Goal: Task Accomplishment & Management: Complete application form

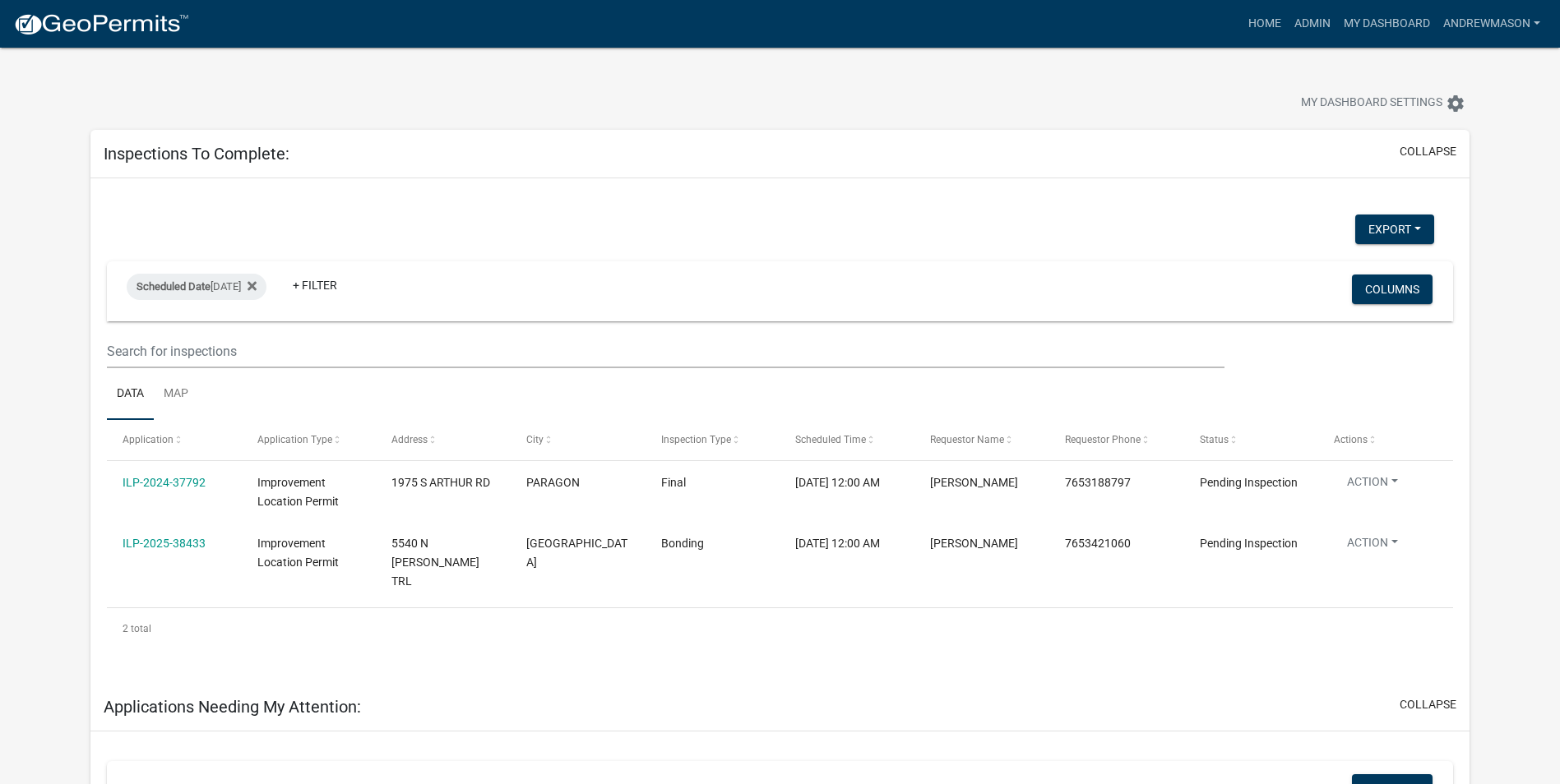
select select "3: 100"
click at [1291, 20] on link "Admin" at bounding box center [1312, 24] width 49 height 32
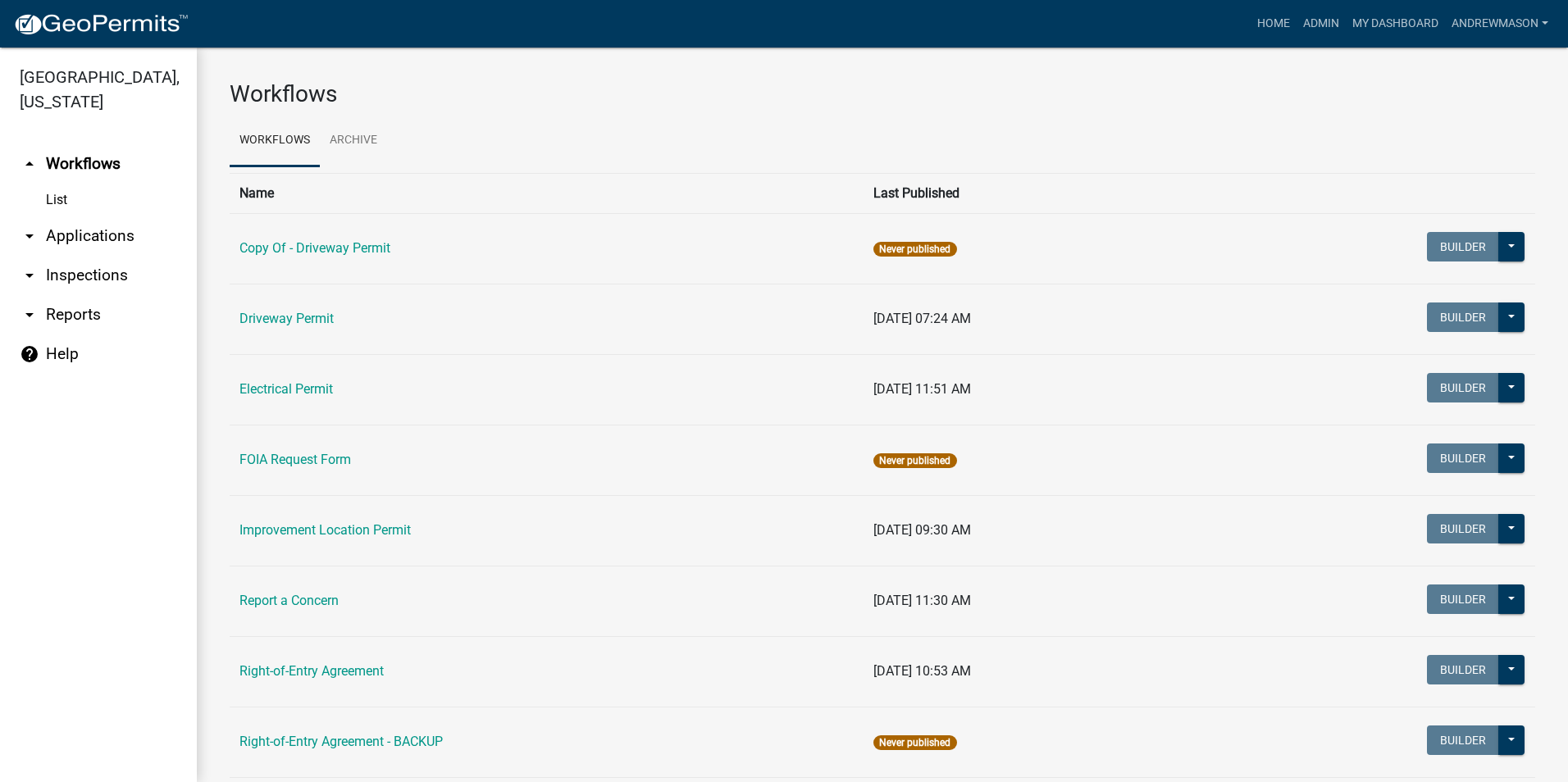
click at [95, 232] on link "arrow_drop_down Applications" at bounding box center [98, 236] width 196 height 39
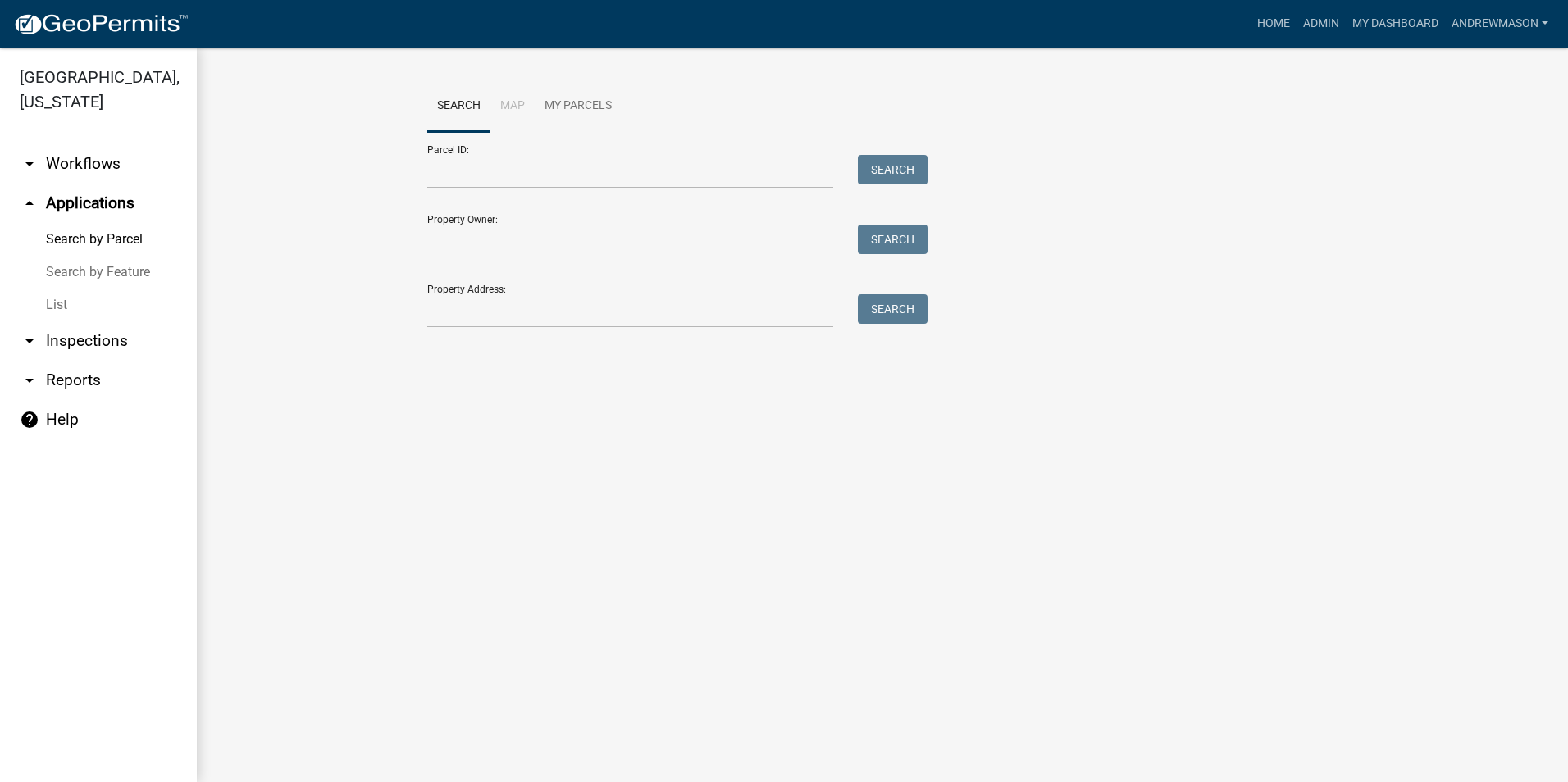
click at [65, 302] on link "List" at bounding box center [98, 304] width 196 height 32
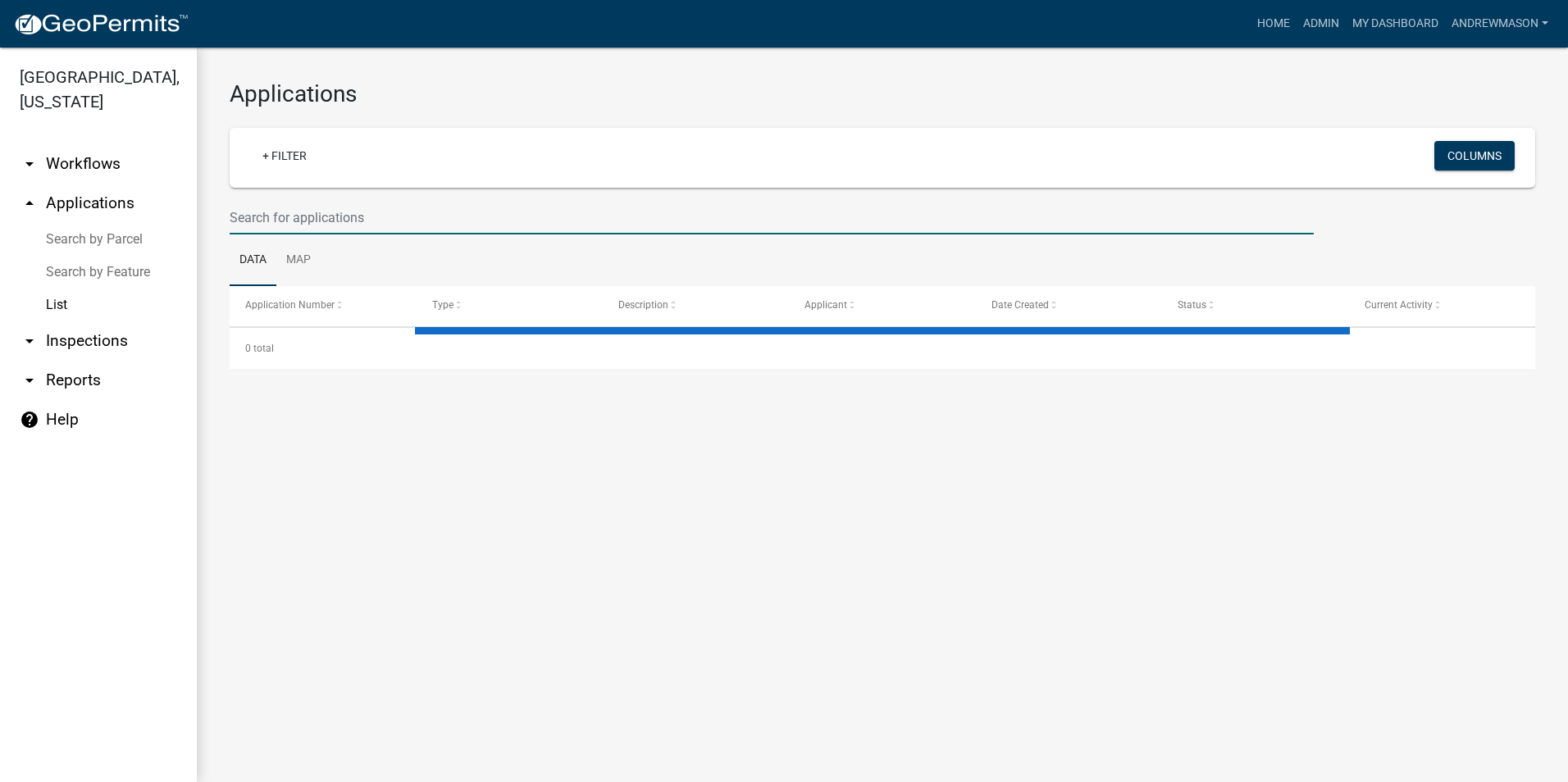
click at [267, 226] on input "text" at bounding box center [772, 217] width 1084 height 33
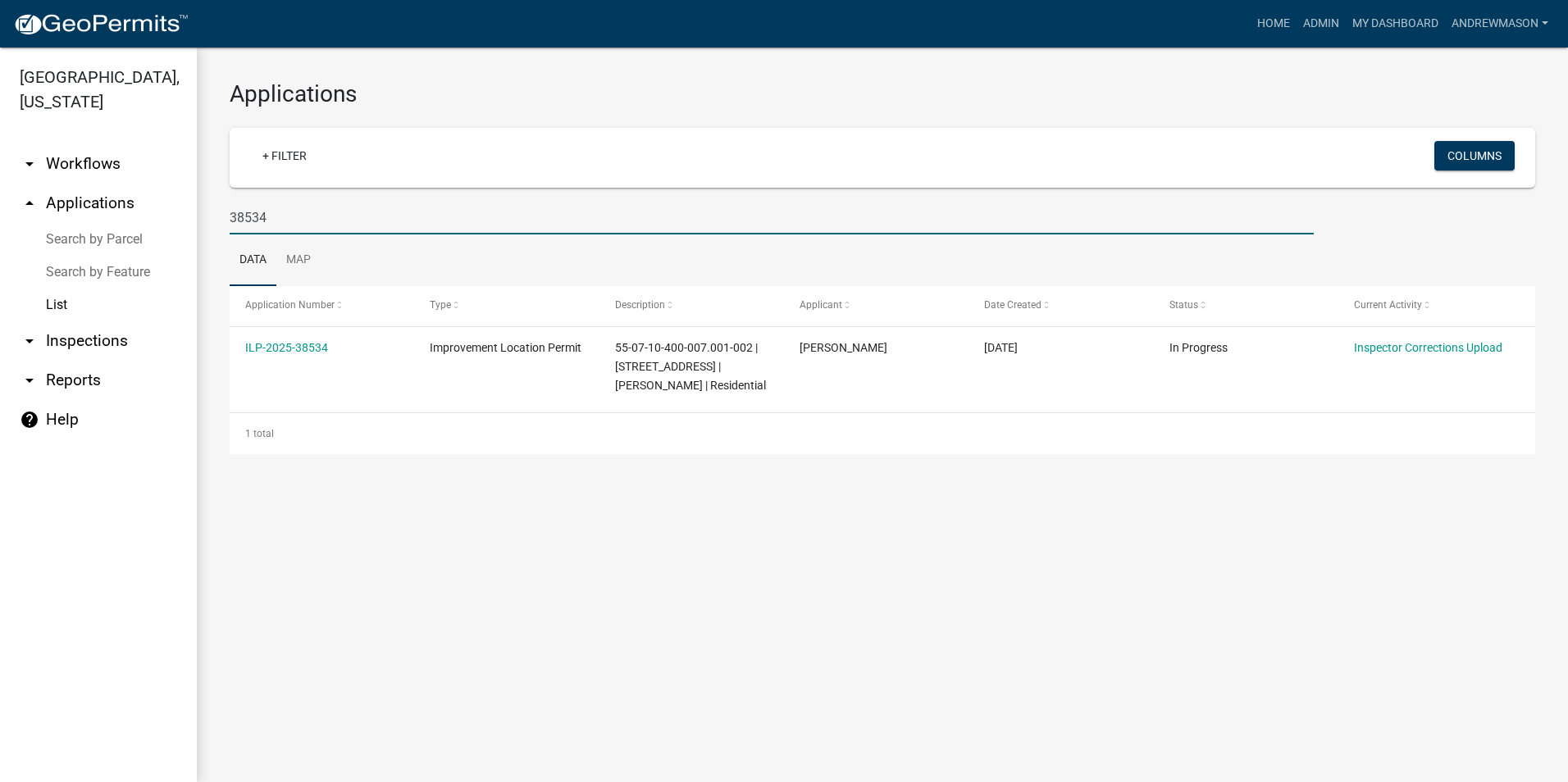
type input "38534"
click at [284, 350] on link "ILP-2025-38534" at bounding box center [287, 347] width 82 height 13
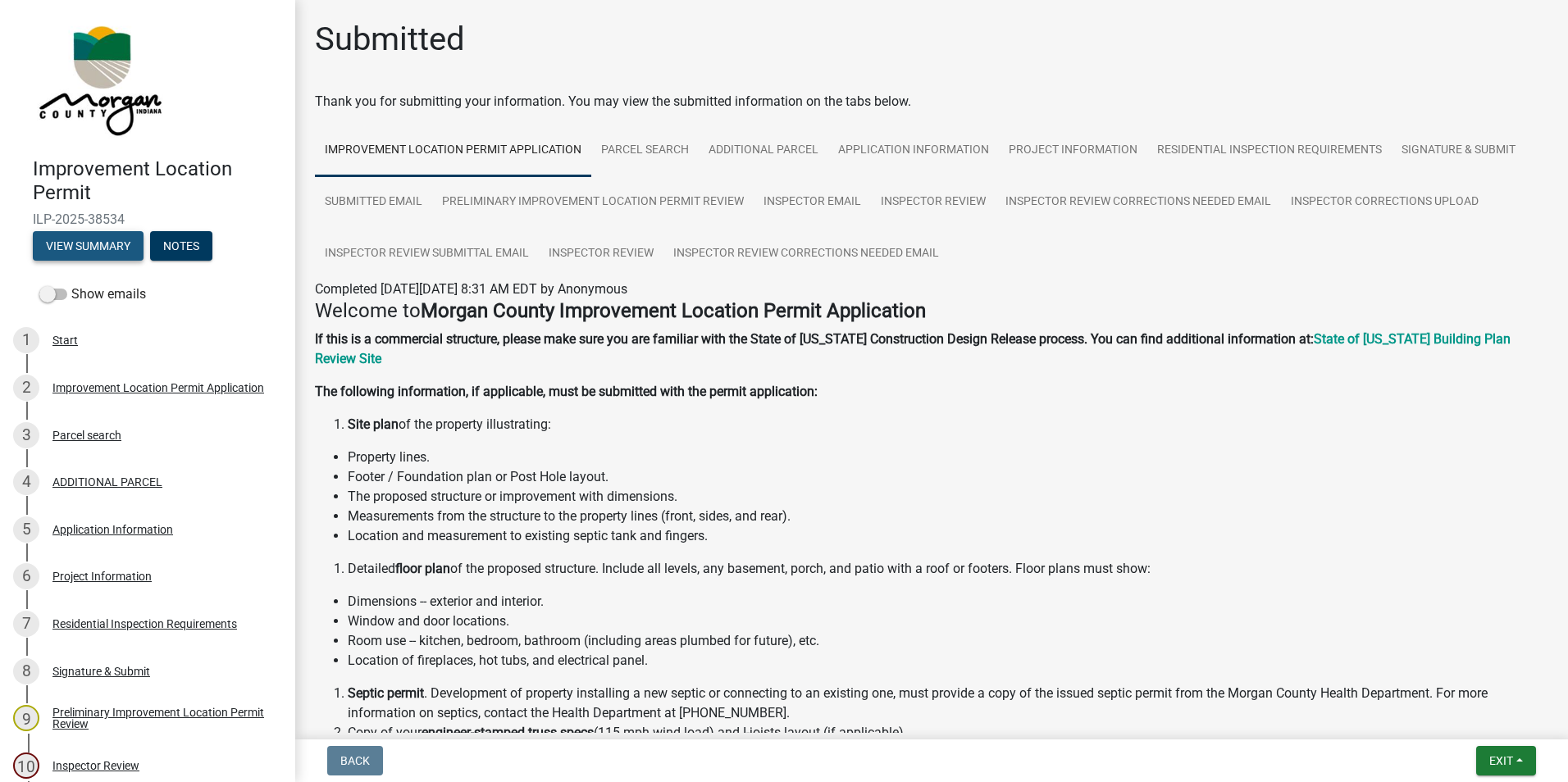
click at [90, 249] on button "View Summary" at bounding box center [88, 246] width 110 height 30
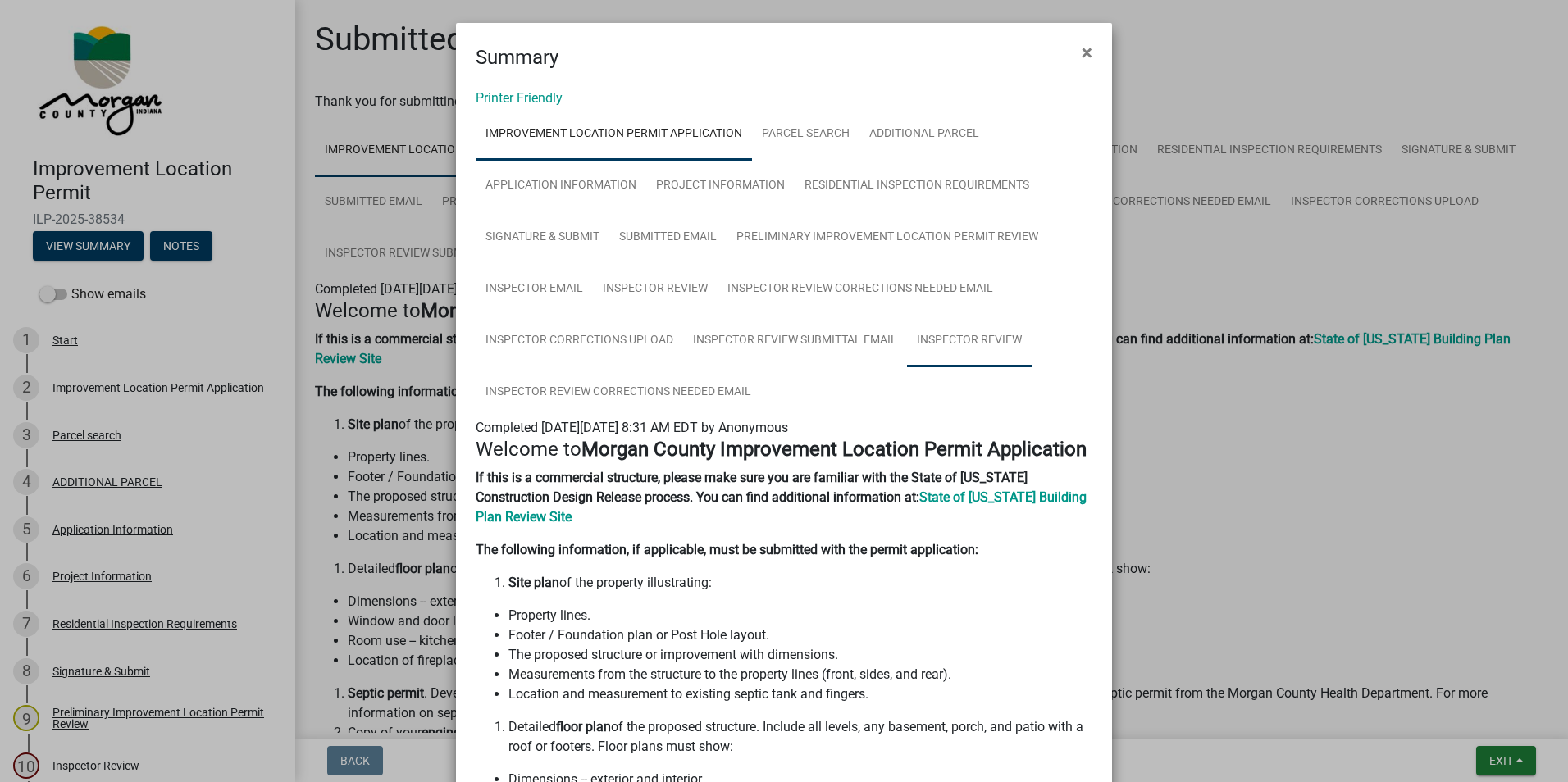
click at [974, 343] on link "Inspector Review" at bounding box center [969, 341] width 125 height 53
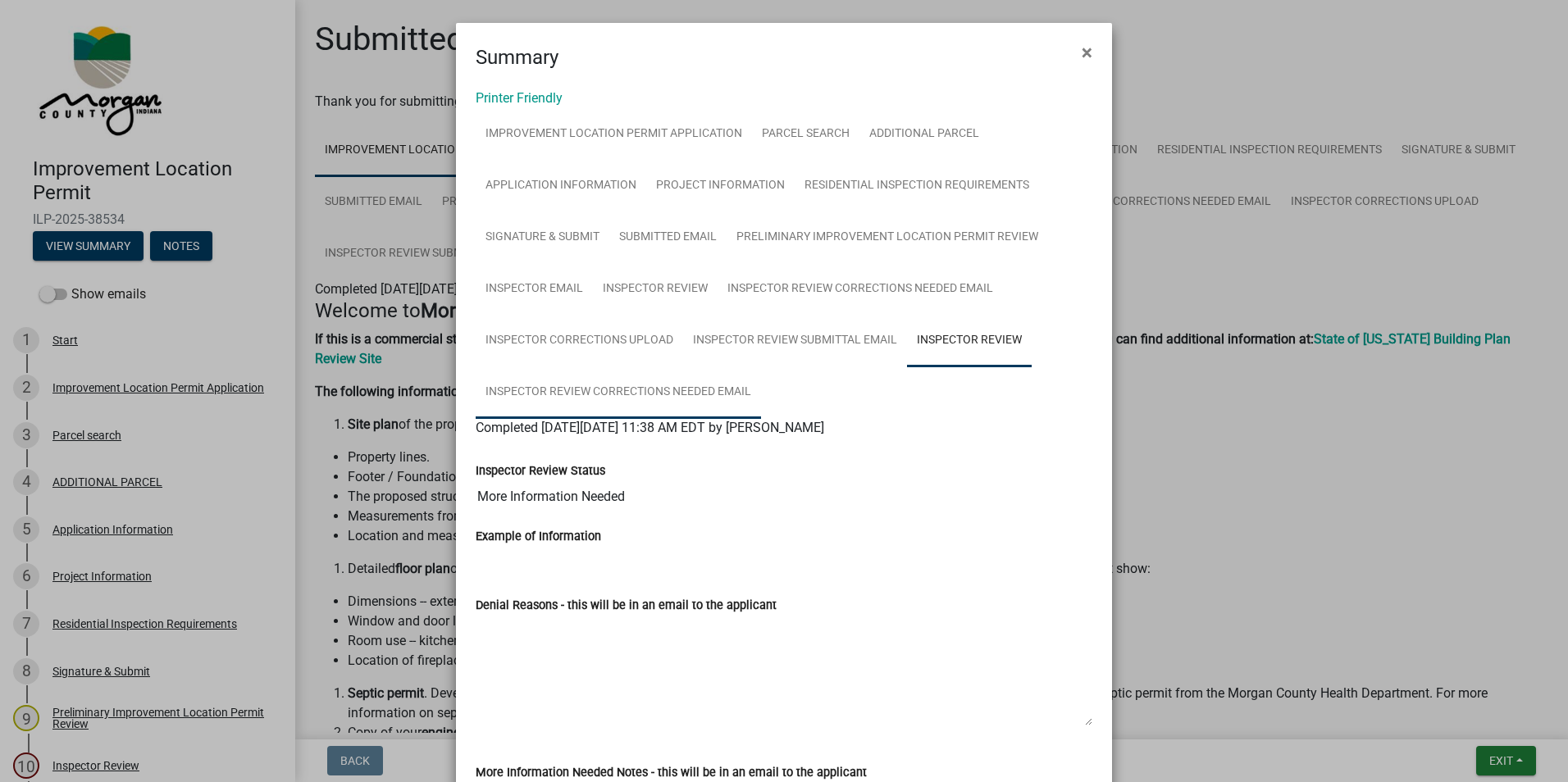
click at [611, 387] on link "Inspector Review Corrections Needed Email" at bounding box center [617, 393] width 285 height 53
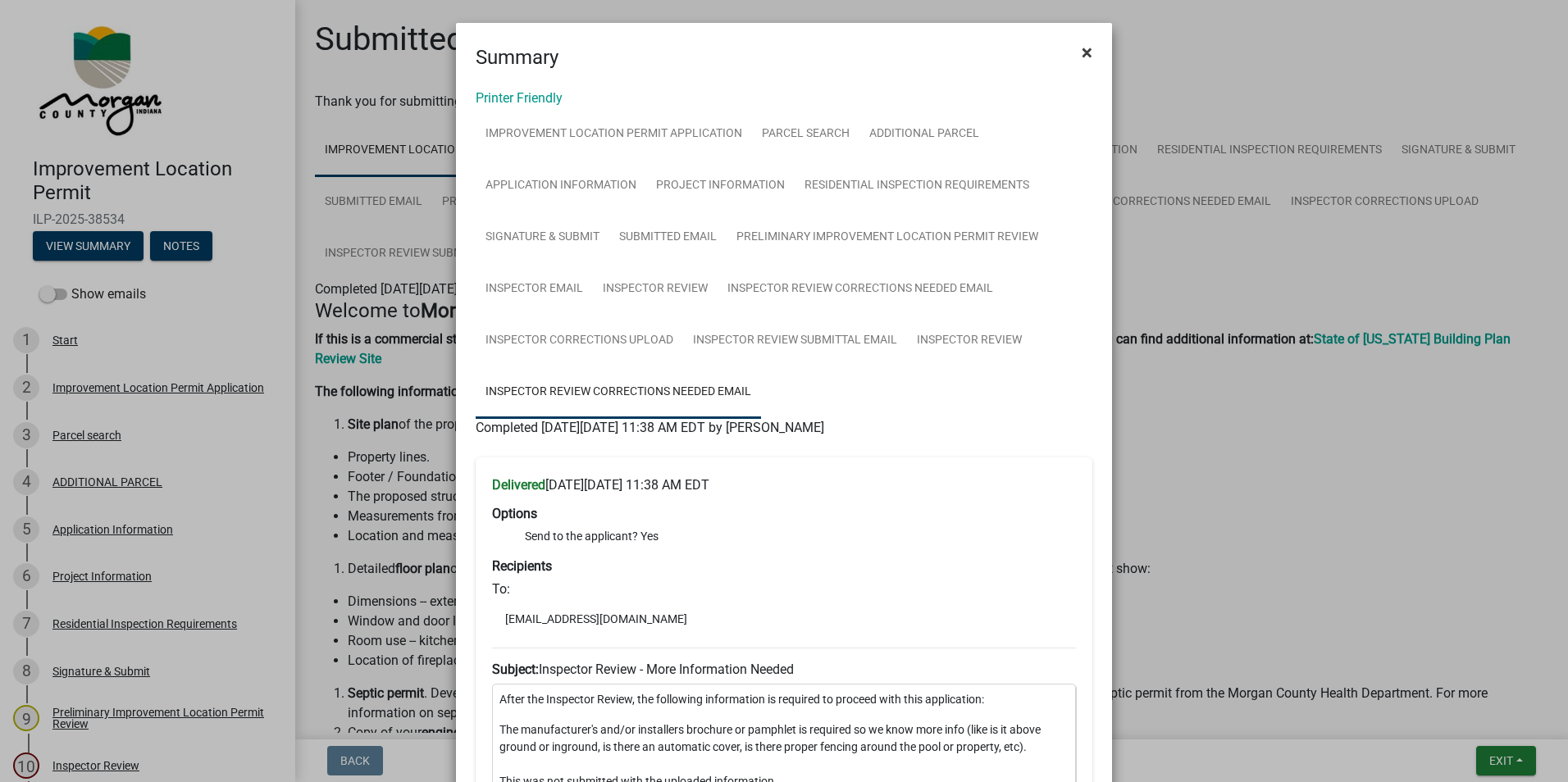
click at [1081, 50] on span "×" at bounding box center [1087, 53] width 11 height 23
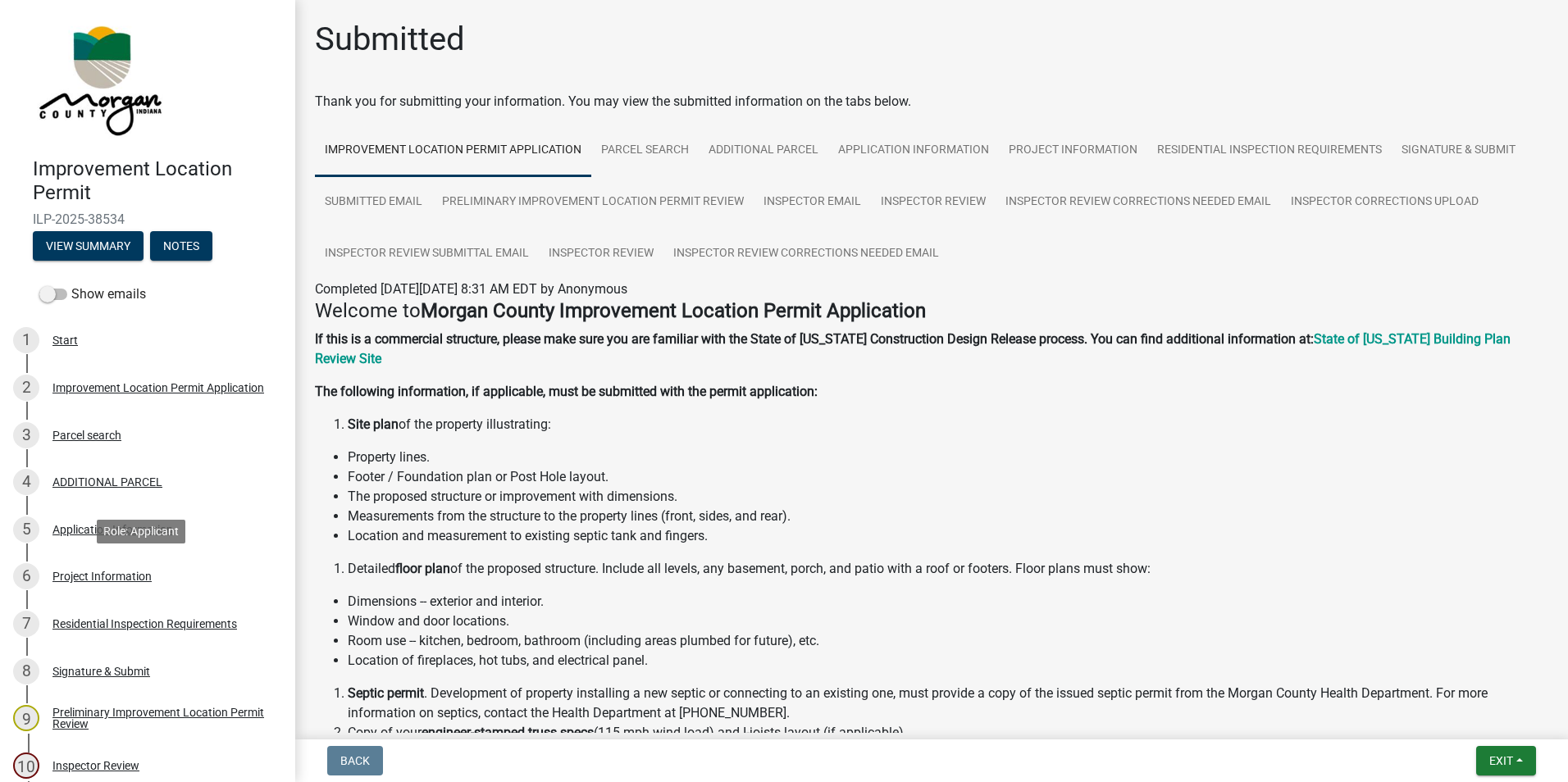
click at [122, 579] on div "Project Information" at bounding box center [102, 576] width 99 height 11
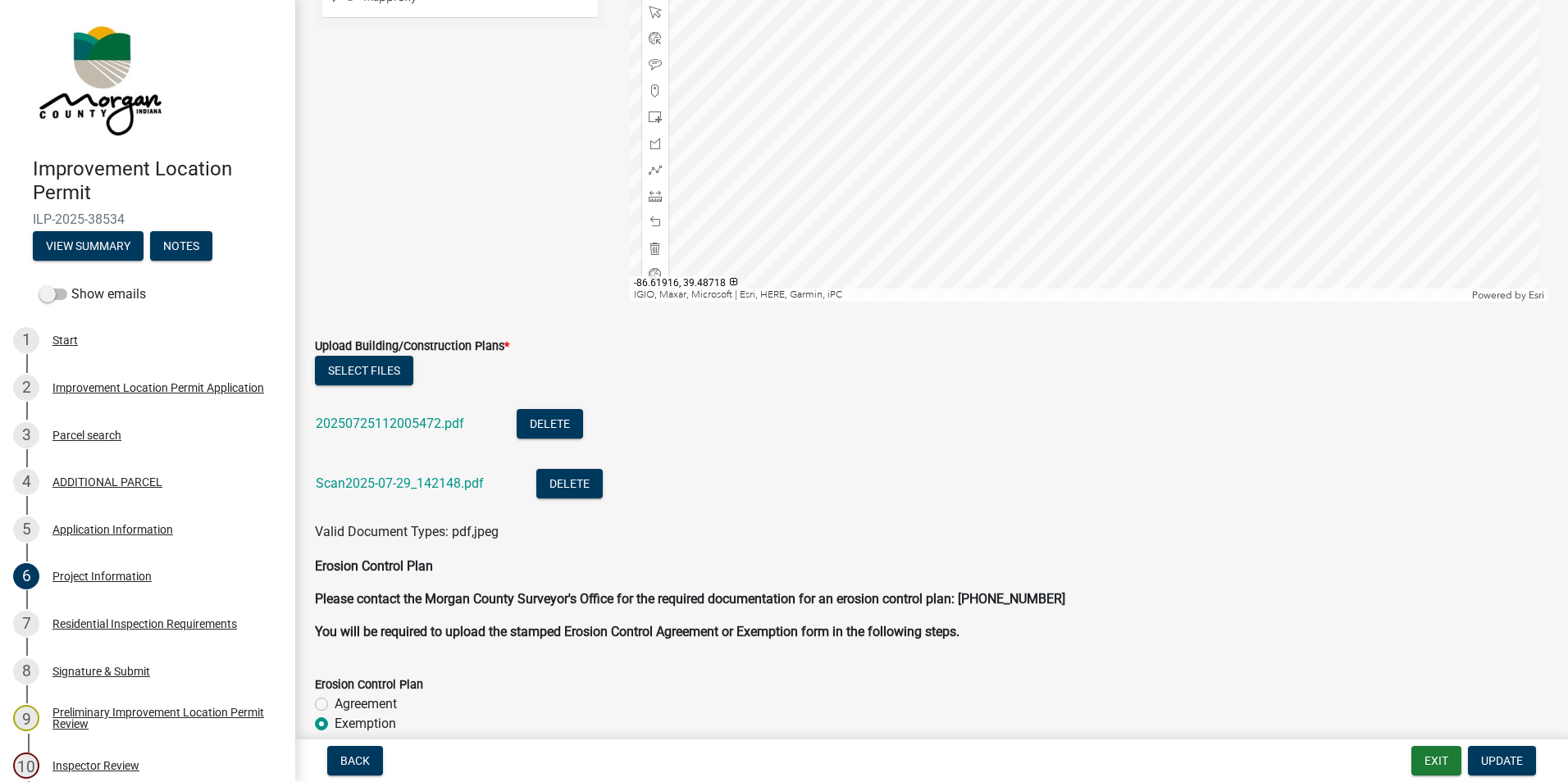
scroll to position [3197, 0]
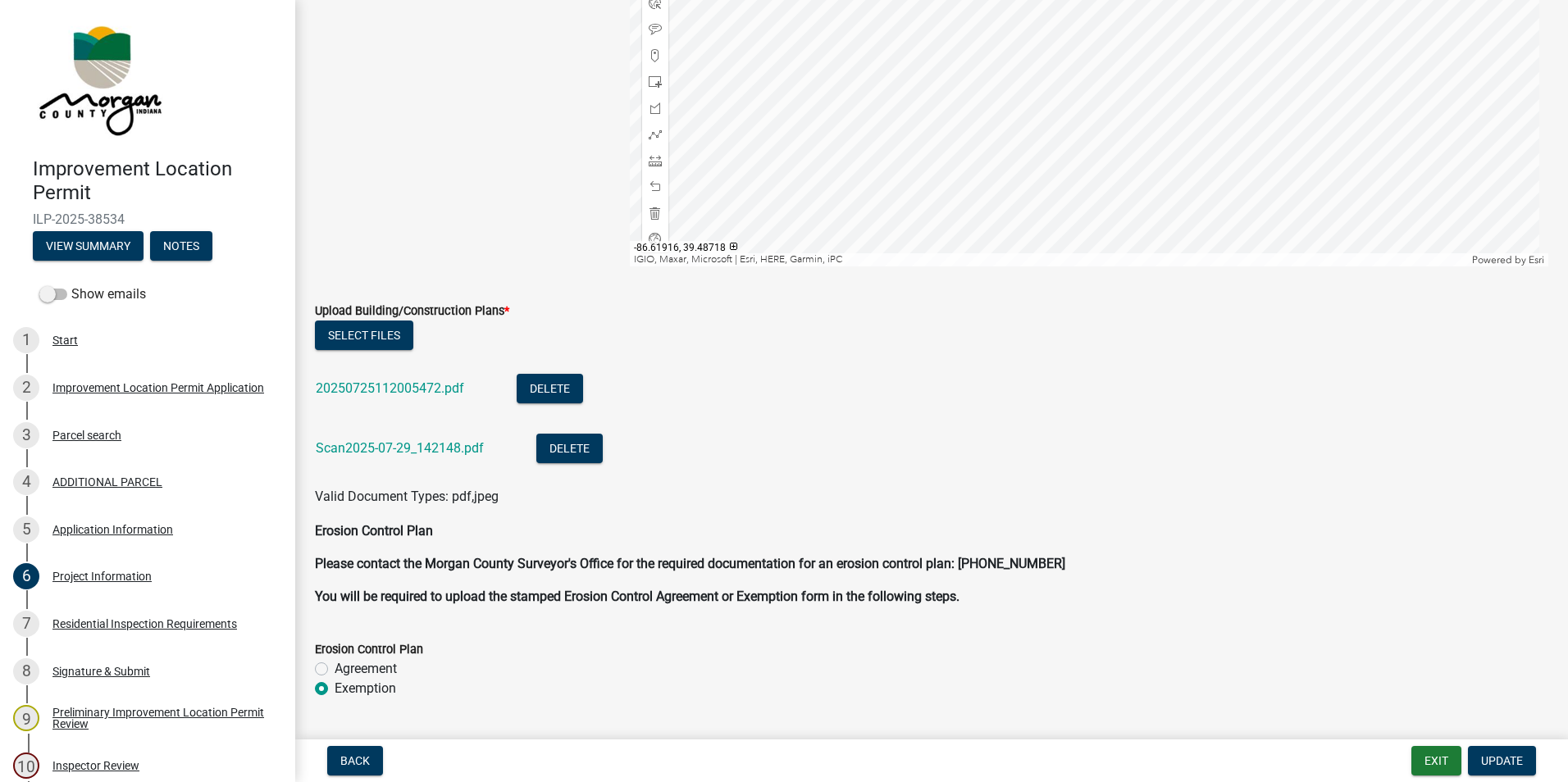
click at [388, 453] on link "Scan2025-07-29_142148.pdf" at bounding box center [400, 448] width 168 height 16
click at [409, 389] on link "20250725112005472.pdf" at bounding box center [389, 388] width 148 height 16
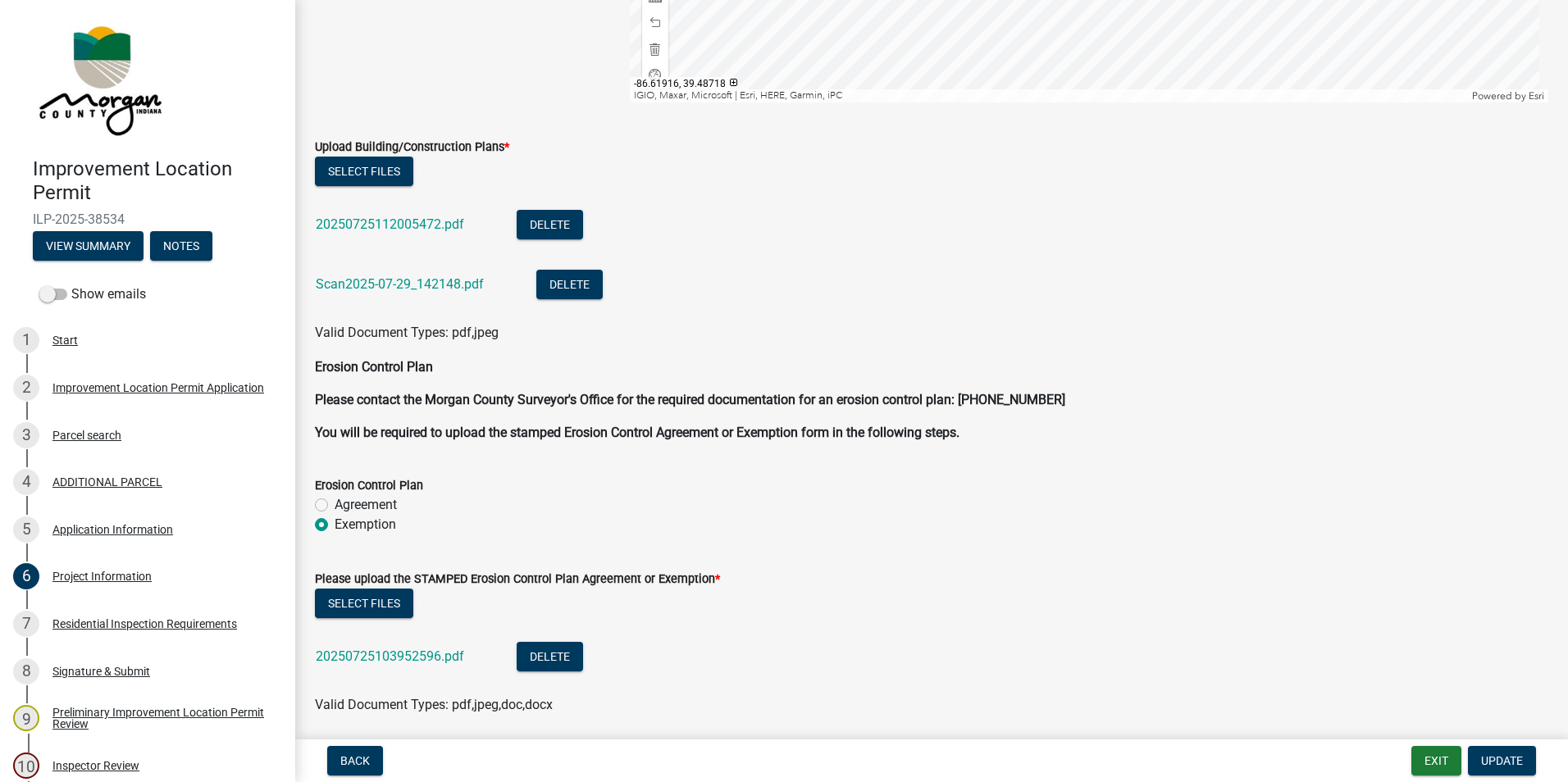
scroll to position [3454, 0]
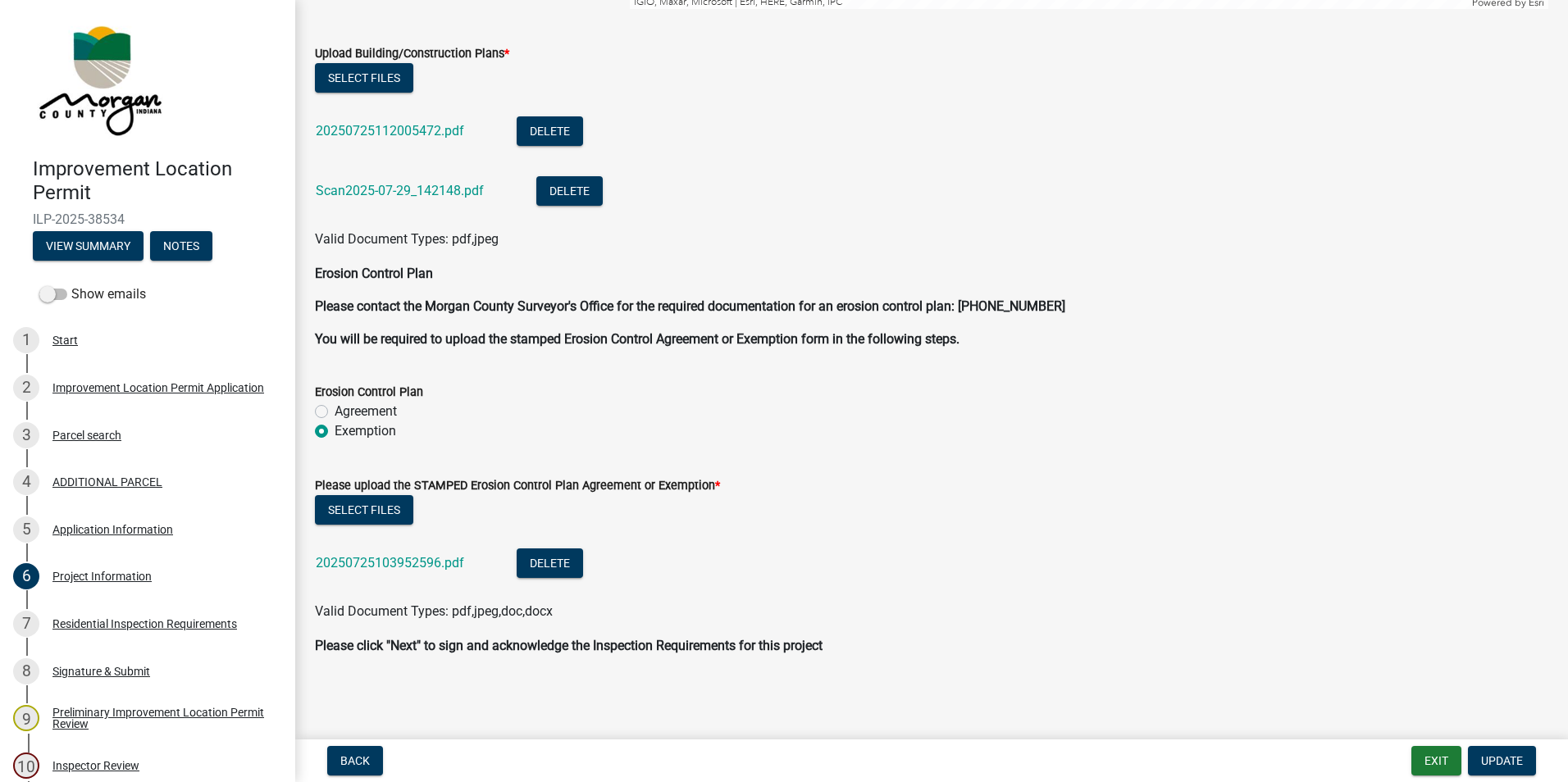
click at [408, 558] on link "20250725103952596.pdf" at bounding box center [389, 563] width 148 height 16
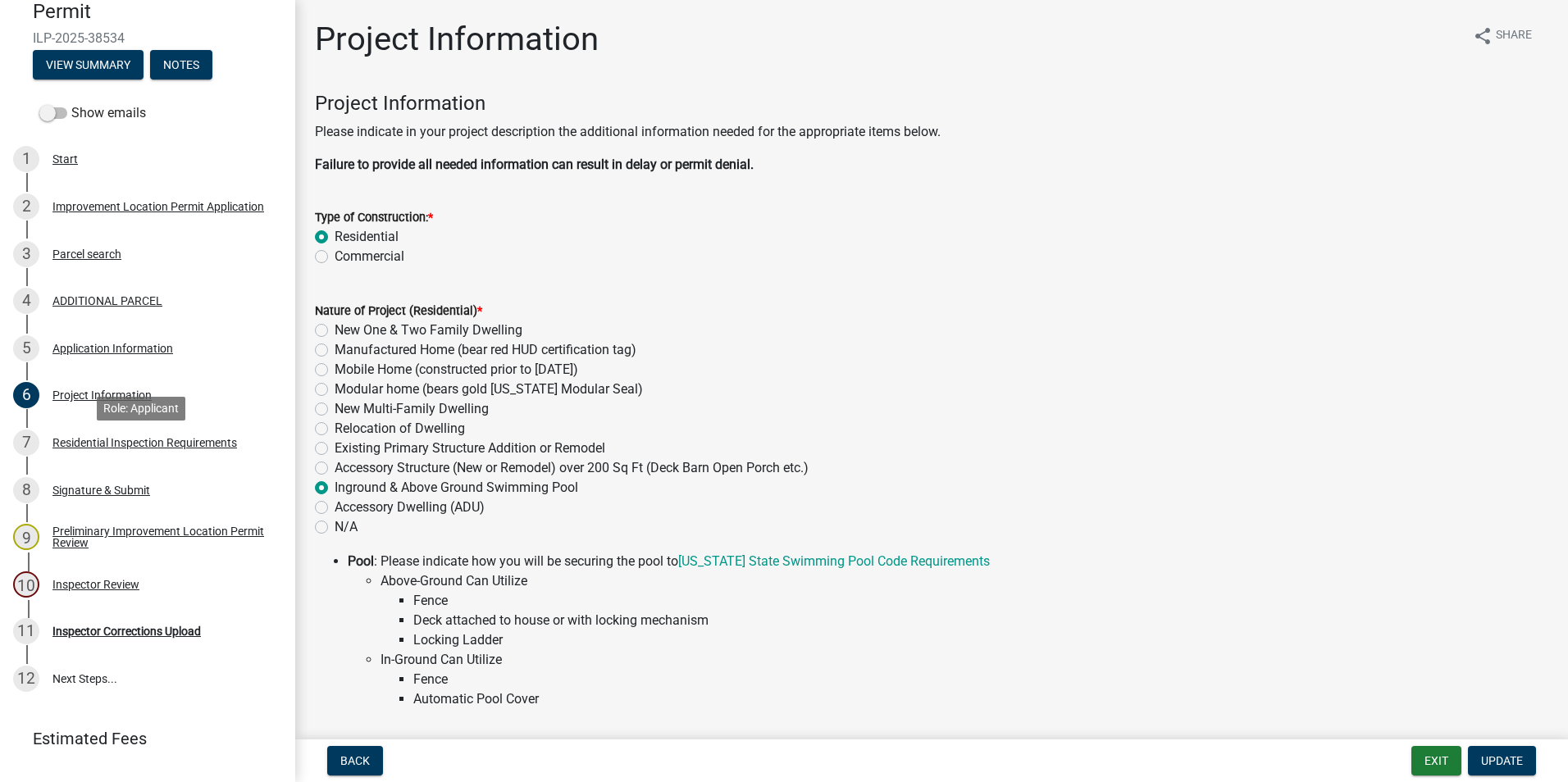
scroll to position [217, 0]
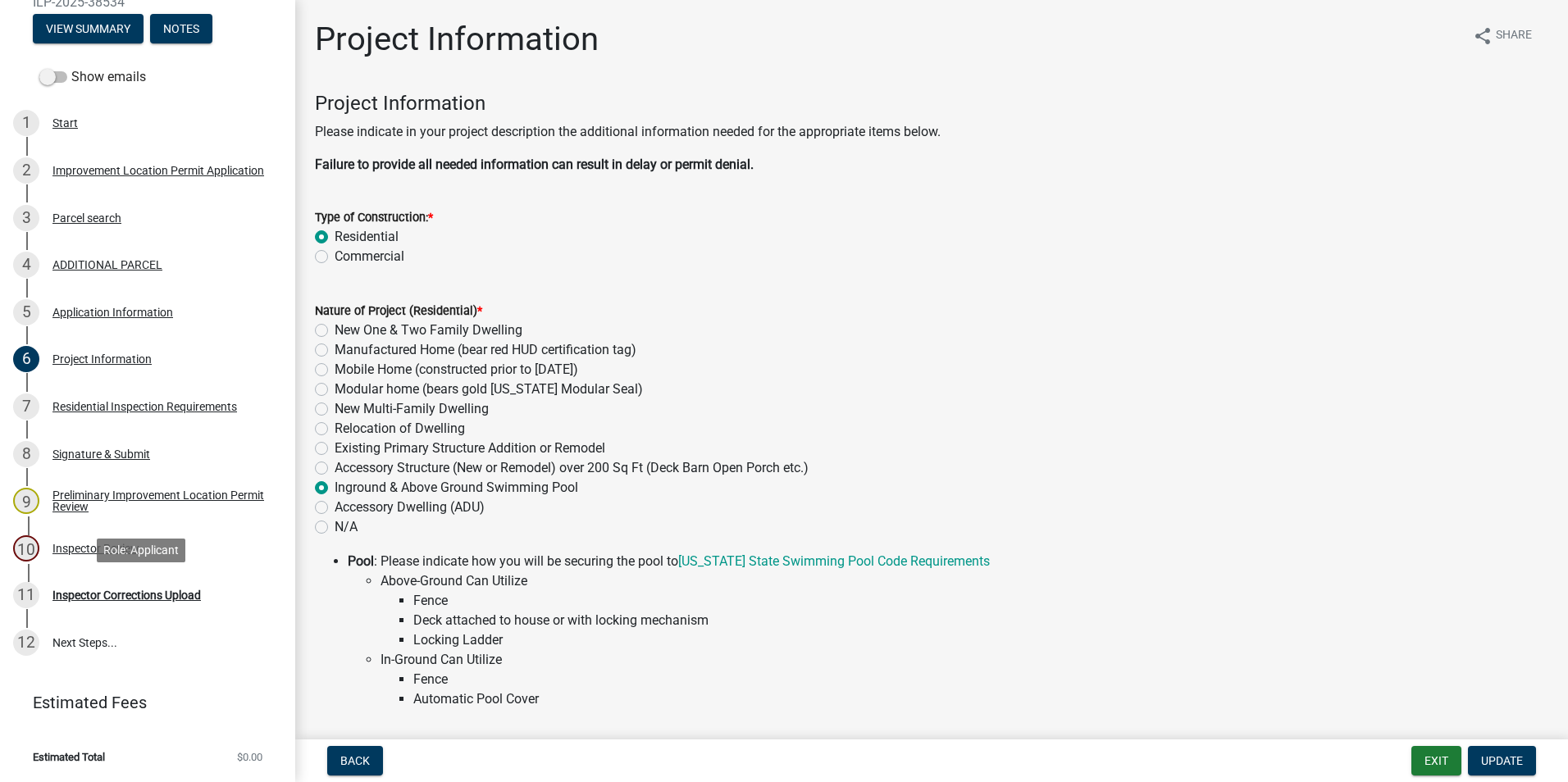
click at [126, 589] on div "Inspector Corrections Upload" at bounding box center [126, 594] width 148 height 11
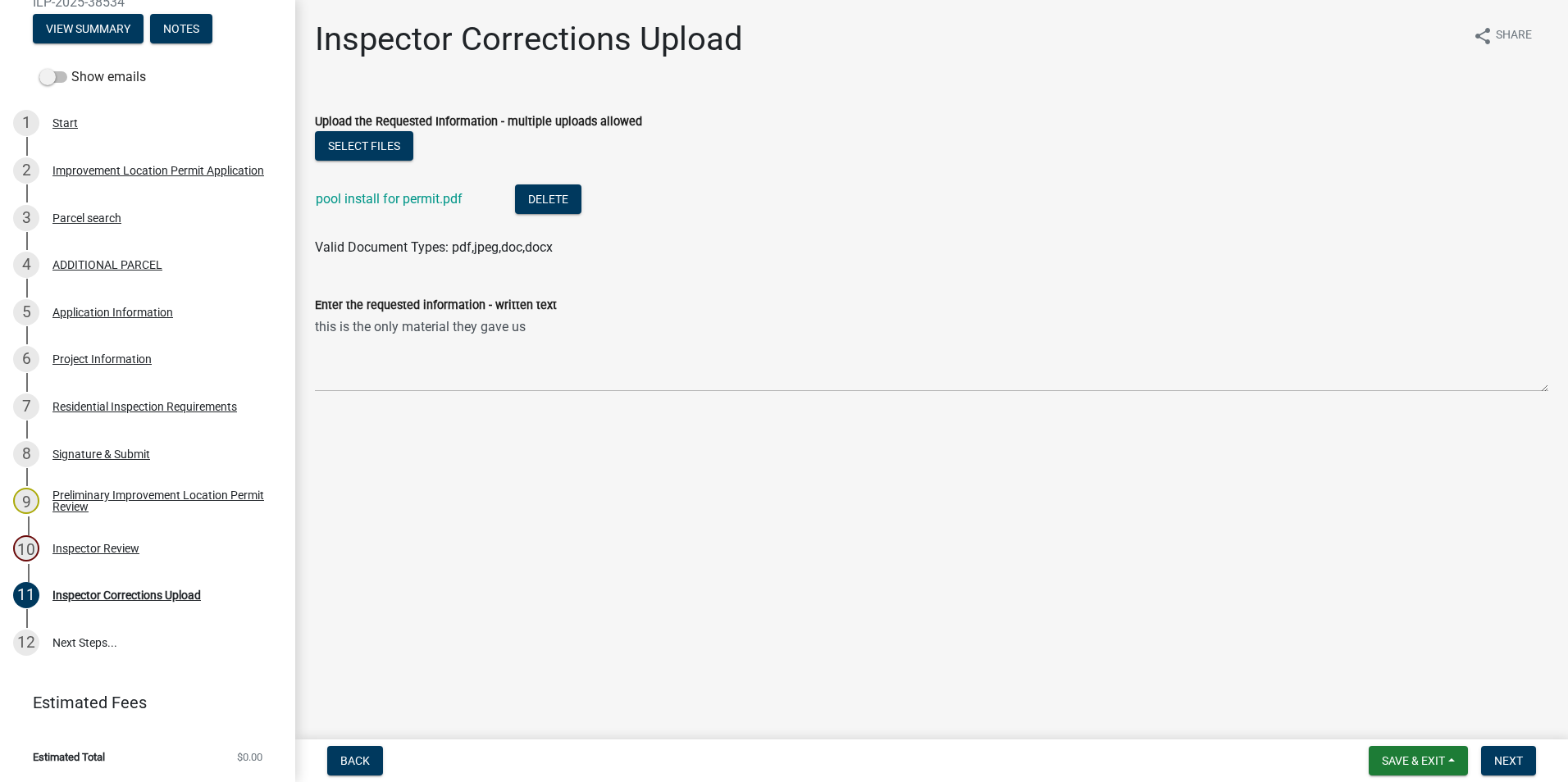
click at [392, 198] on link "pool install for permit.pdf" at bounding box center [388, 199] width 146 height 16
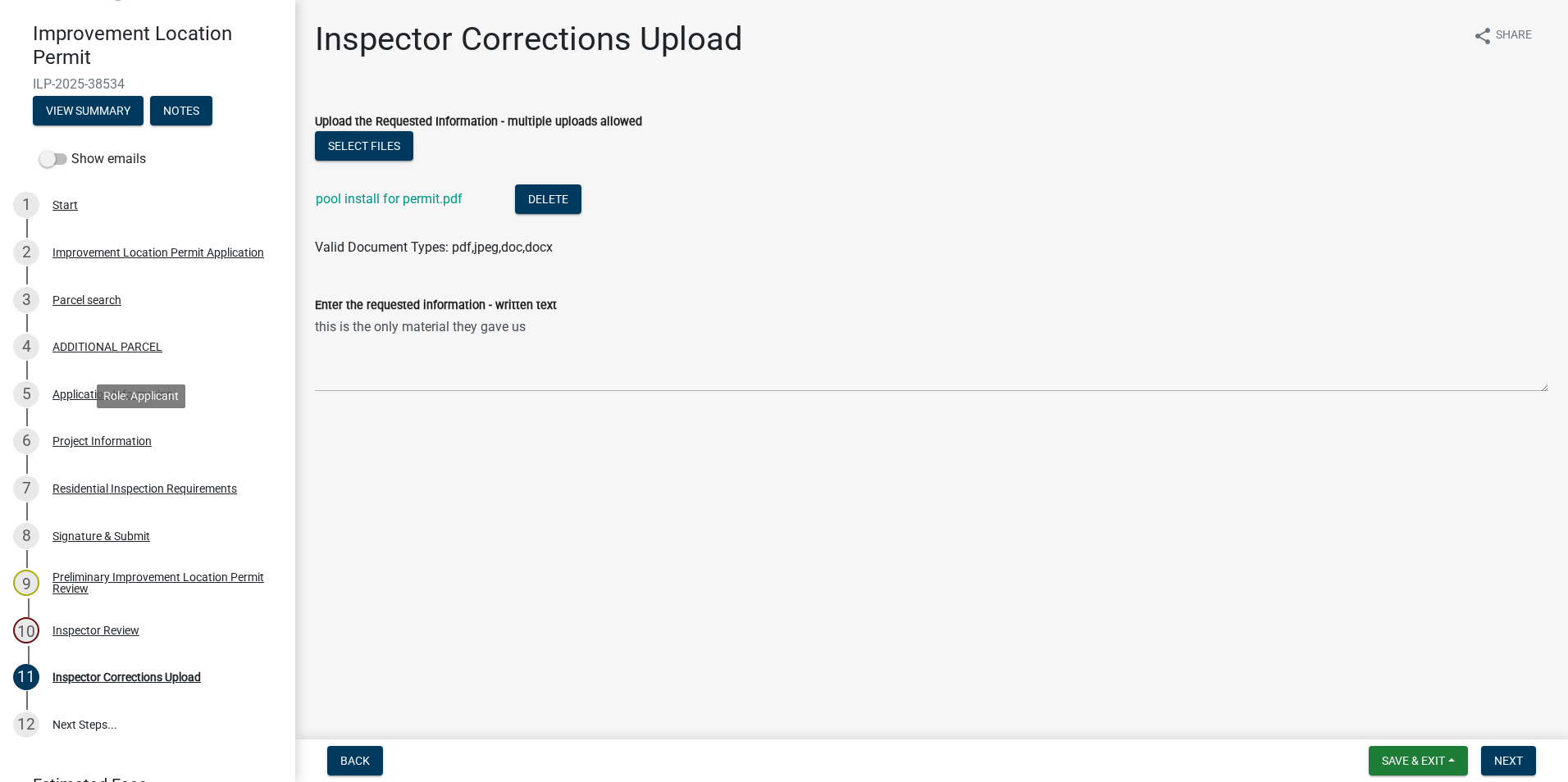
click at [91, 443] on div "Project Information" at bounding box center [102, 440] width 99 height 11
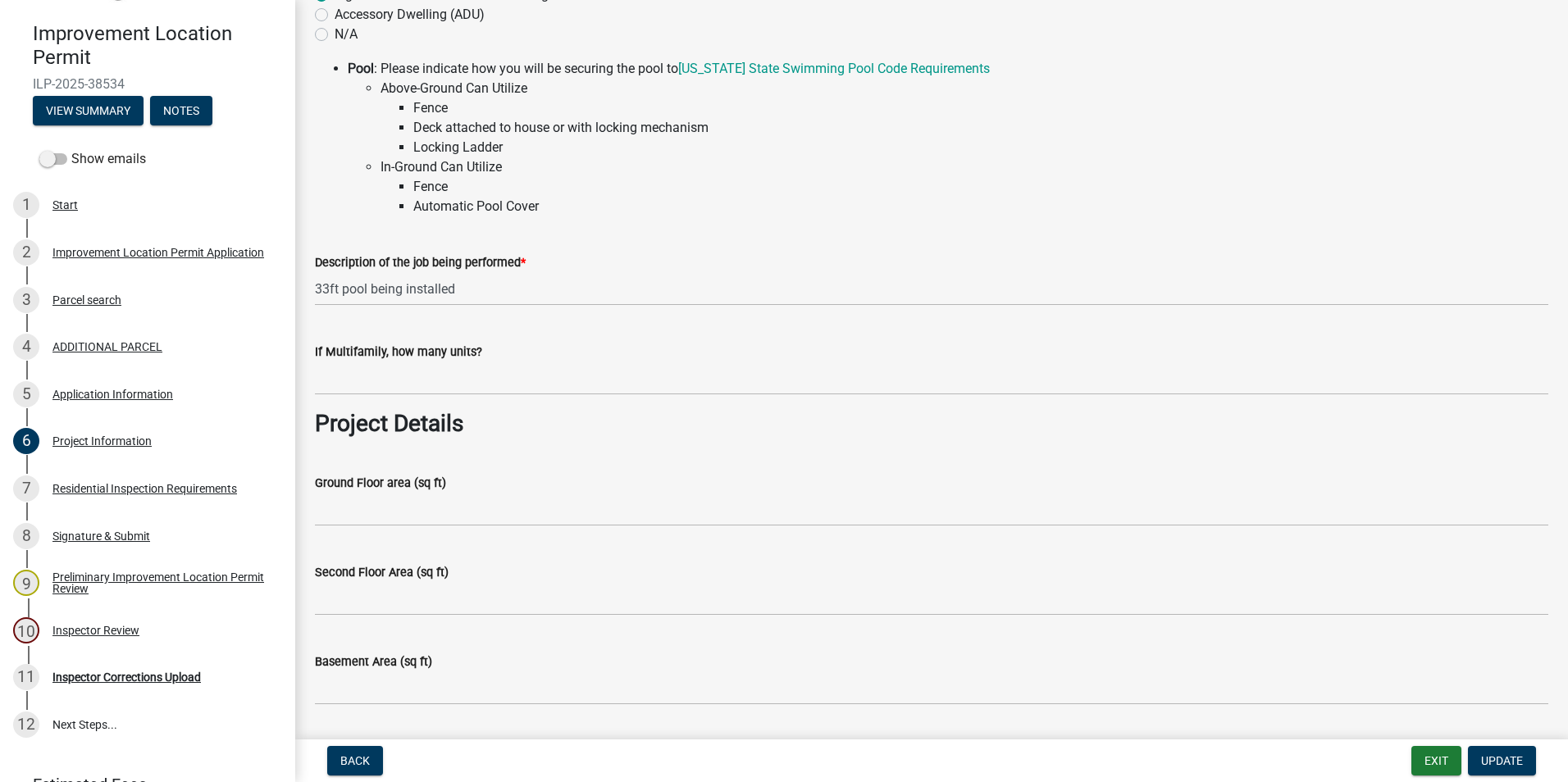
scroll to position [492, 0]
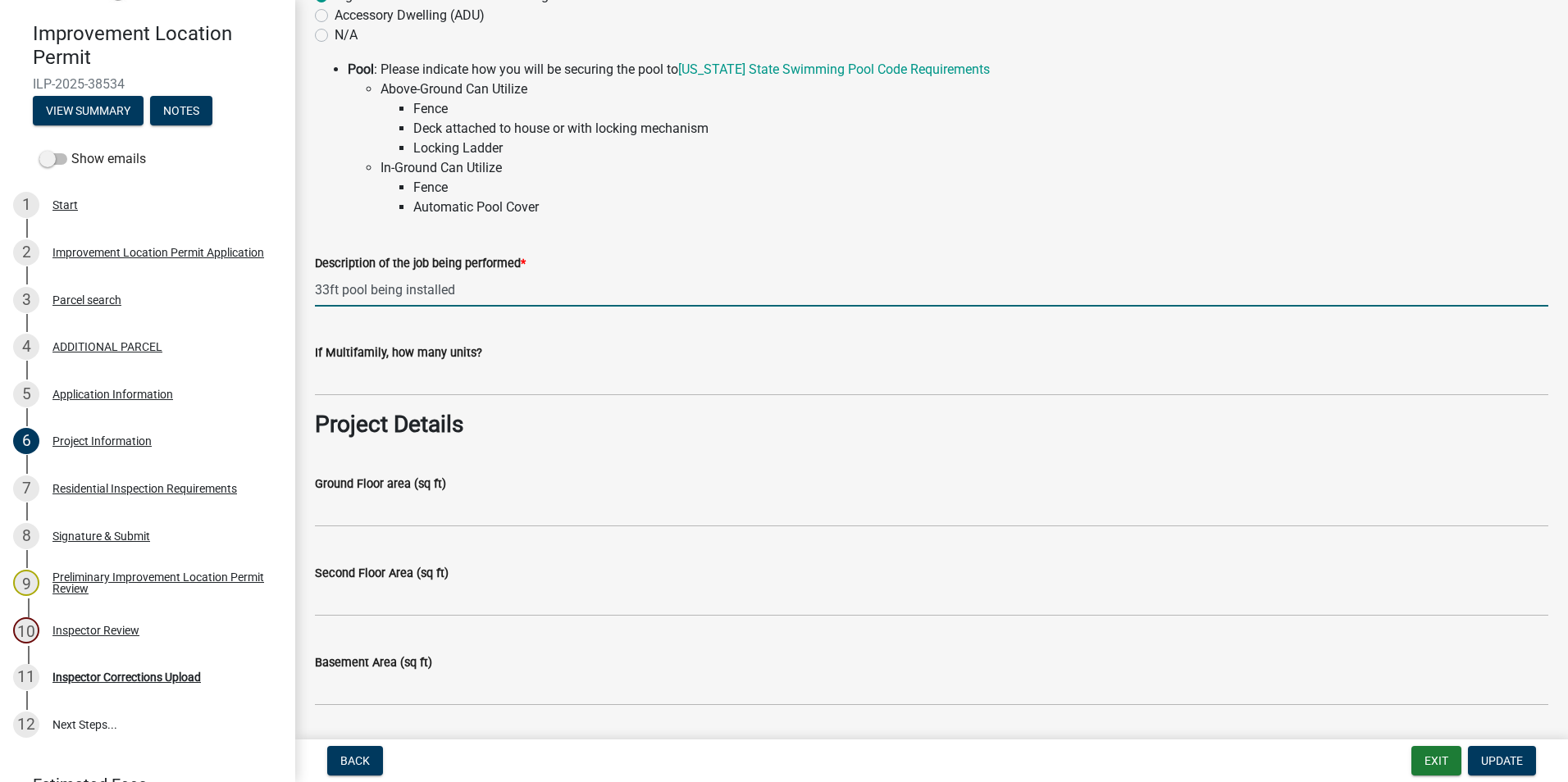
click at [481, 294] on input "33ft pool being installed" at bounding box center [931, 289] width 1233 height 33
type input "3"
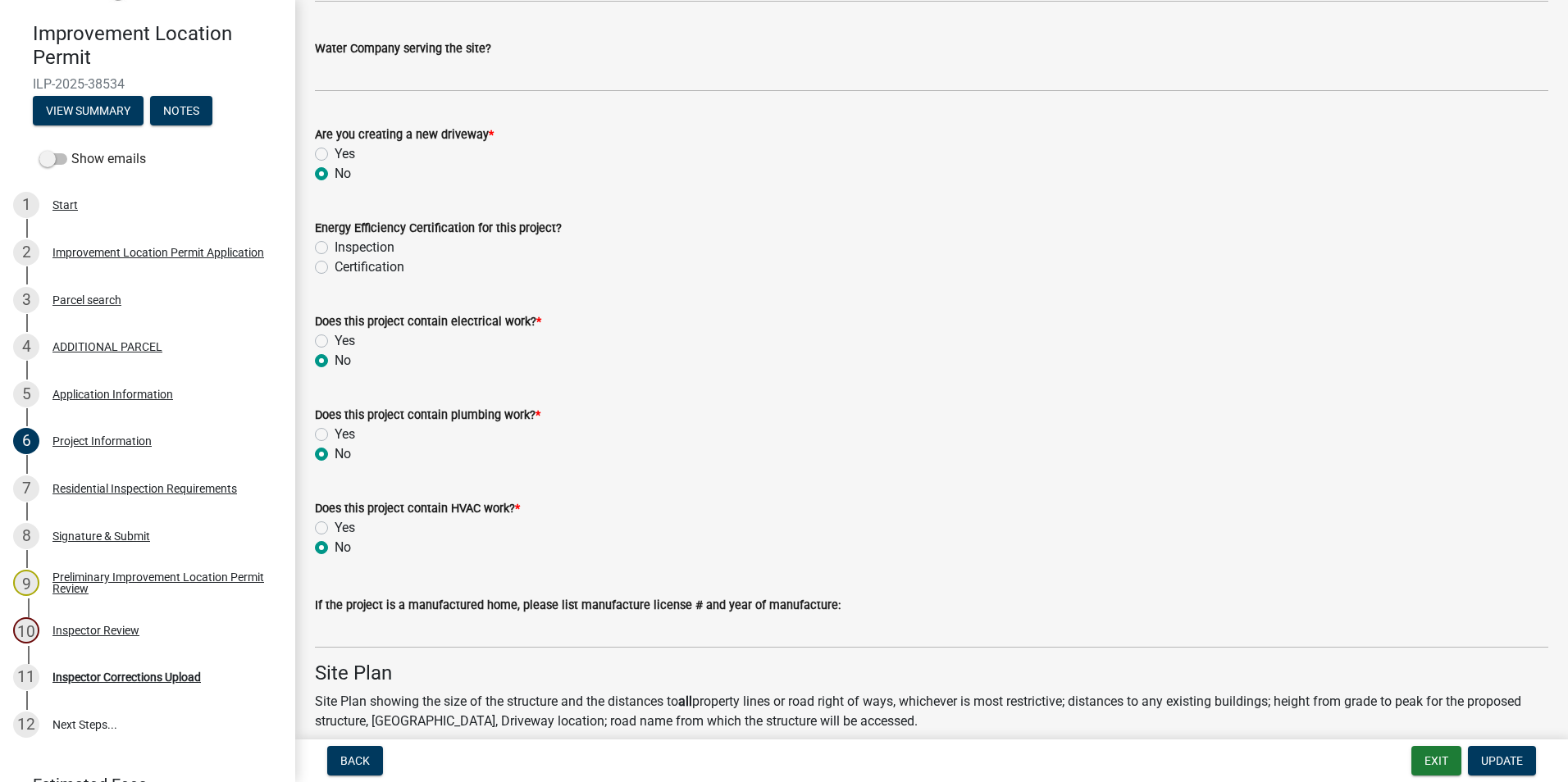
scroll to position [2131, 0]
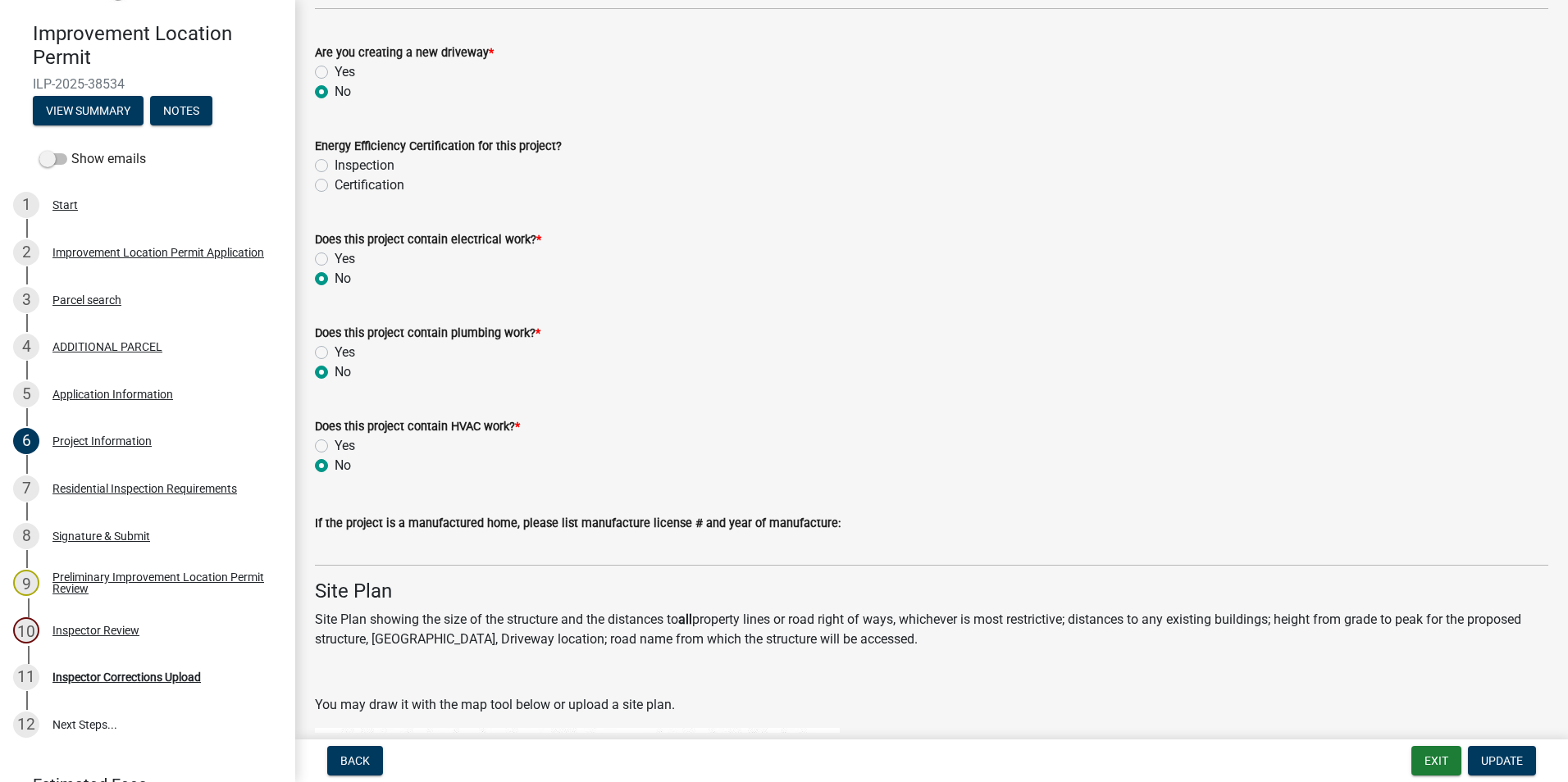
type input "33 foot diameter by 54" tall above ground round swimming pool with safe locking…"
click at [334, 258] on label "Yes" at bounding box center [344, 259] width 20 height 19
click at [334, 258] on input "Yes" at bounding box center [339, 254] width 11 height 11
radio input "true"
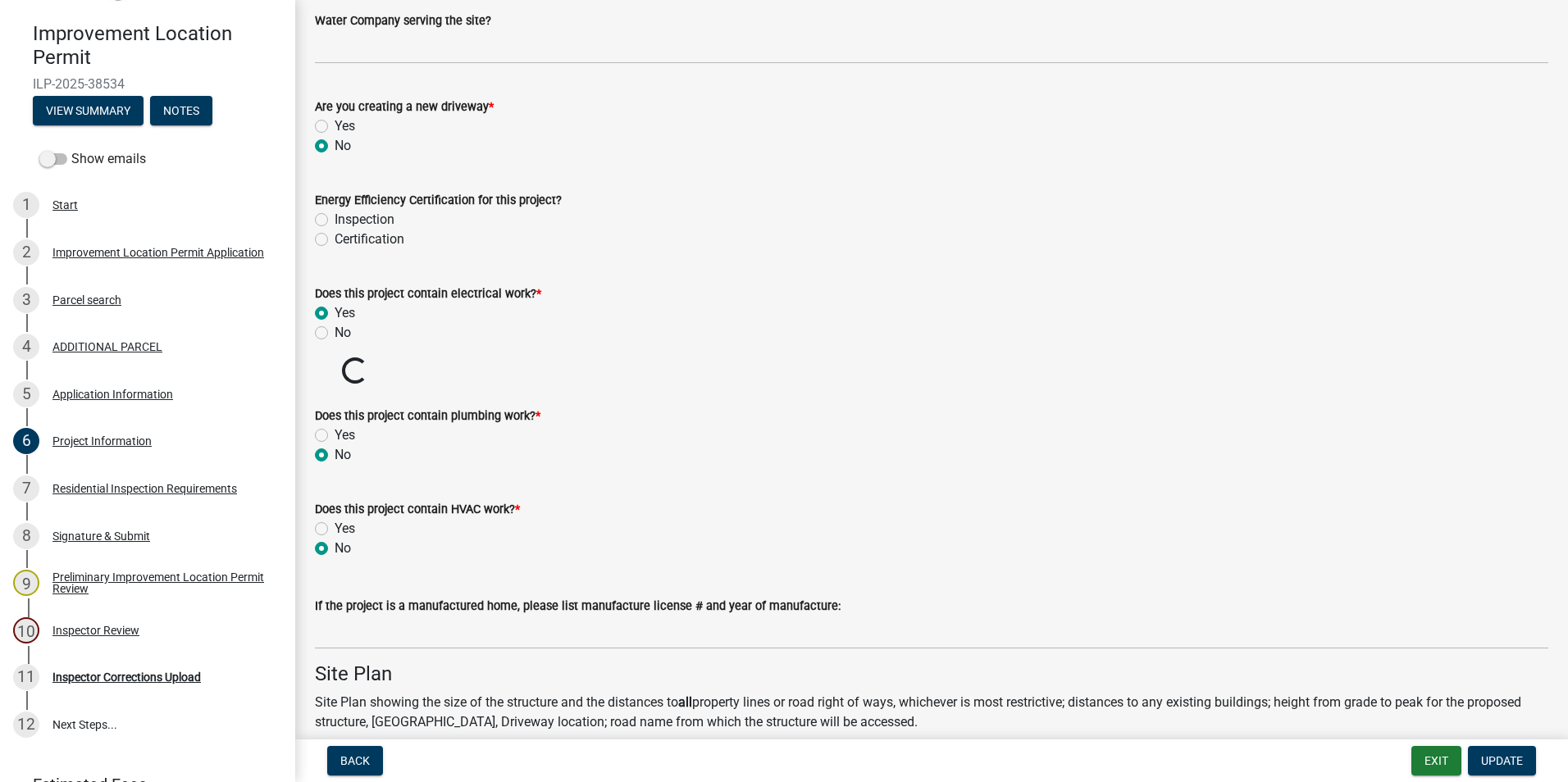
scroll to position [2050, 0]
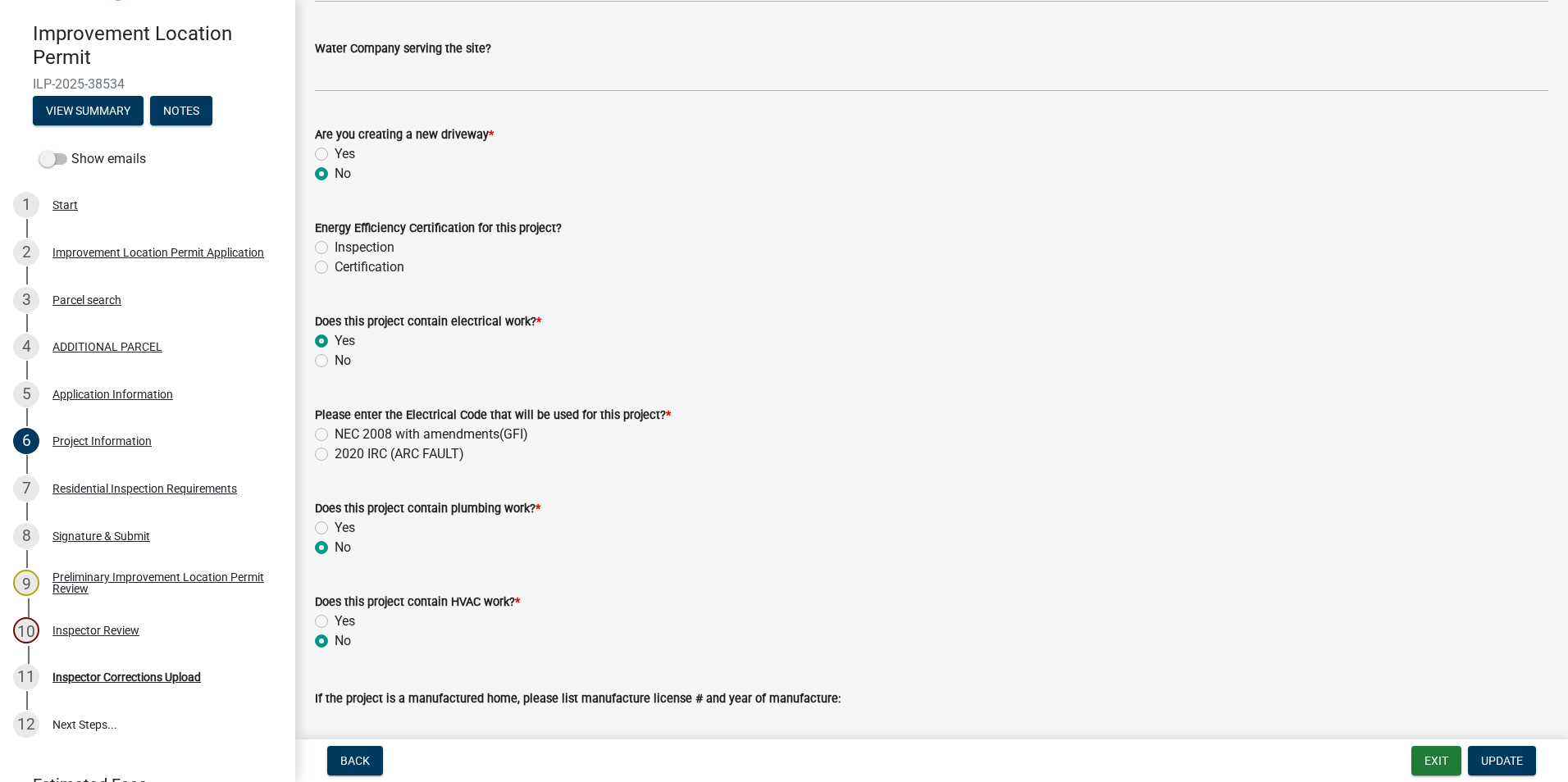
click at [334, 436] on label "NEC 2008 with amendments(GFI)" at bounding box center [431, 434] width 194 height 19
click at [334, 435] on input "NEC 2008 with amendments(GFI)" at bounding box center [339, 430] width 11 height 11
radio input "true"
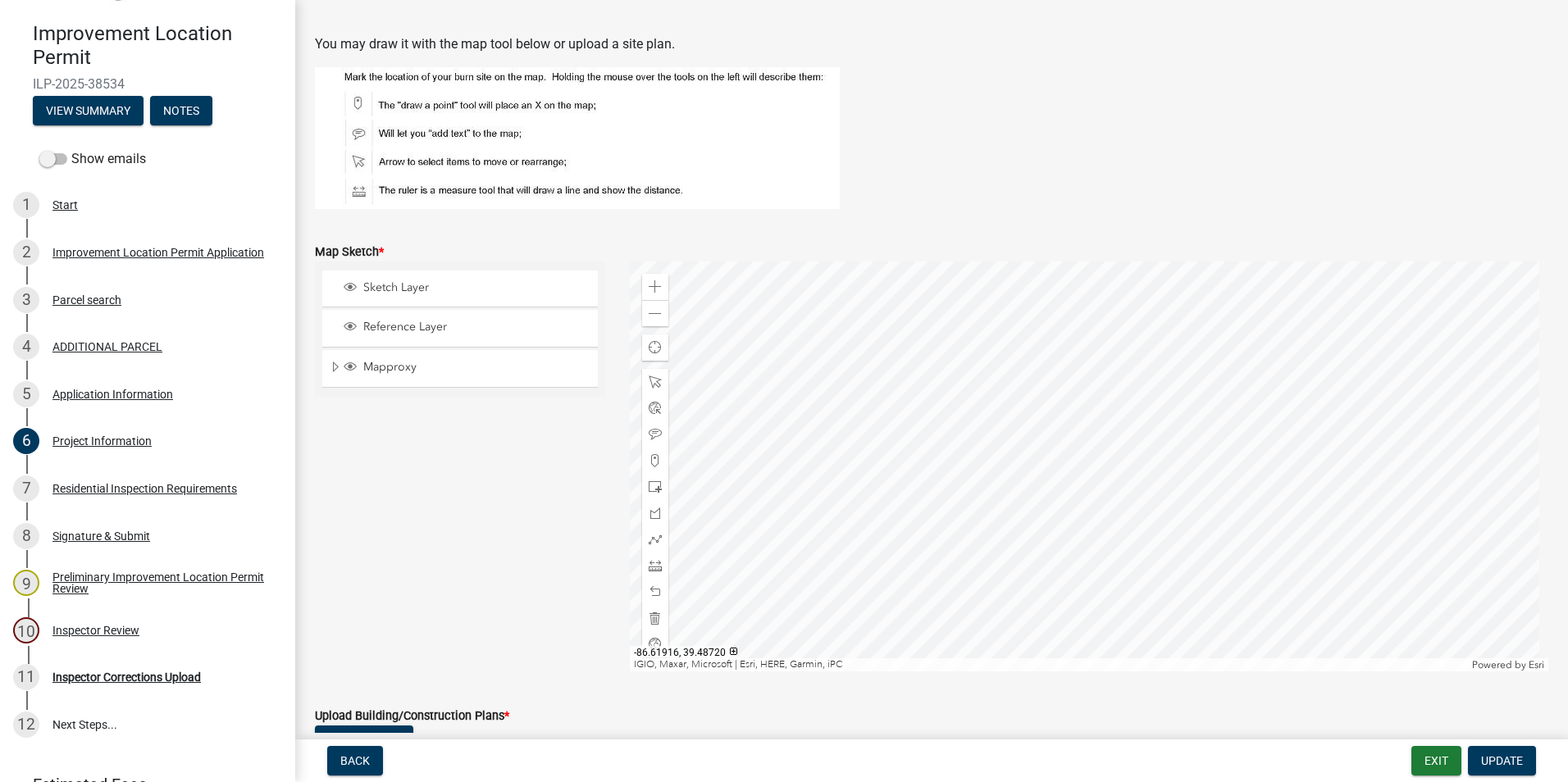
scroll to position [2869, 0]
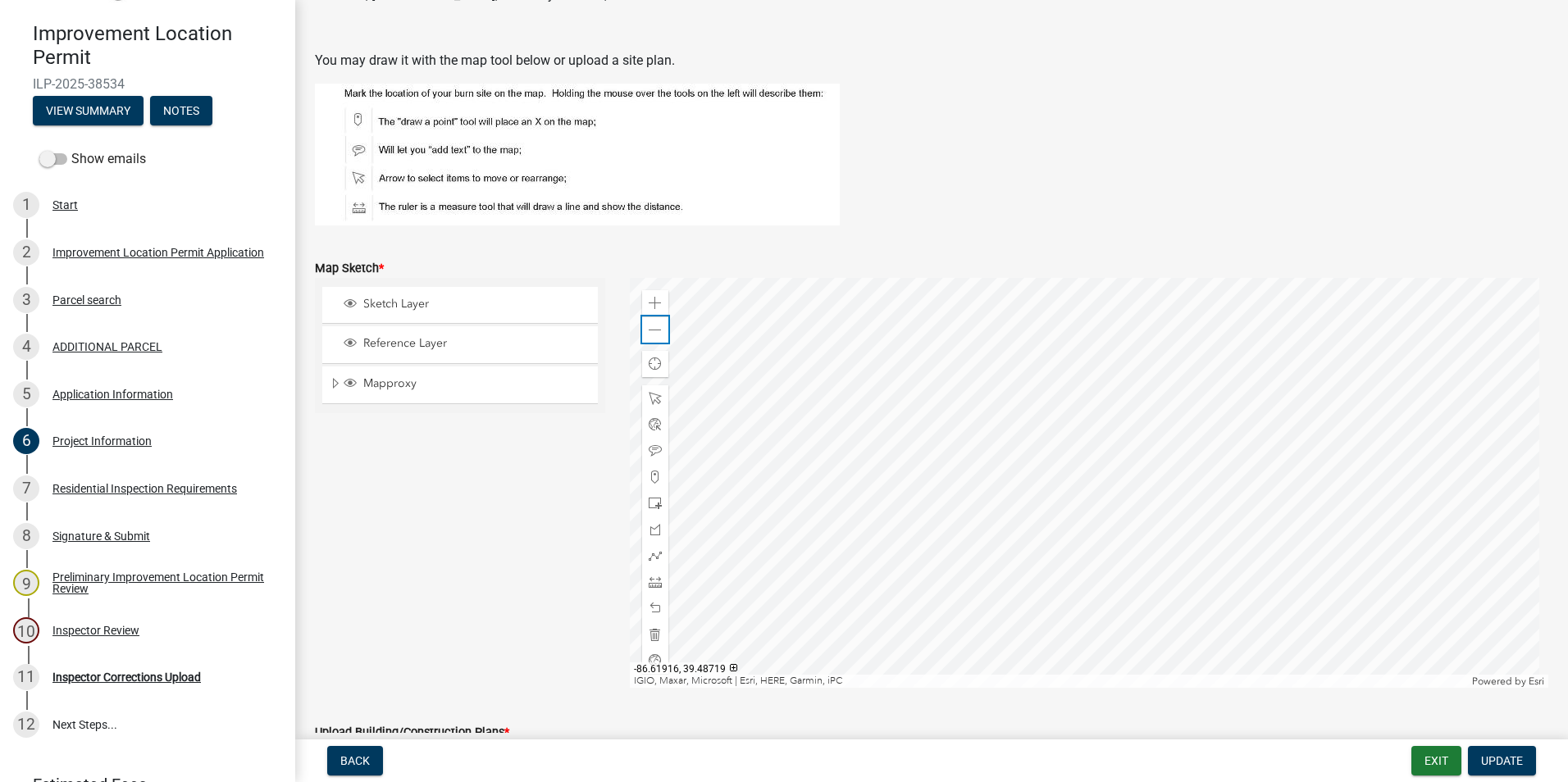
click at [659, 330] on div "Zoom out" at bounding box center [655, 330] width 26 height 26
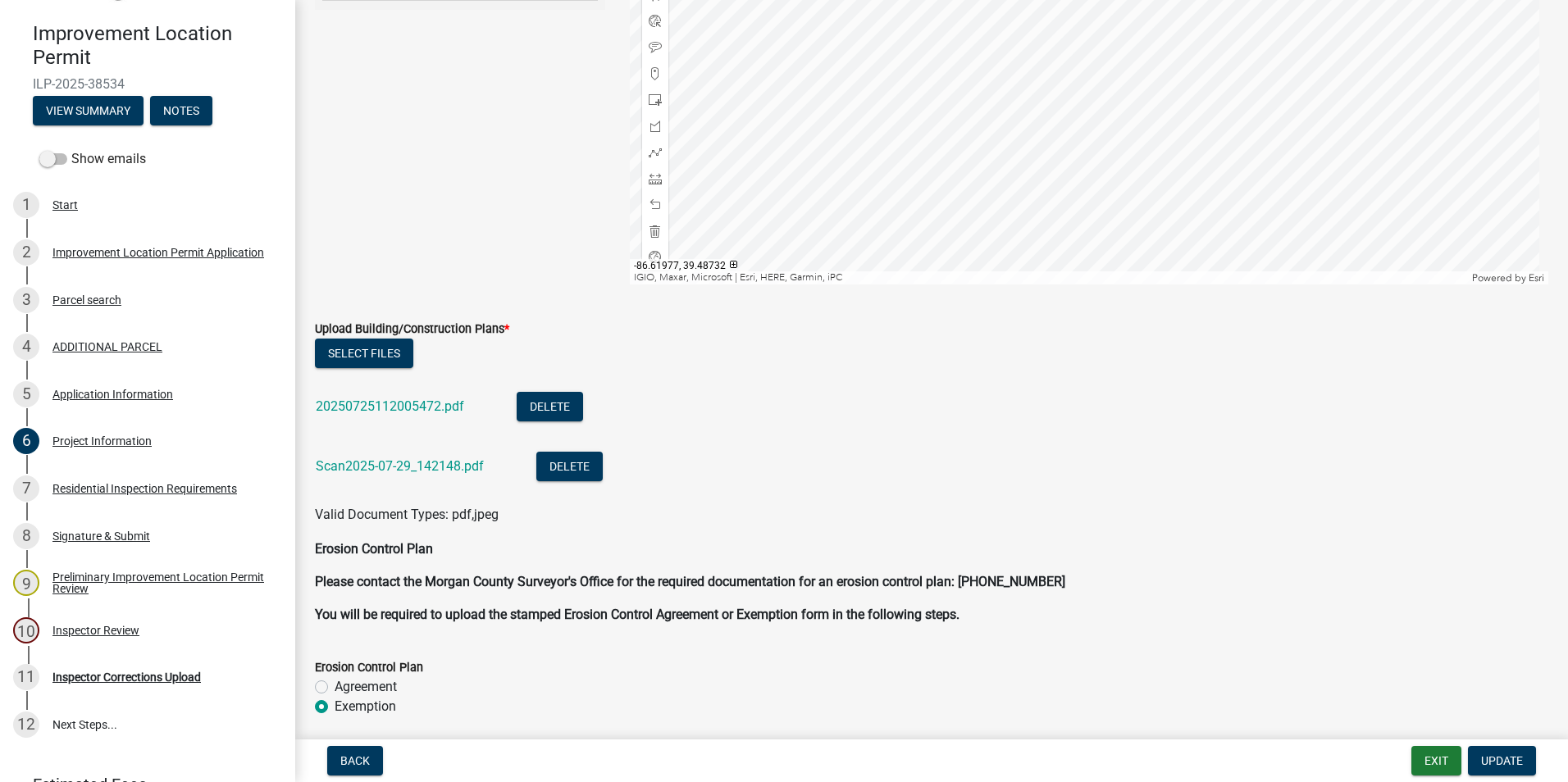
scroll to position [3279, 0]
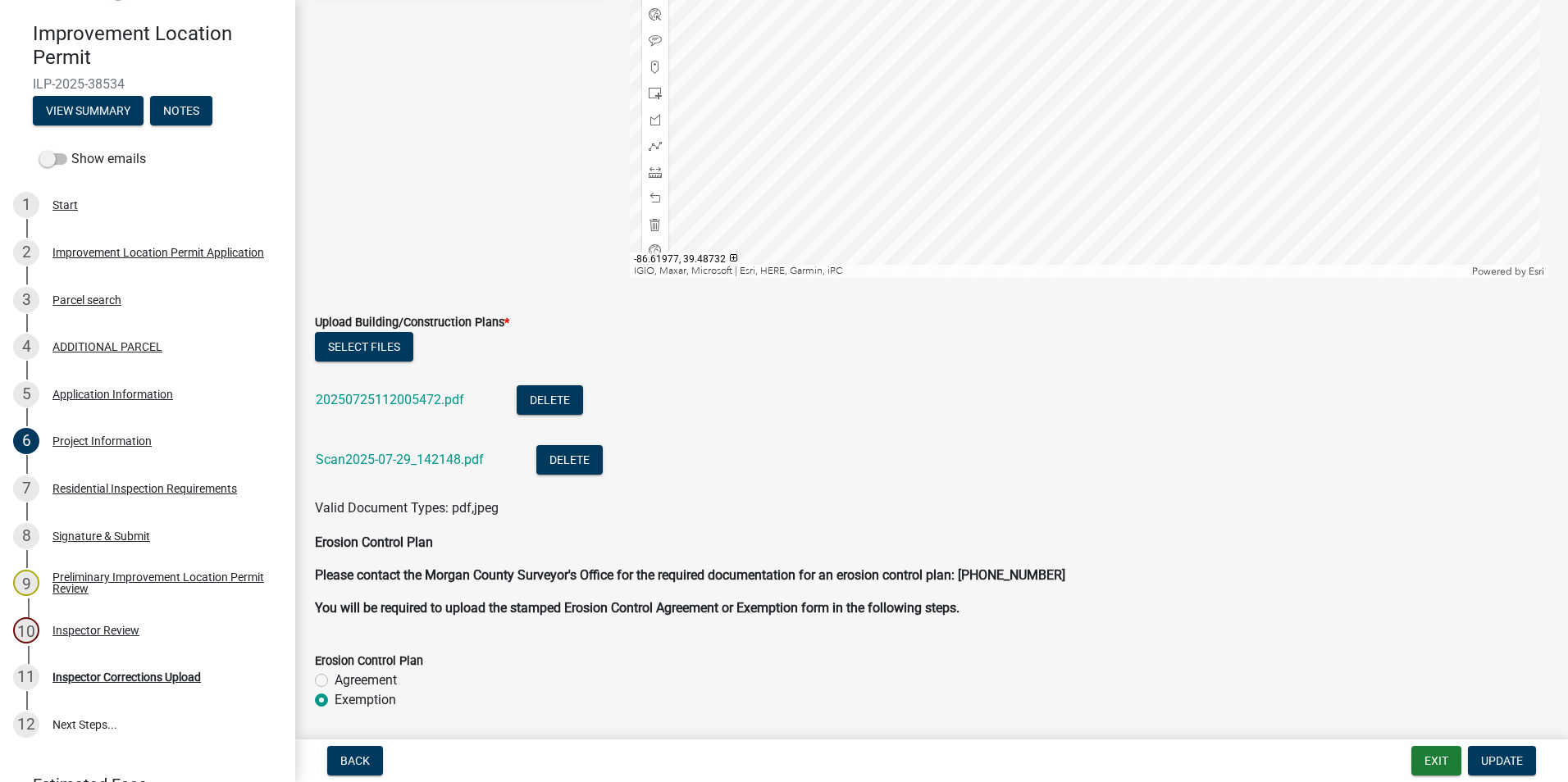
click at [401, 401] on link "20250725112005472.pdf" at bounding box center [389, 400] width 148 height 16
click at [415, 460] on link "Scan2025-07-29_142148.pdf" at bounding box center [400, 459] width 168 height 16
click at [1498, 756] on span "Update" at bounding box center [1502, 760] width 42 height 13
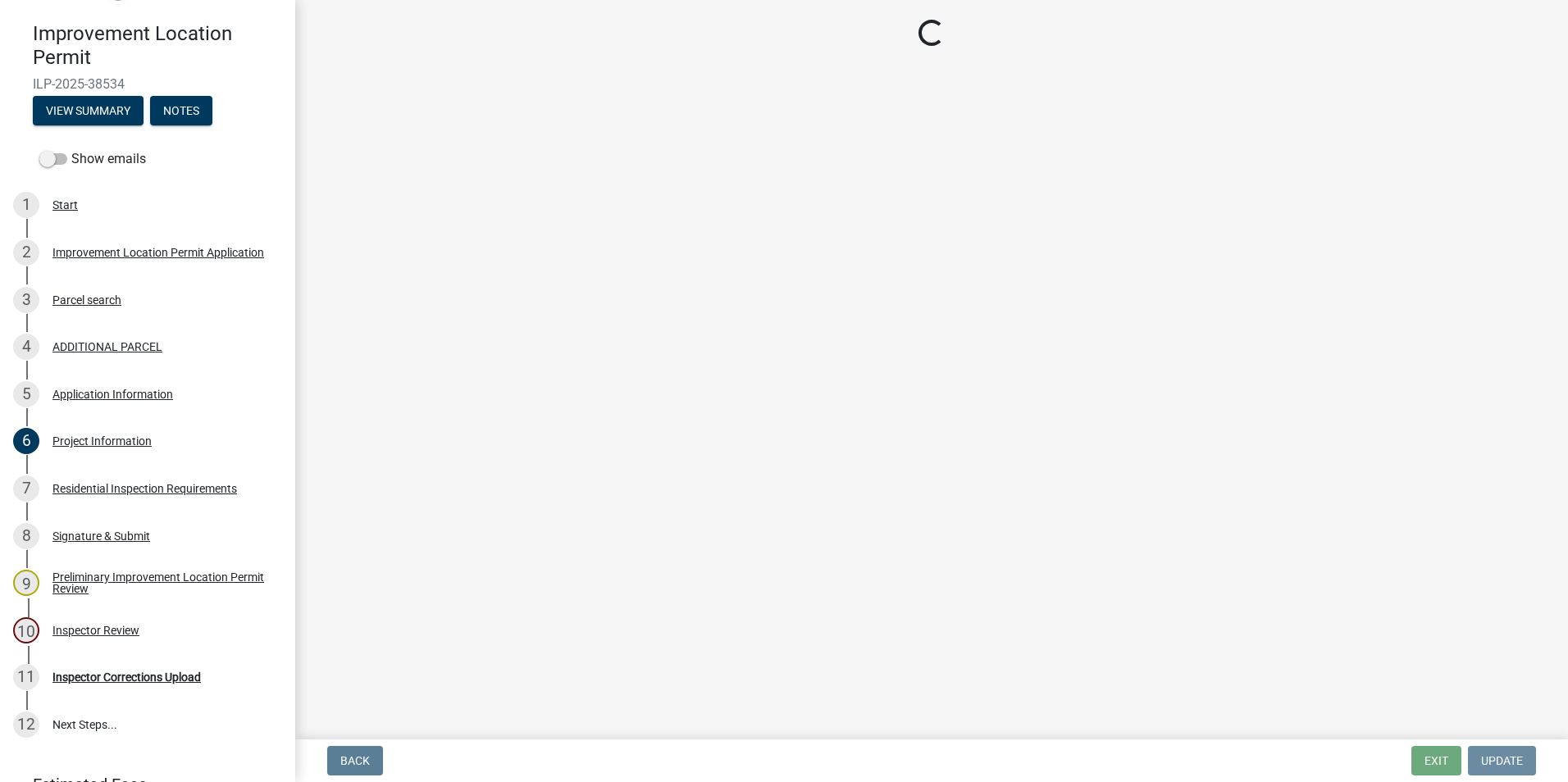
scroll to position [0, 0]
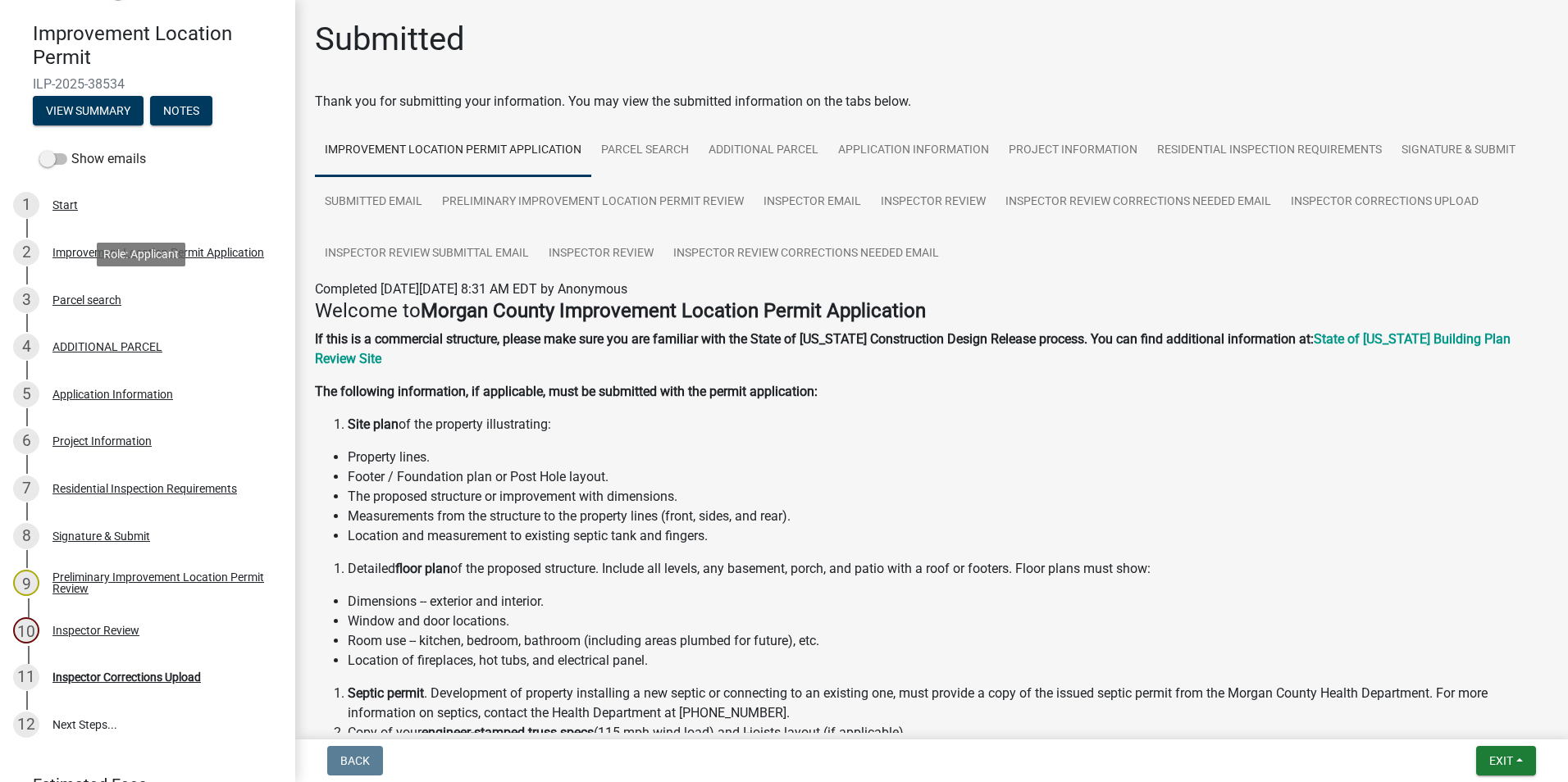
click at [87, 295] on div "Parcel search" at bounding box center [87, 300] width 69 height 11
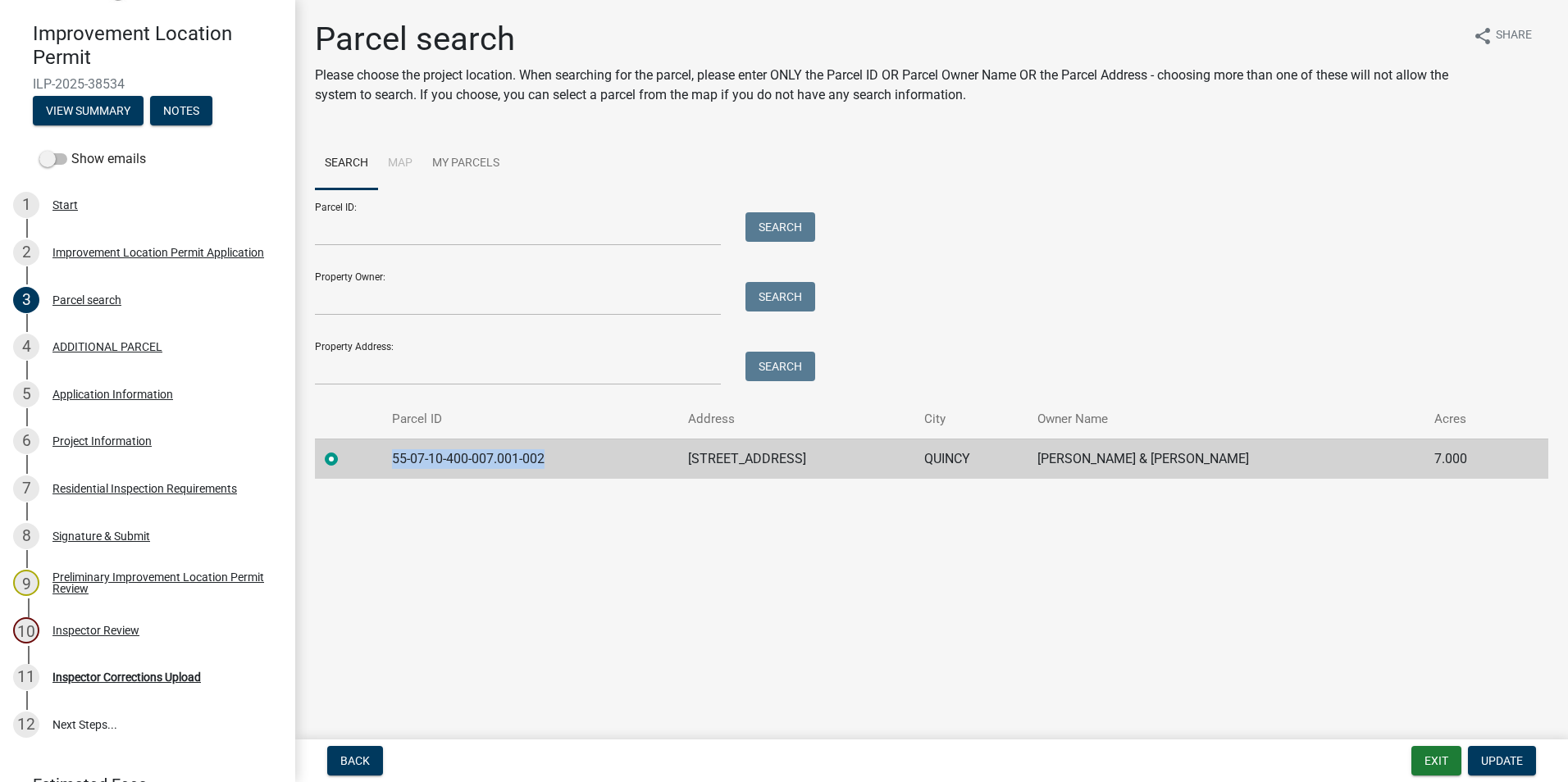
drag, startPoint x: 544, startPoint y: 455, endPoint x: 391, endPoint y: 459, distance: 153.1
click at [390, 459] on td "55-07-10-400-007.001-002" at bounding box center [531, 459] width 296 height 40
copy td "55-07-10-400-007.001-002"
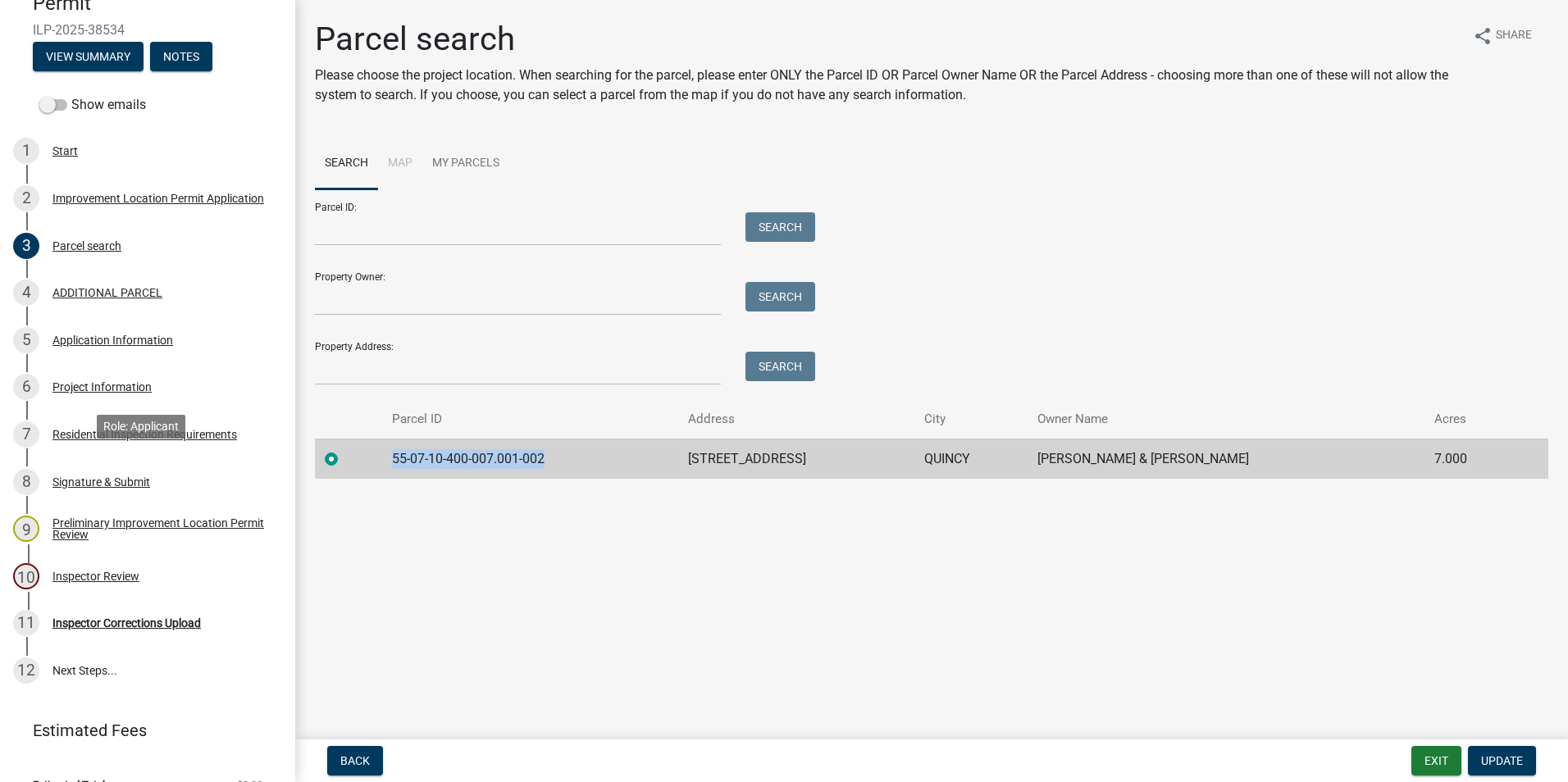
scroll to position [217, 0]
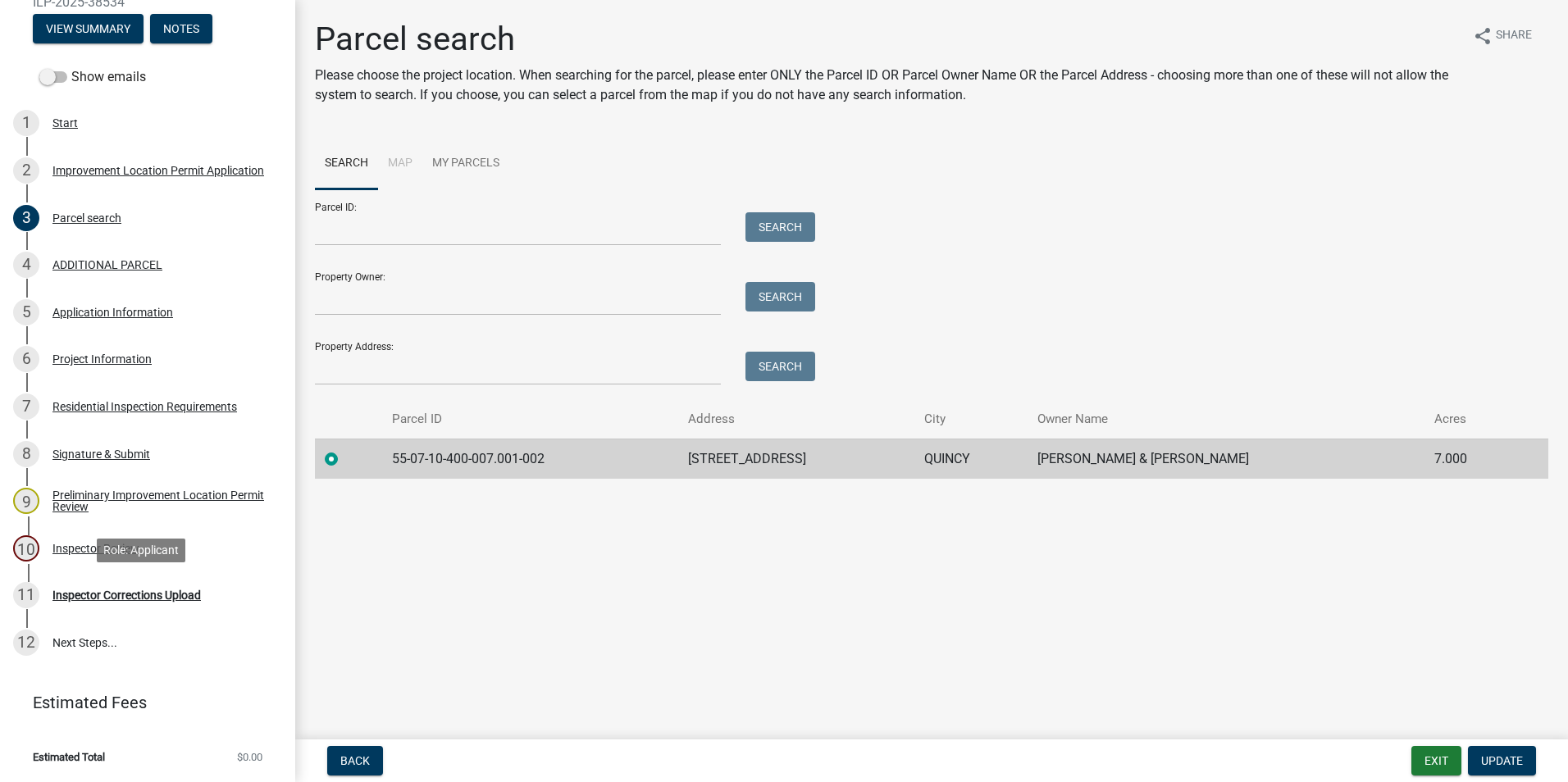
click at [167, 594] on div "Inspector Corrections Upload" at bounding box center [126, 594] width 148 height 11
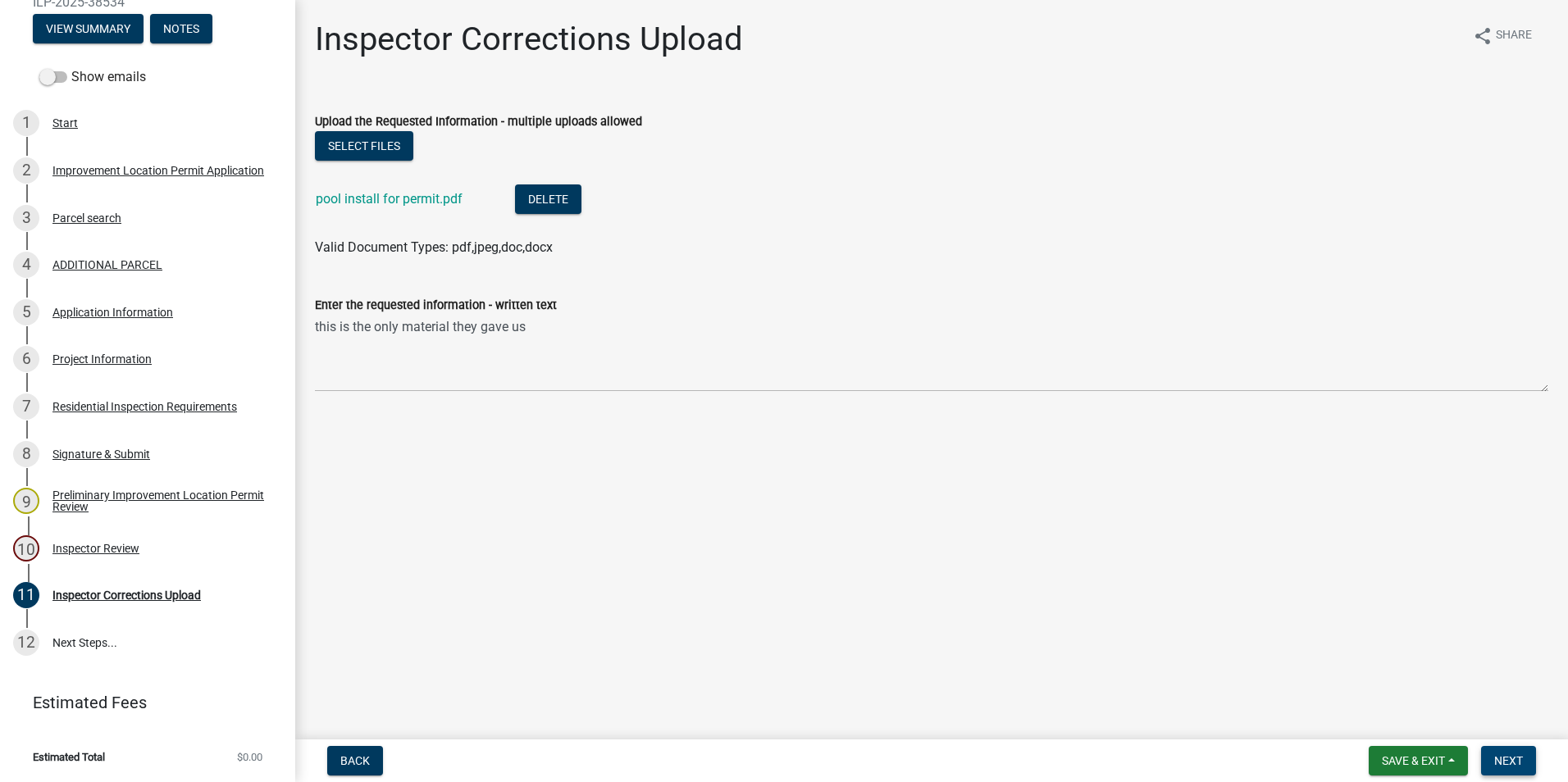
click at [1507, 762] on span "Next" at bounding box center [1508, 760] width 29 height 13
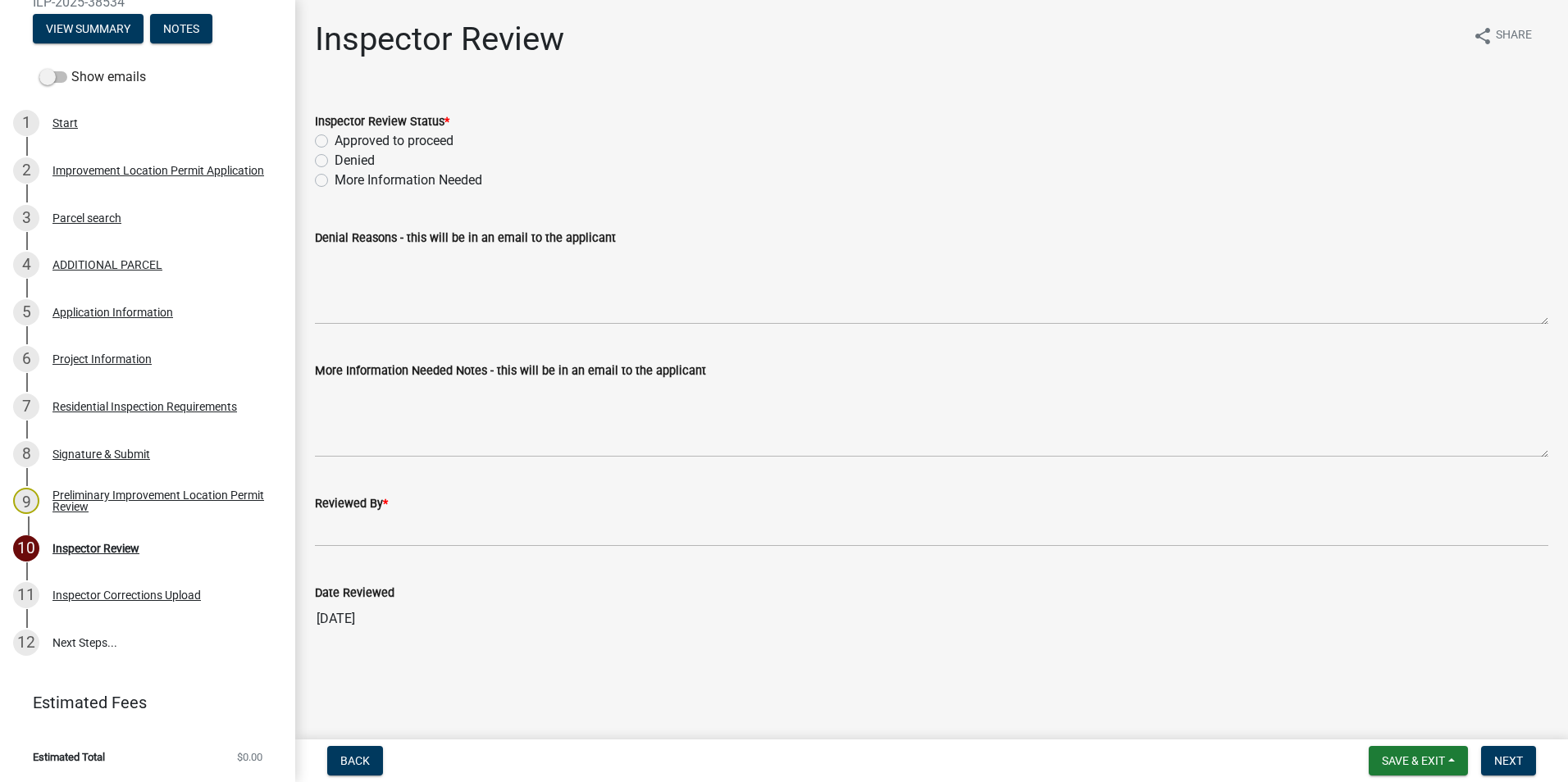
click at [334, 181] on label "More Information Needed" at bounding box center [408, 180] width 147 height 19
click at [334, 181] on input "More Information Needed" at bounding box center [339, 175] width 11 height 11
radio input "true"
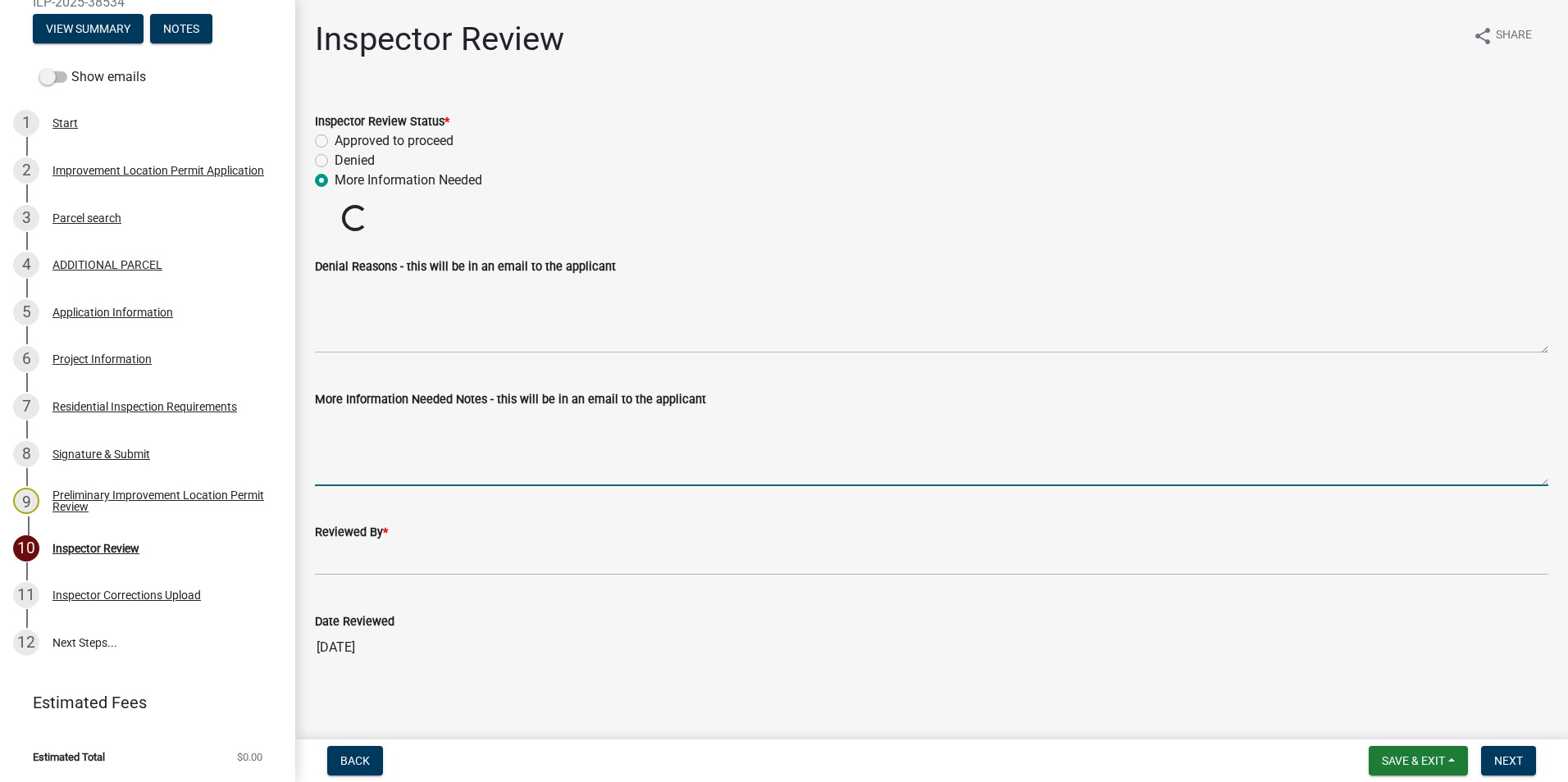
click at [342, 432] on textarea "More Information Needed Notes - this will be in an email to the applicant" at bounding box center [931, 448] width 1233 height 77
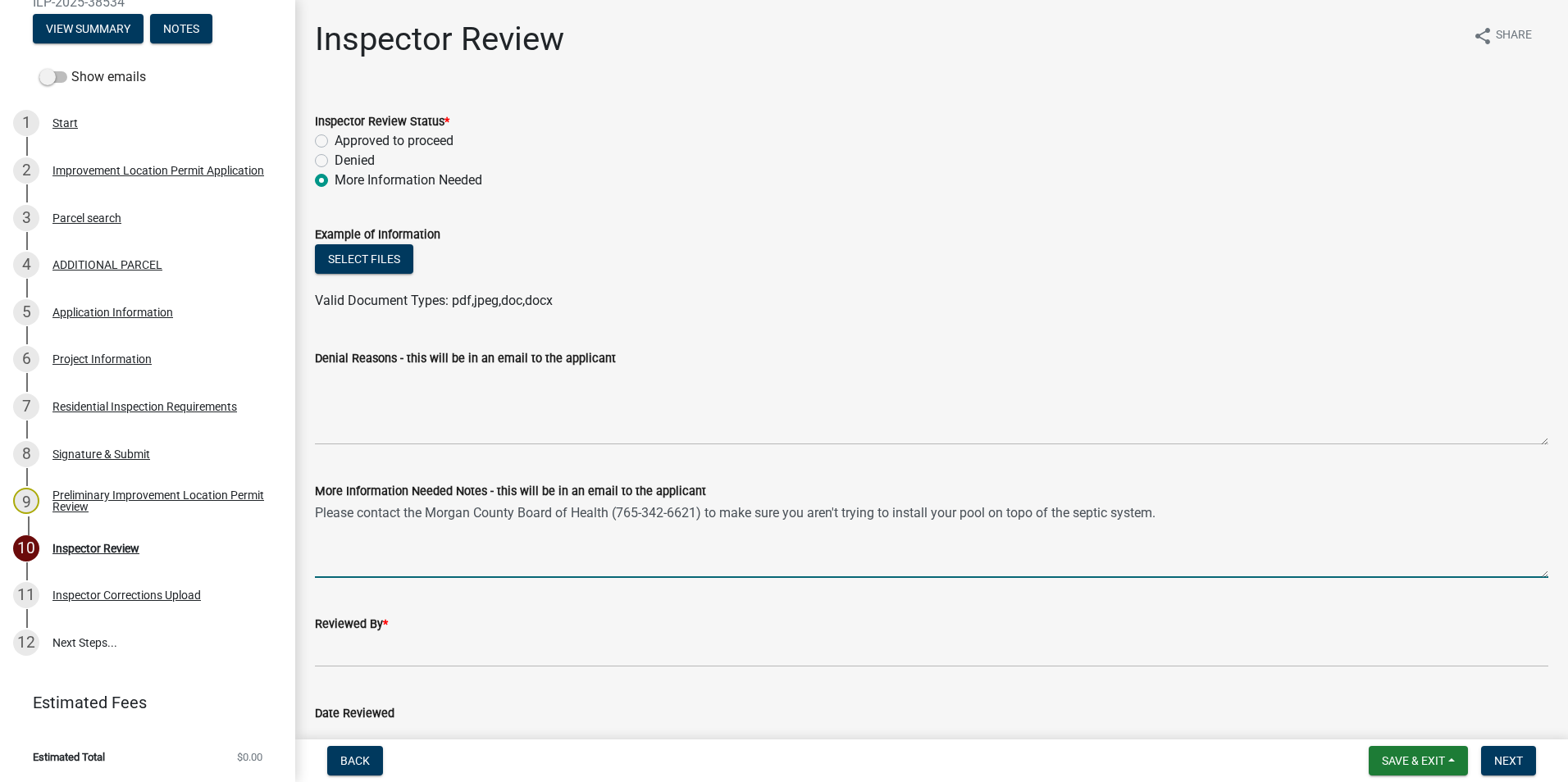
click at [361, 515] on textarea "Please contact the Morgan County Board of Health (765-342-6621) to make sure yo…" at bounding box center [931, 539] width 1233 height 77
click at [992, 513] on textarea "Contact the Morgan County Board of Health (765-342-6621) to make sure you aren'…" at bounding box center [931, 539] width 1233 height 77
click at [1129, 511] on textarea "Contact the Morgan County Board of Health (765-342-6621) to make sure you aren'…" at bounding box center [931, 539] width 1233 height 77
click at [528, 512] on textarea "Contact the Morgan County Board of Health (765-342-6621) to make sure you aren'…" at bounding box center [931, 539] width 1233 height 77
click at [518, 511] on textarea "Contact the Morgan County Health (765-342-6621) to make sure you aren't trying …" at bounding box center [931, 539] width 1233 height 77
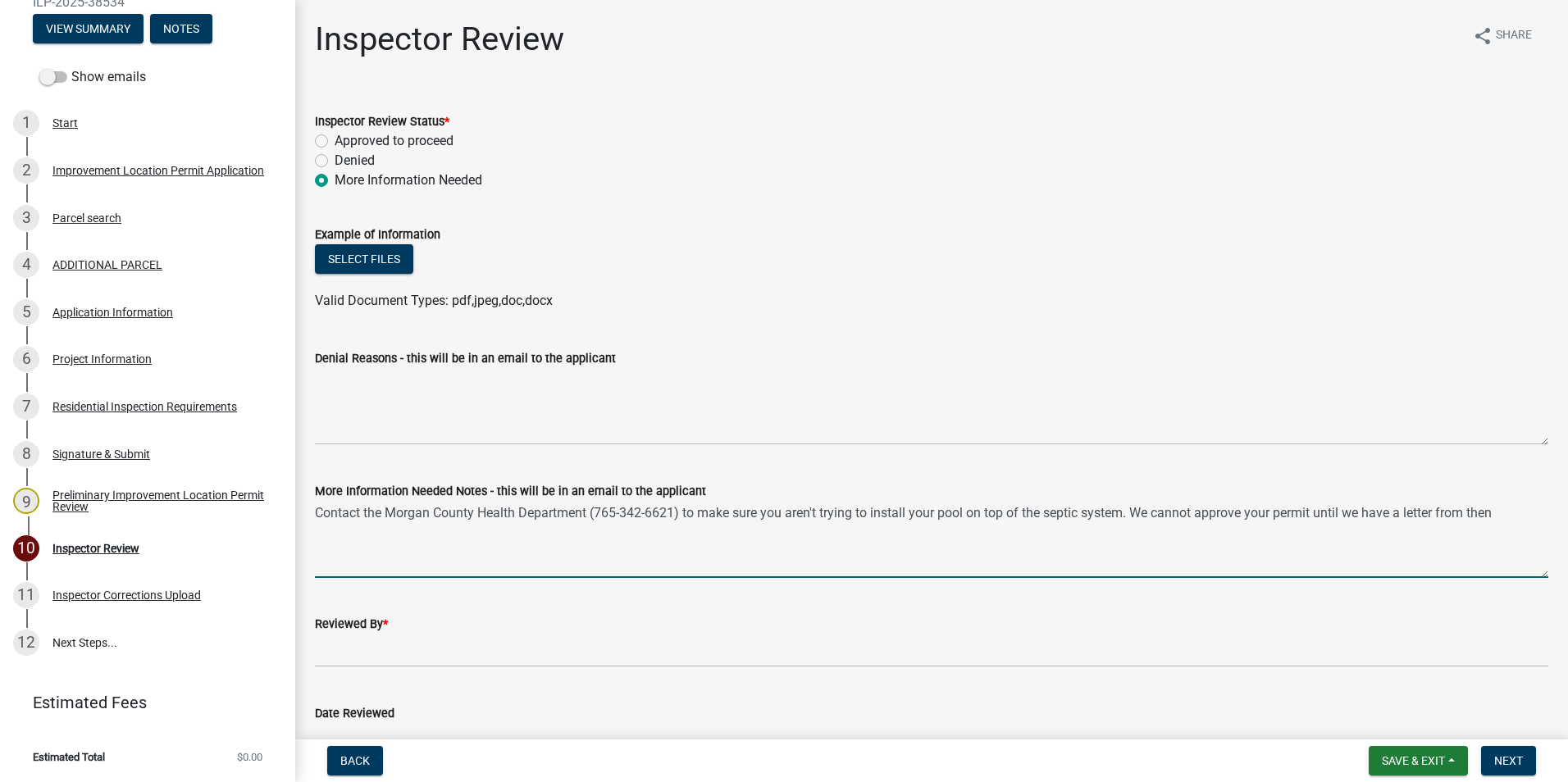
click at [1513, 515] on textarea "Contact the Morgan County Health Department (765-342-6621) to make sure you are…" at bounding box center [931, 539] width 1233 height 77
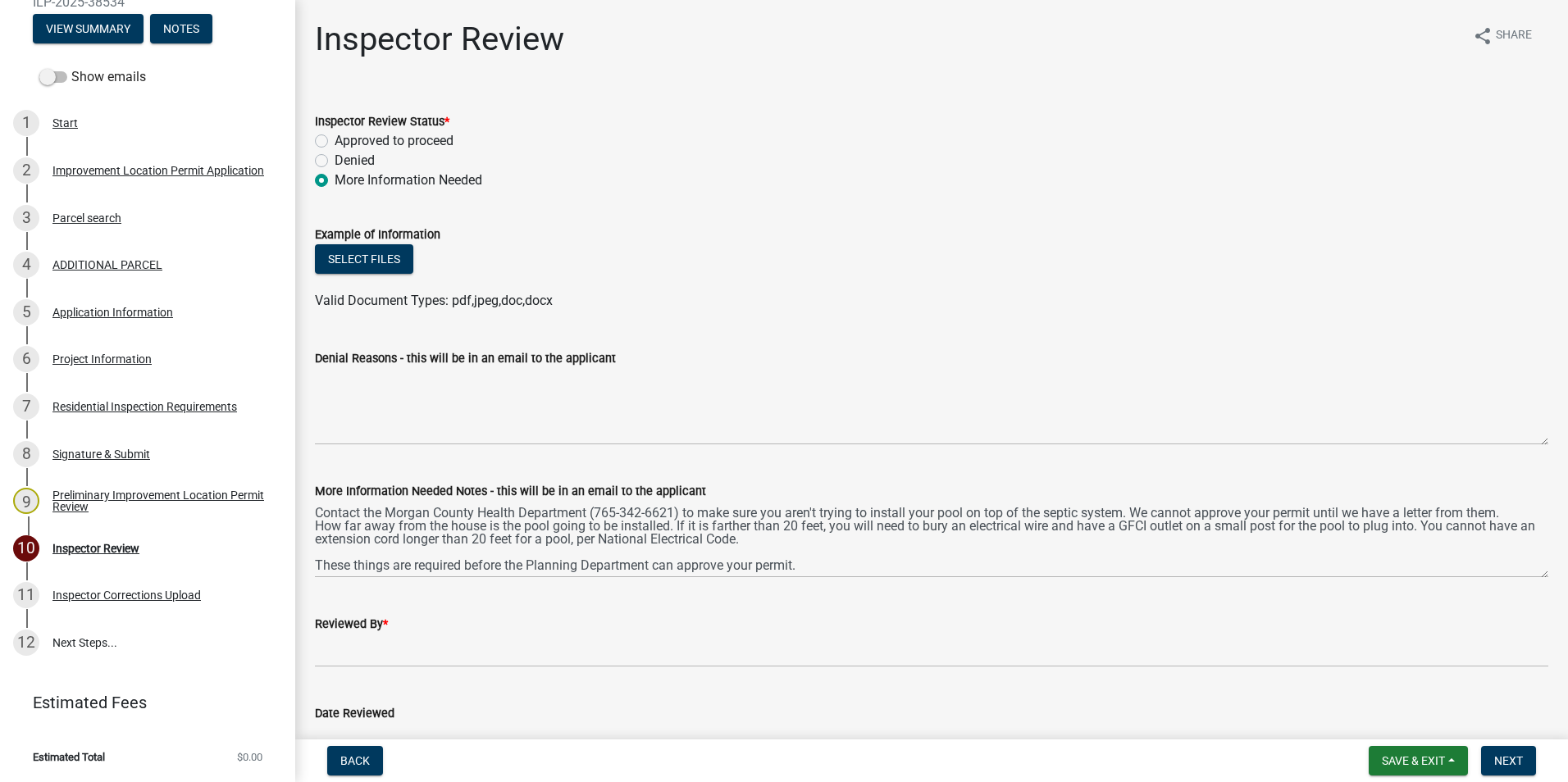
click at [314, 510] on div "More Information Needed Notes - this will be in an email to the applicant Conta…" at bounding box center [931, 518] width 1258 height 120
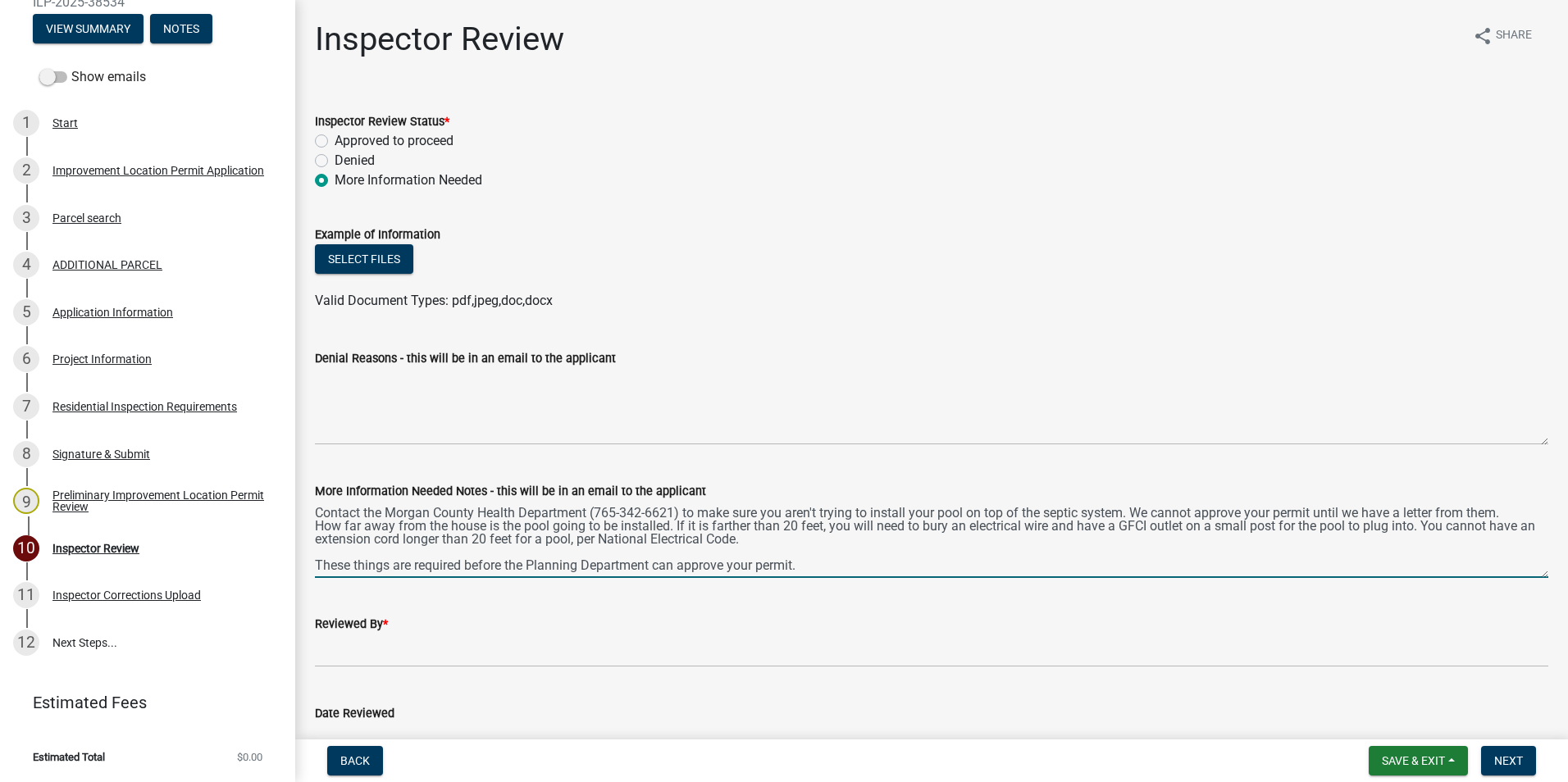
click at [316, 511] on textarea "Contact the Morgan County Health Department (765-342-6621) to make sure you are…" at bounding box center [931, 539] width 1233 height 77
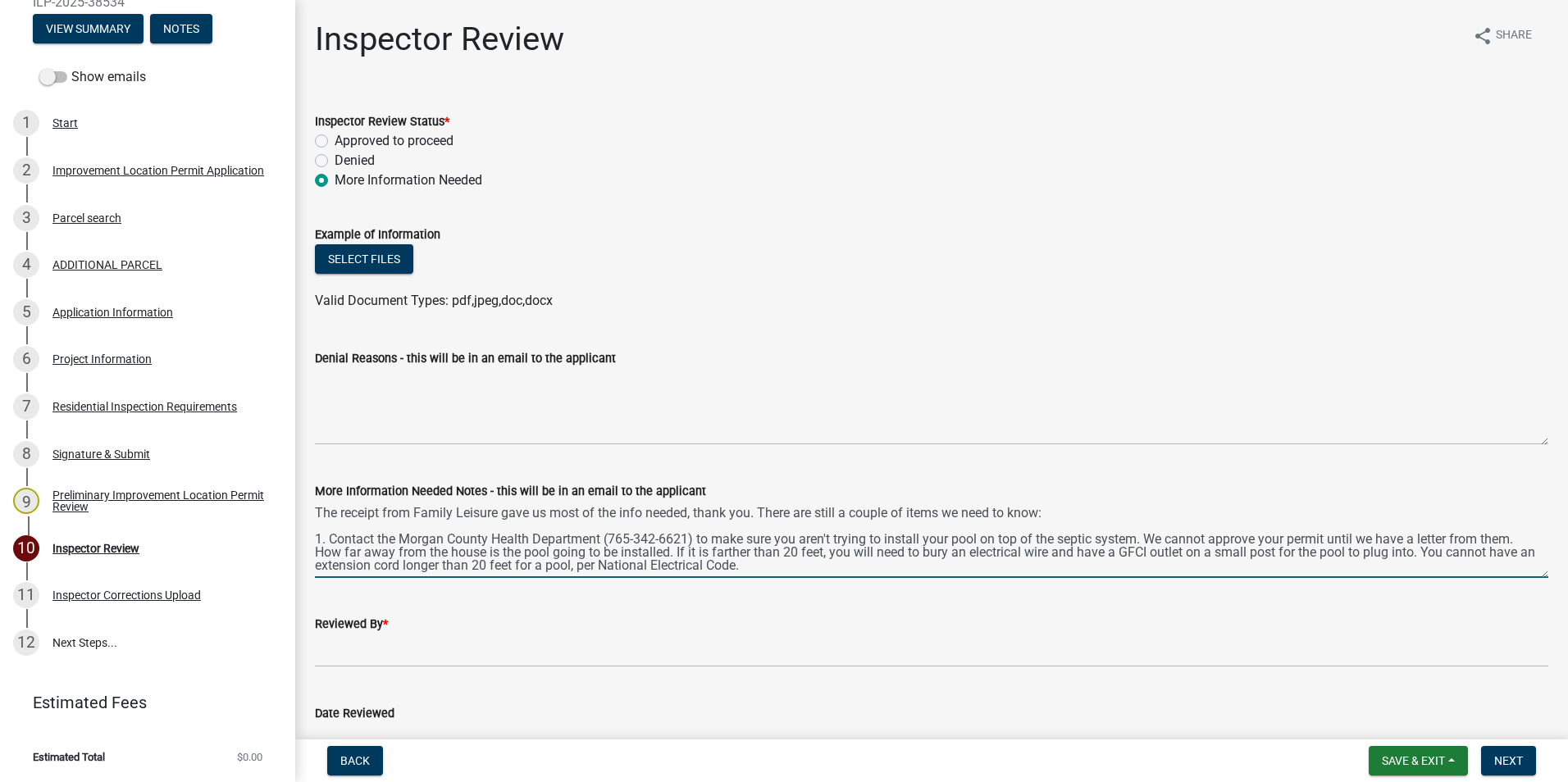
click at [315, 551] on textarea "The receipt from Family Leisure gave us most of the info needed, thank you. The…" at bounding box center [931, 539] width 1233 height 77
click at [688, 551] on textarea "The receipt from Family Leisure gave us most of the info needed, thank you. The…" at bounding box center [931, 539] width 1233 height 77
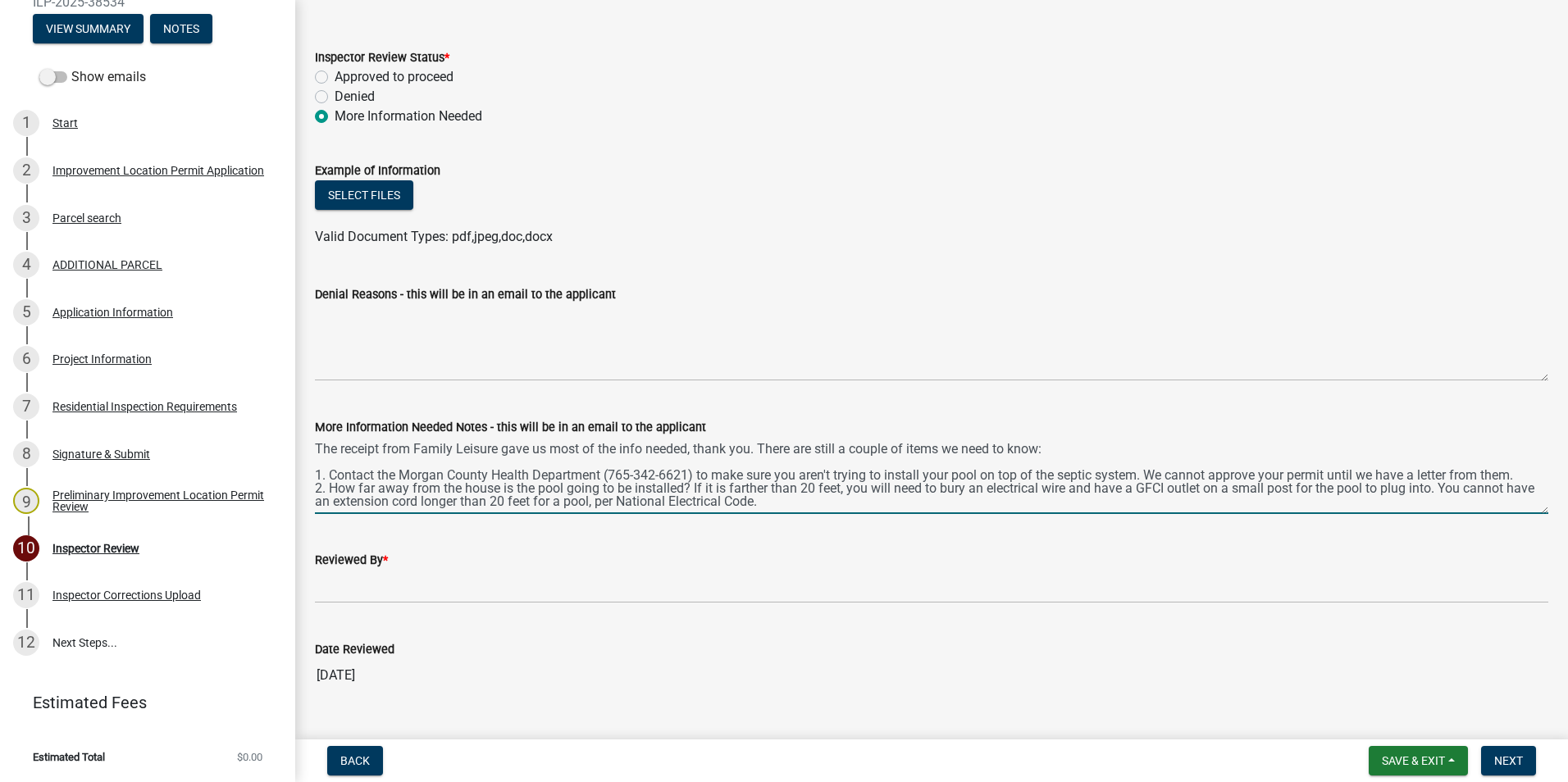
scroll to position [82, 0]
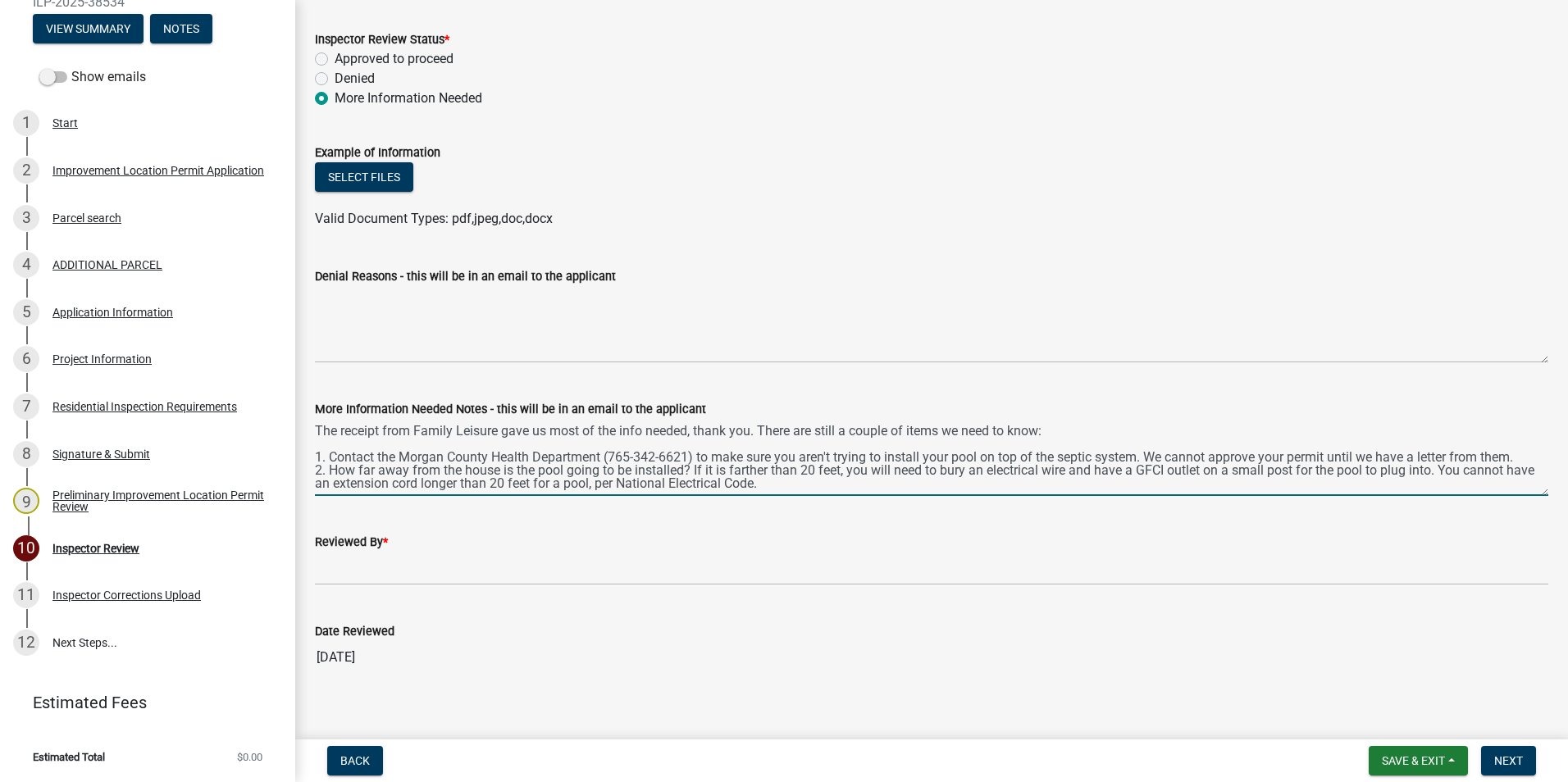
click at [651, 483] on textarea "The receipt from Family Leisure gave us most of the info needed, thank you. The…" at bounding box center [931, 458] width 1233 height 77
type textarea "The receipt from Family Leisure gave us most of the info needed, thank you. The…"
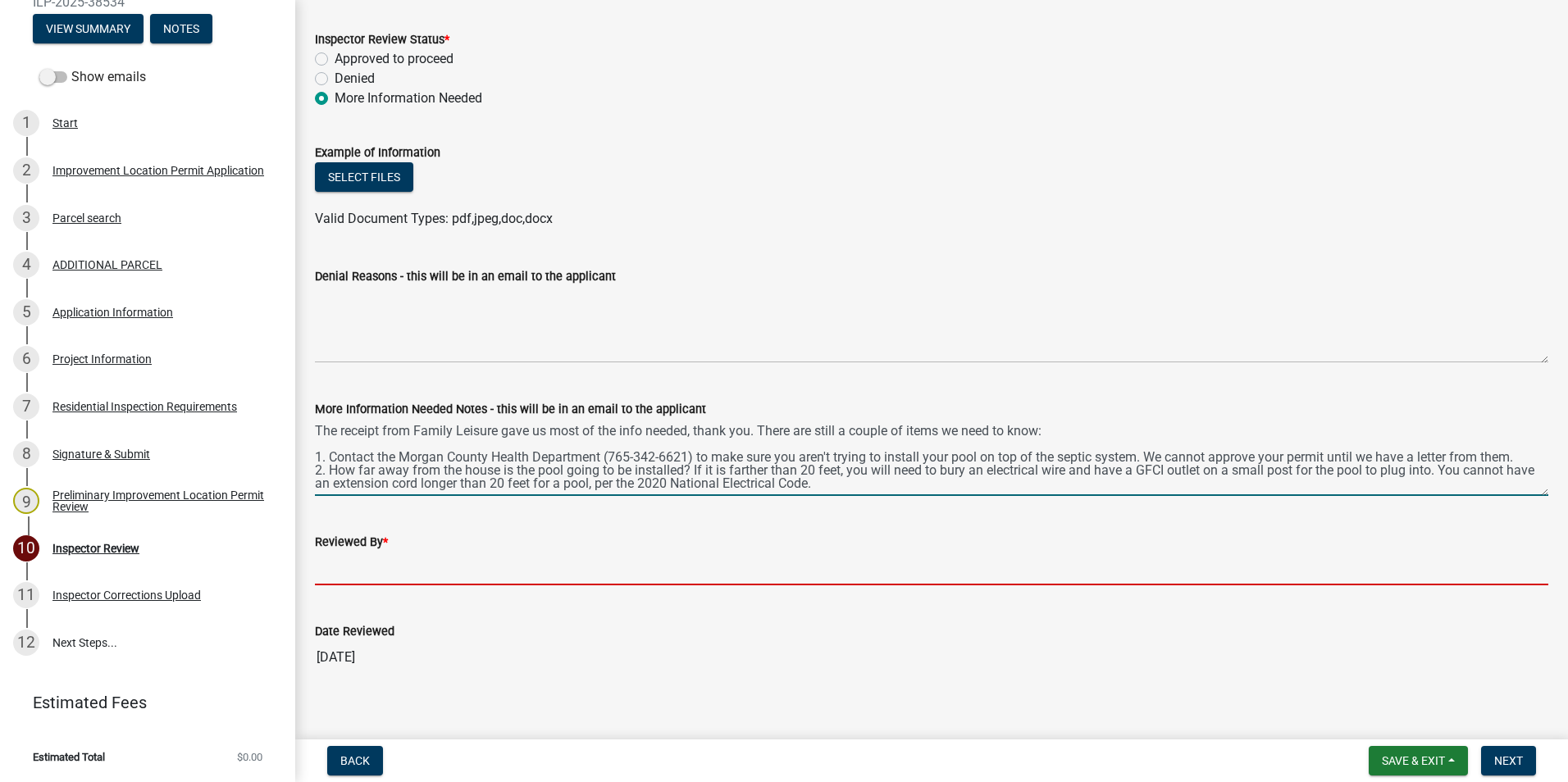
click at [414, 572] on input "Reviewed By *" at bounding box center [931, 568] width 1233 height 33
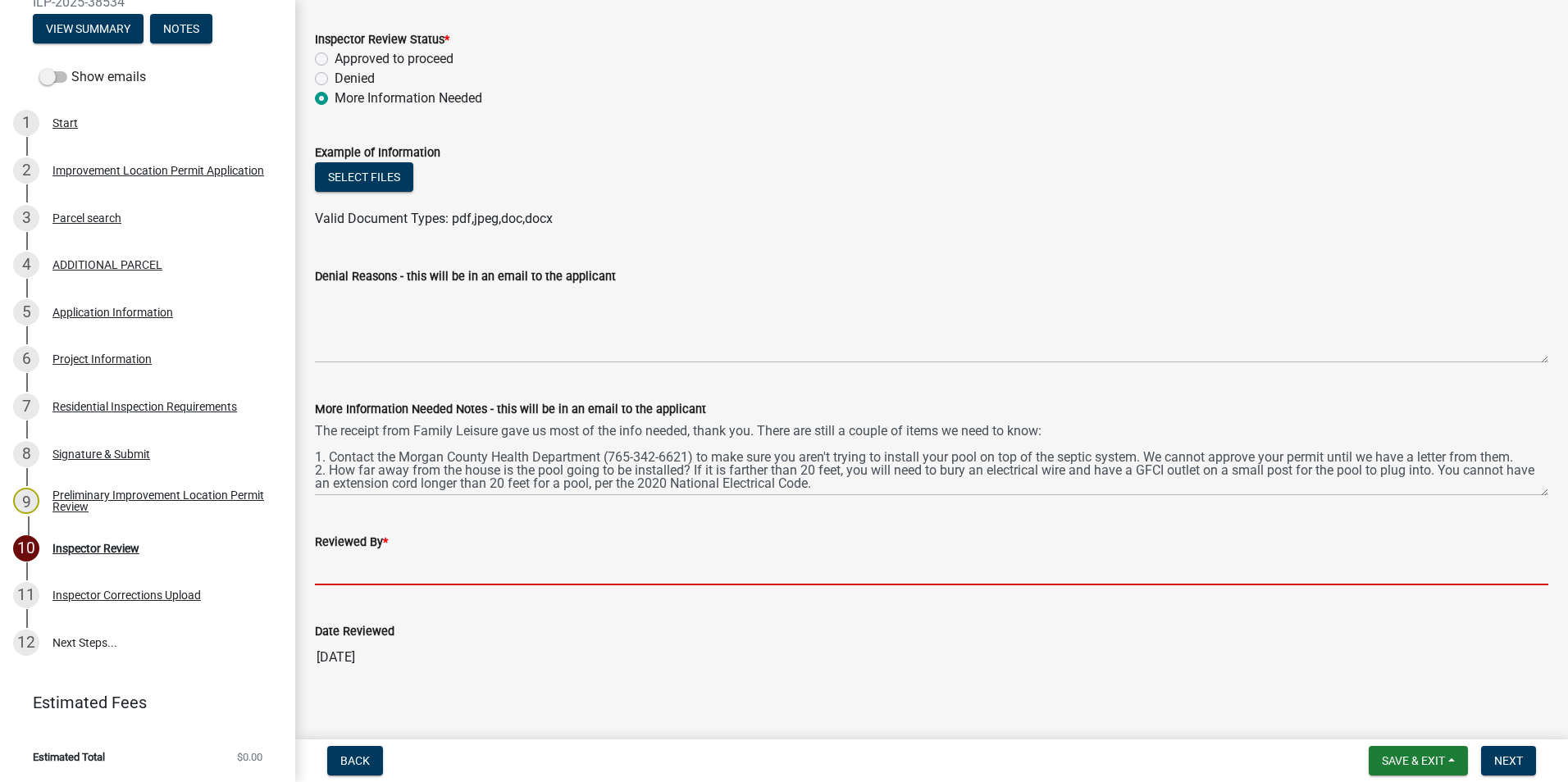
type input "AFM"
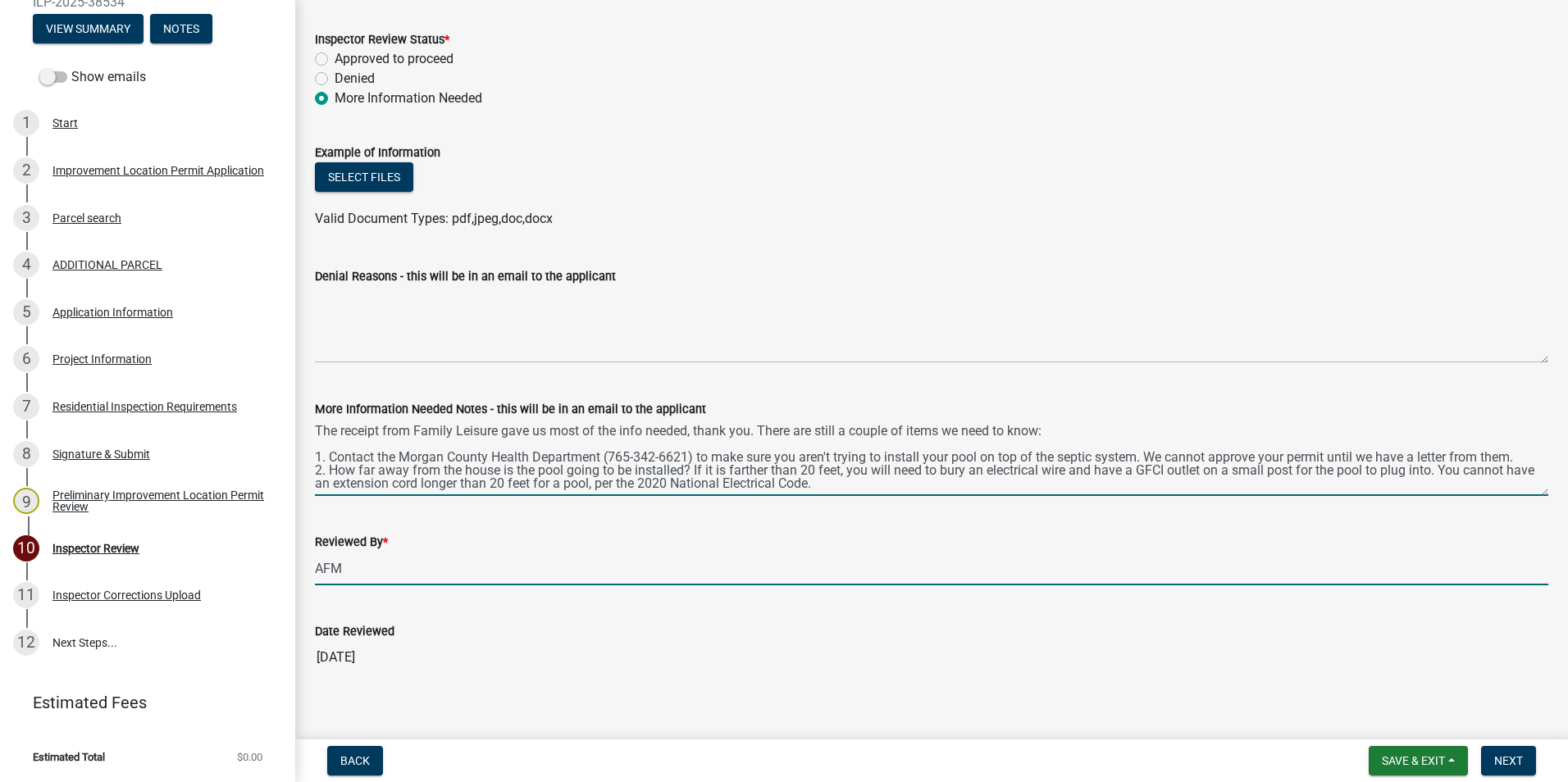
click at [959, 435] on textarea "The receipt from Family Leisure gave us most of the info needed, thank you. The…" at bounding box center [931, 458] width 1233 height 77
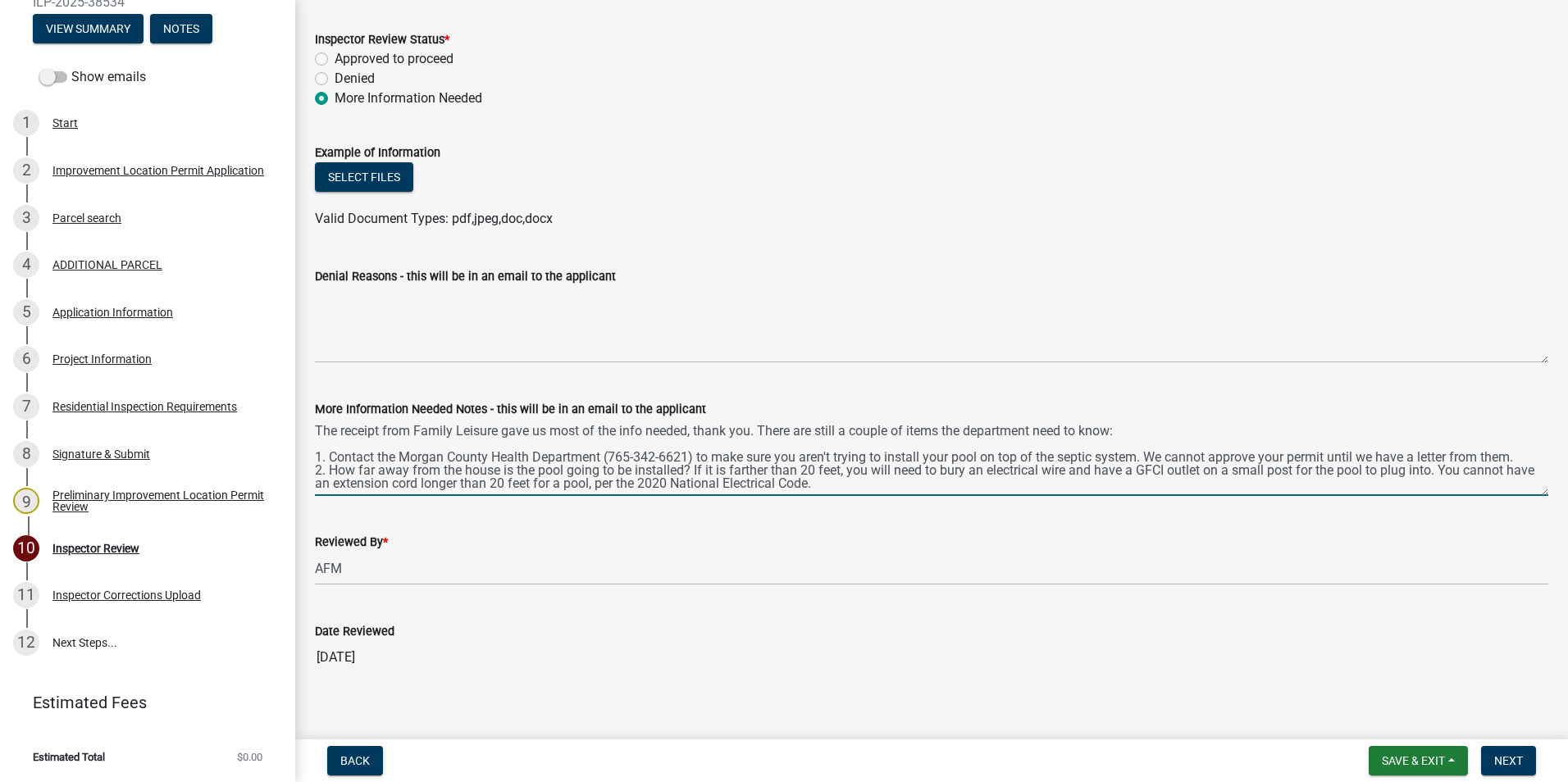
click at [1064, 430] on textarea "The receipt from Family Leisure gave us most of the info needed, thank you. The…" at bounding box center [931, 458] width 1233 height 77
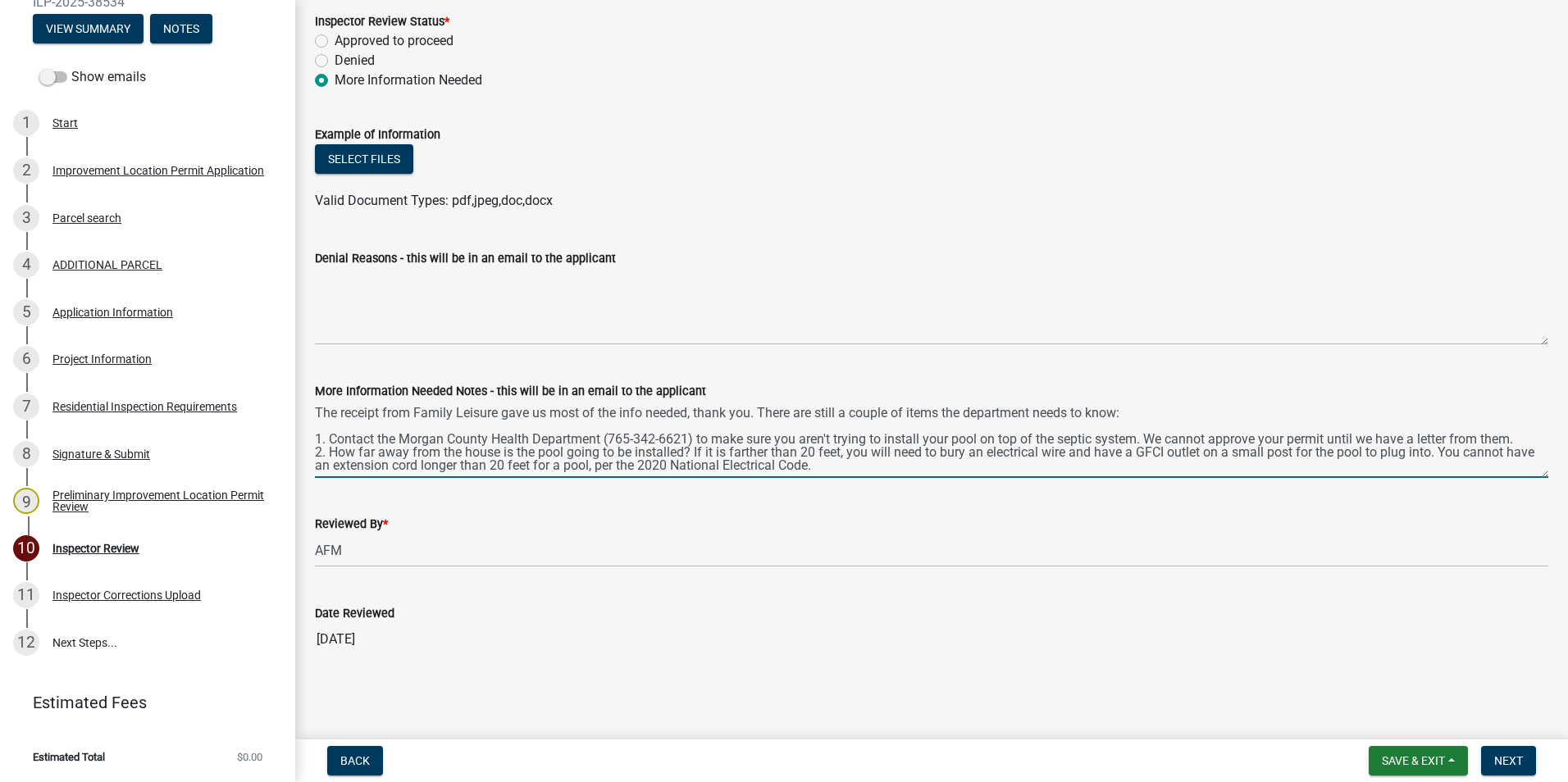
type textarea "The receipt from Family Leisure gave us most of the info needed, thank you. The…"
click at [1496, 760] on span "Next" at bounding box center [1508, 760] width 29 height 13
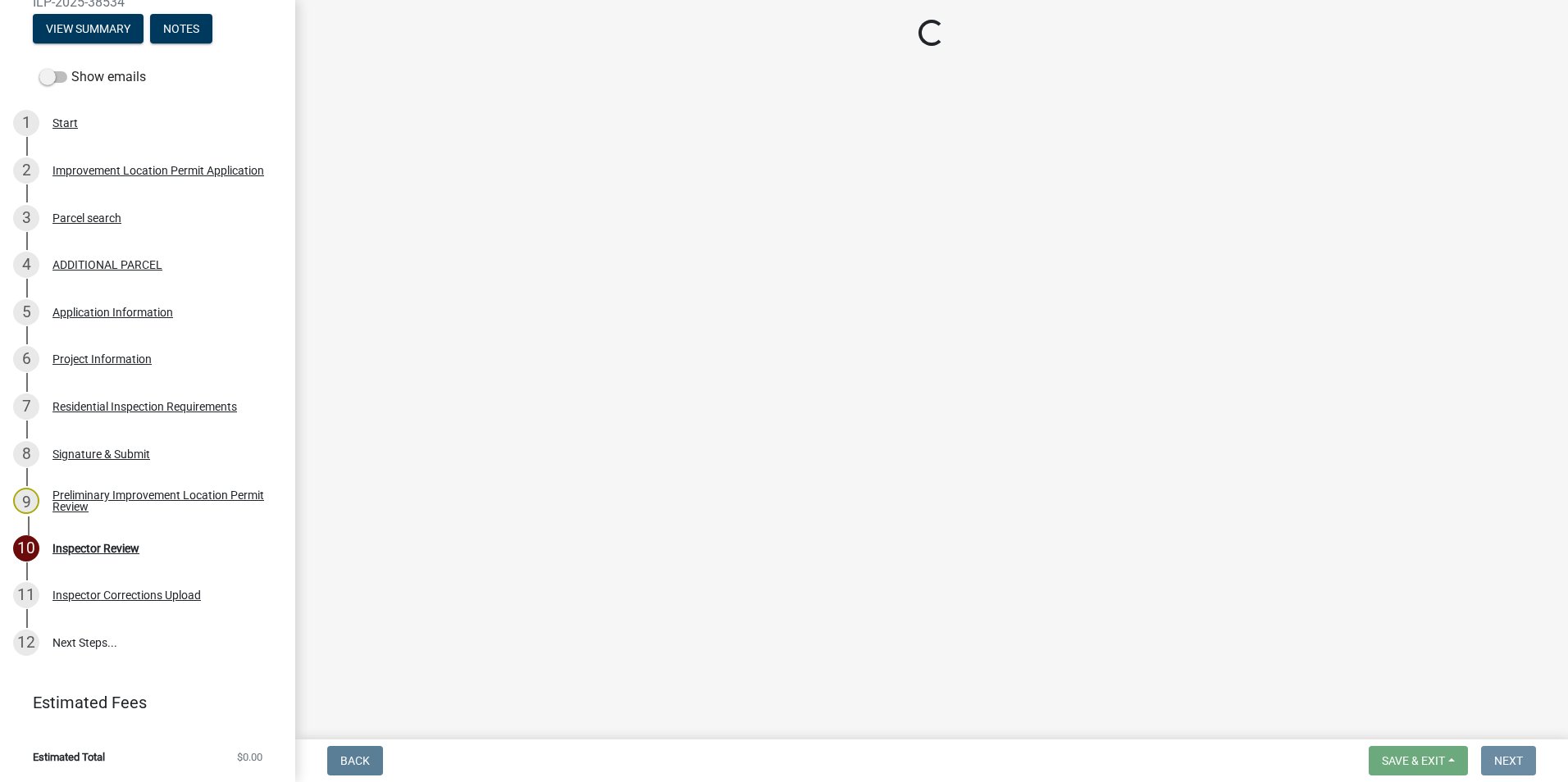
scroll to position [0, 0]
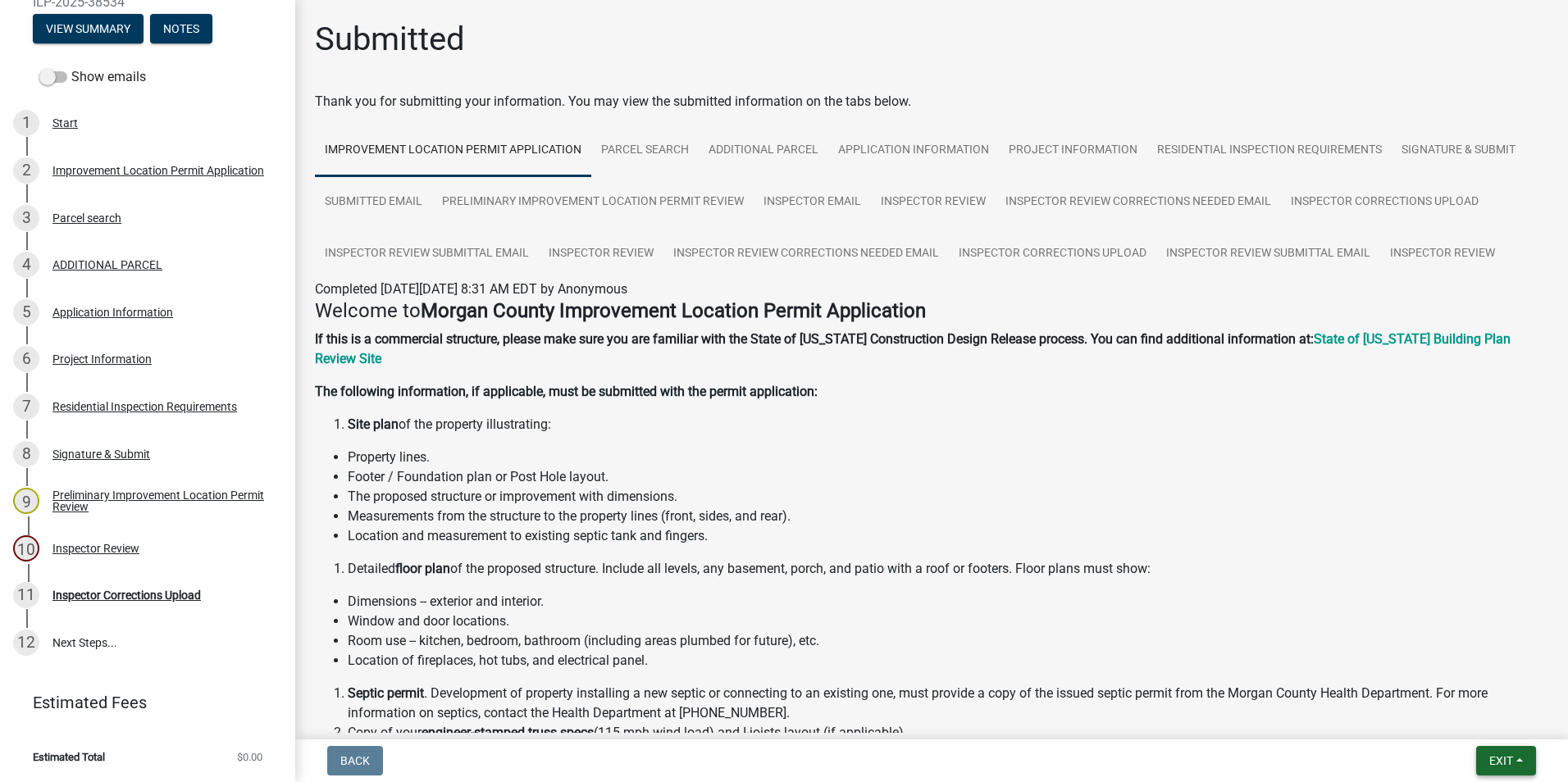
click at [1511, 756] on span "Exit" at bounding box center [1500, 760] width 24 height 13
click at [1479, 718] on button "Save & Exit" at bounding box center [1471, 718] width 132 height 39
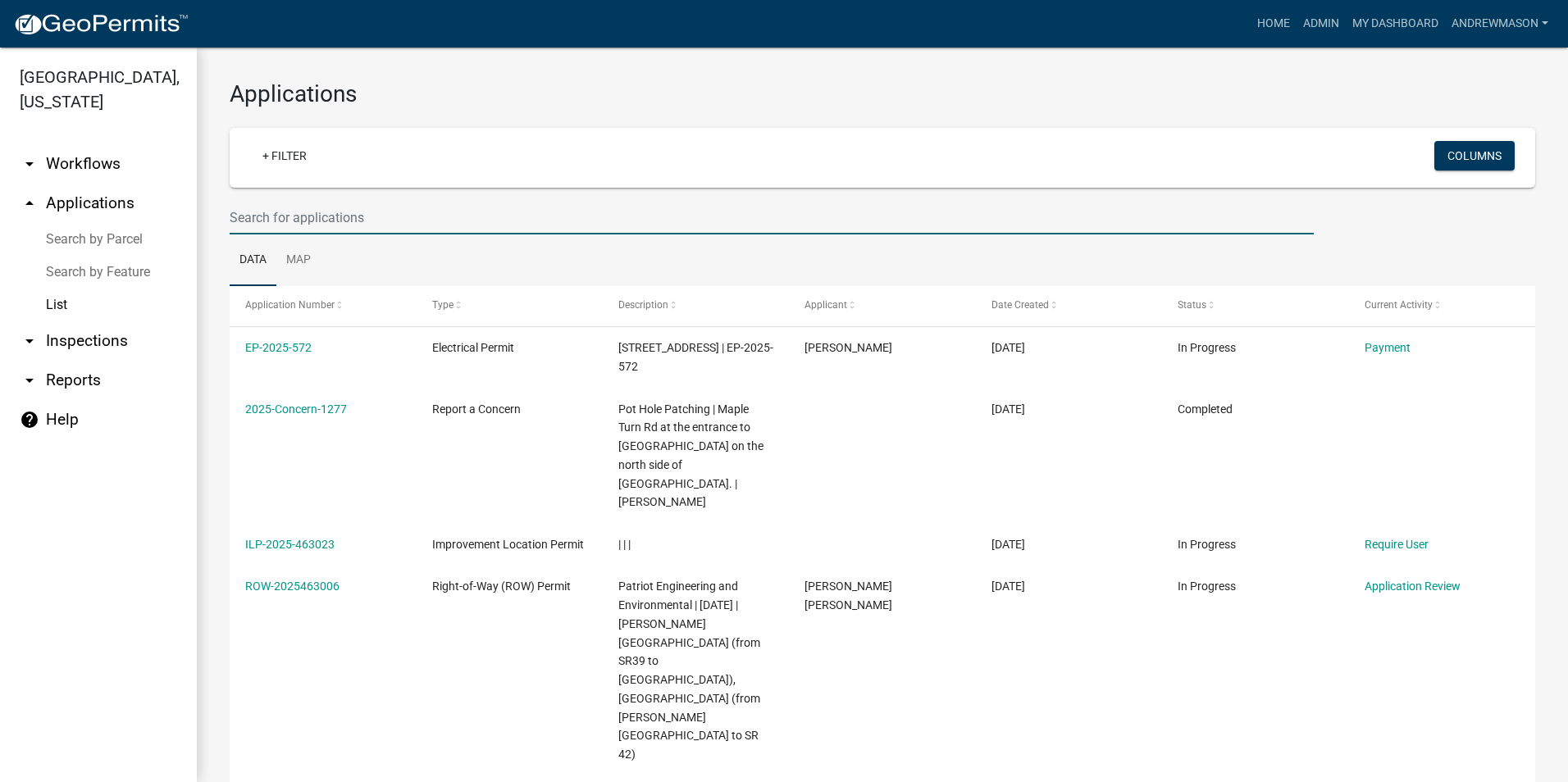
drag, startPoint x: 346, startPoint y: 221, endPoint x: 338, endPoint y: 217, distance: 8.9
click at [346, 221] on input "text" at bounding box center [772, 217] width 1084 height 33
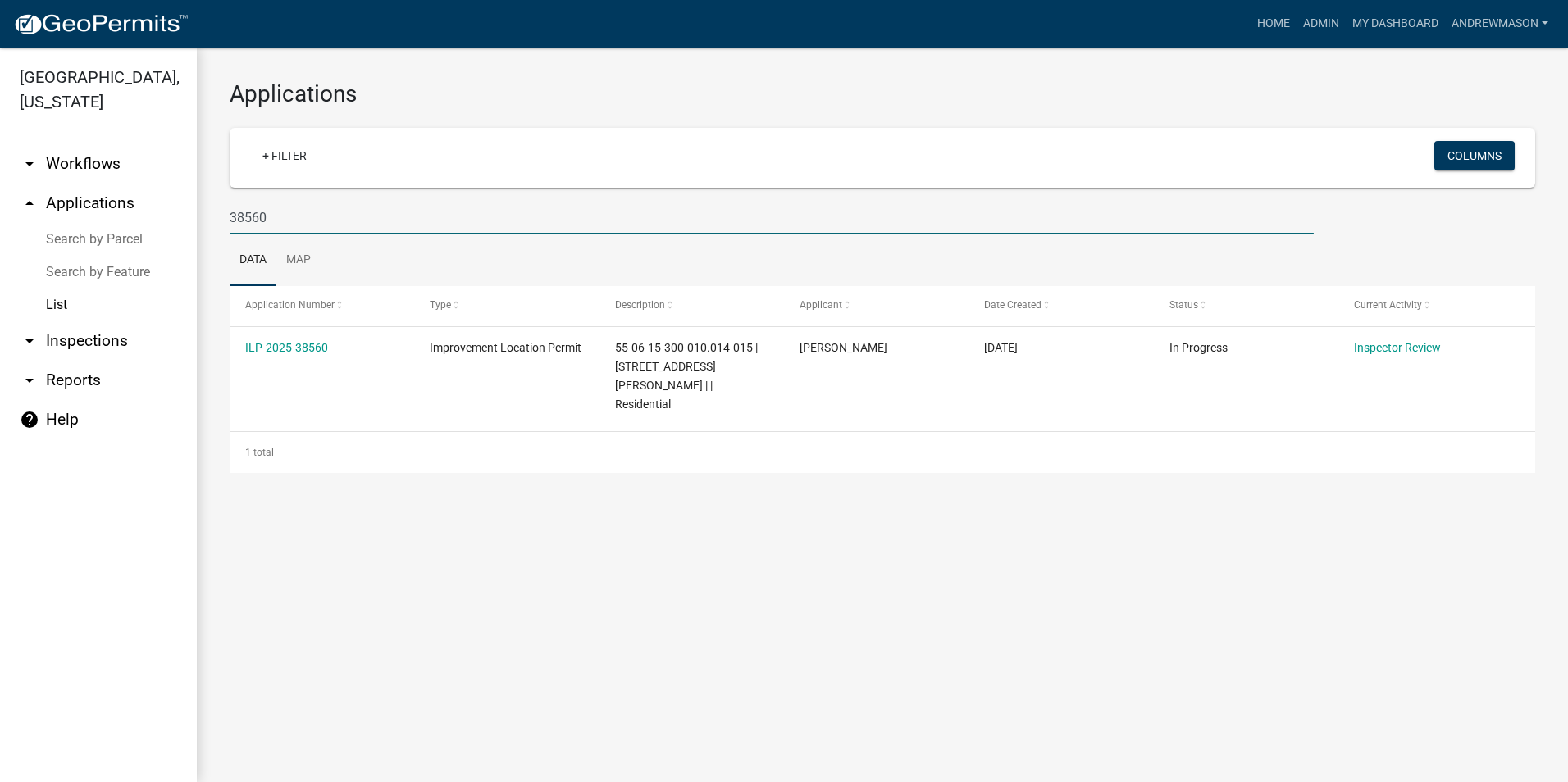
type input "38560"
click at [296, 345] on link "ILP-2025-38560" at bounding box center [287, 347] width 82 height 13
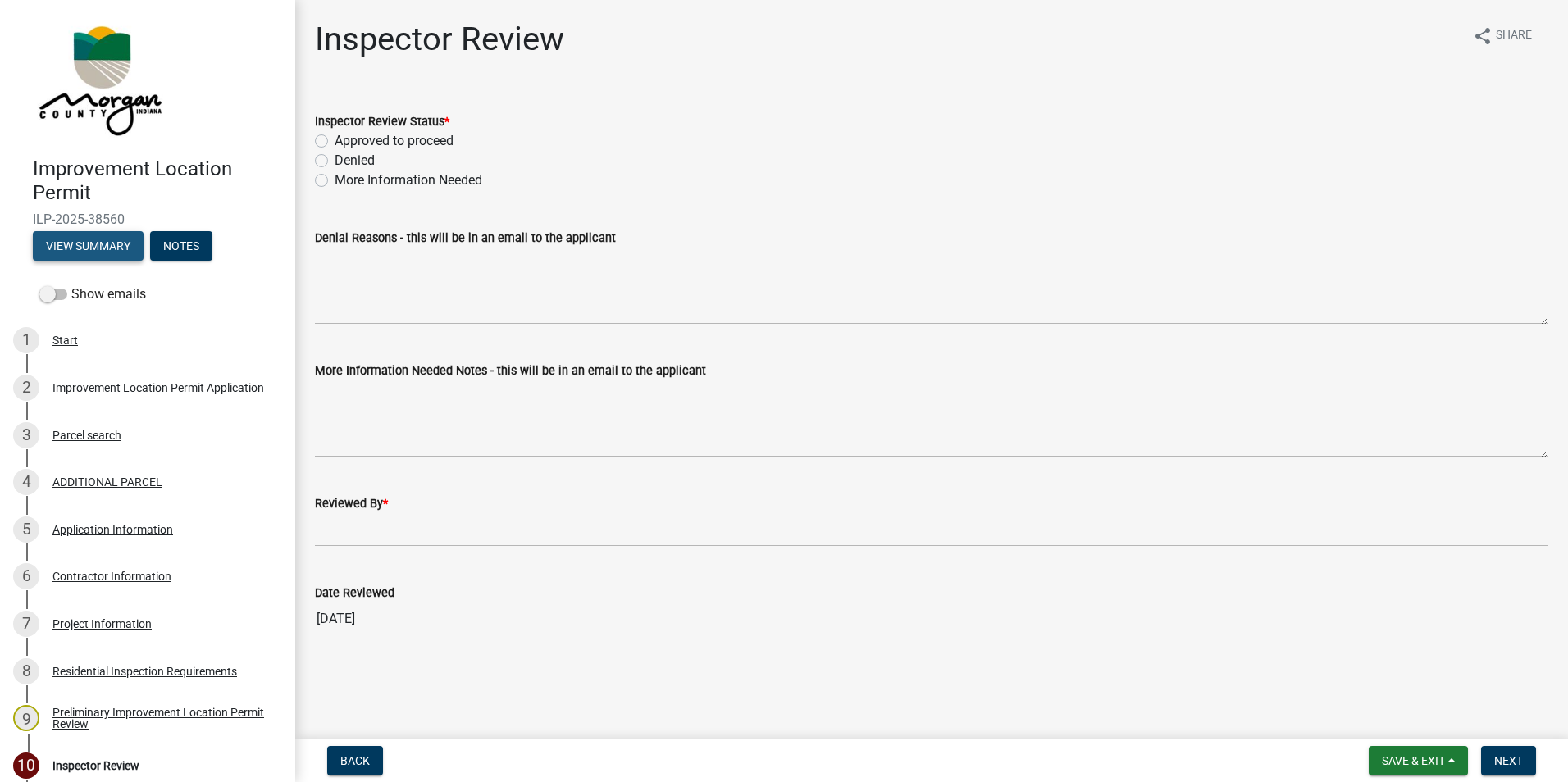
click at [109, 249] on button "View Summary" at bounding box center [88, 246] width 110 height 30
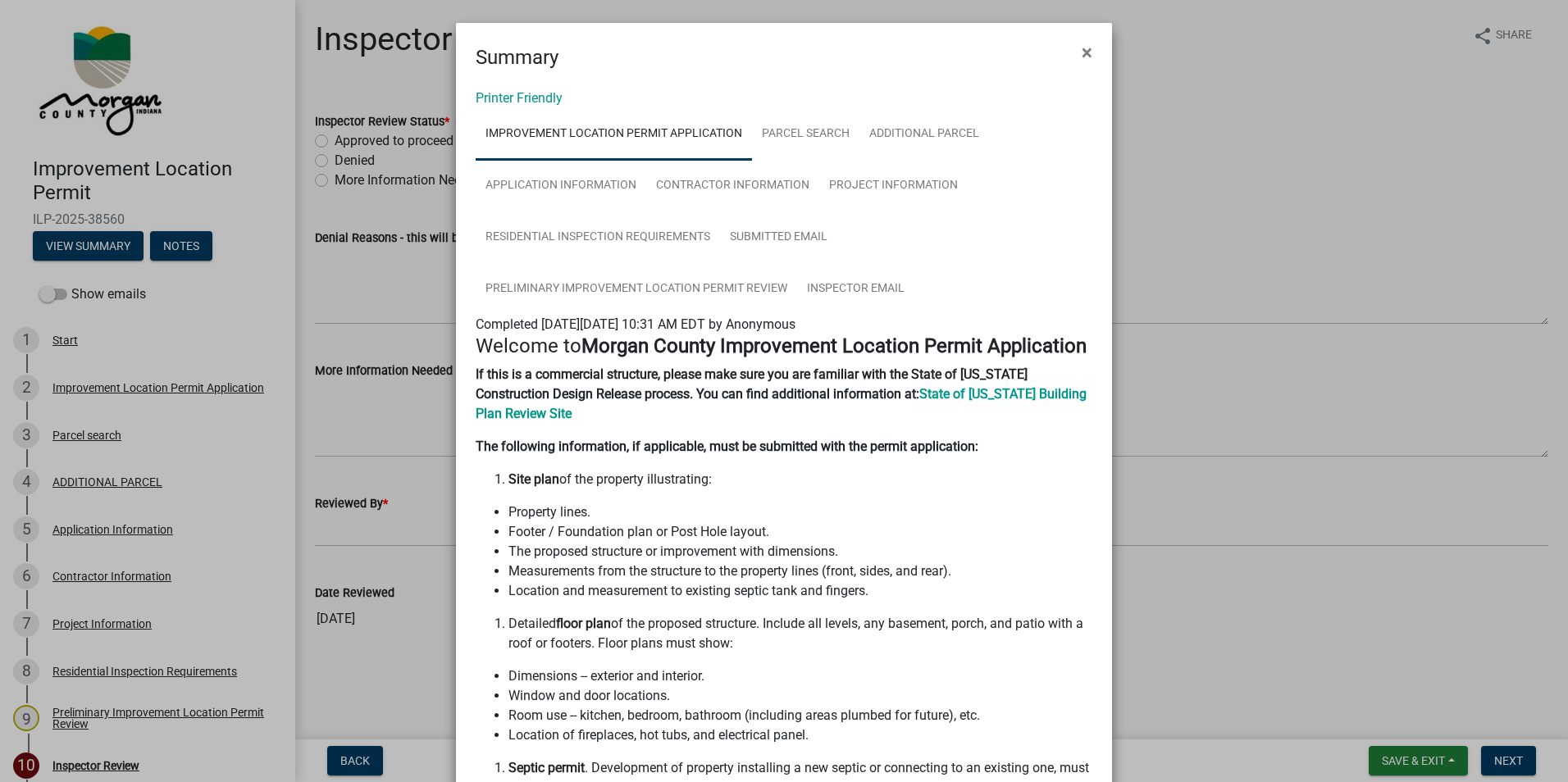
click at [1081, 53] on span "×" at bounding box center [1087, 53] width 11 height 23
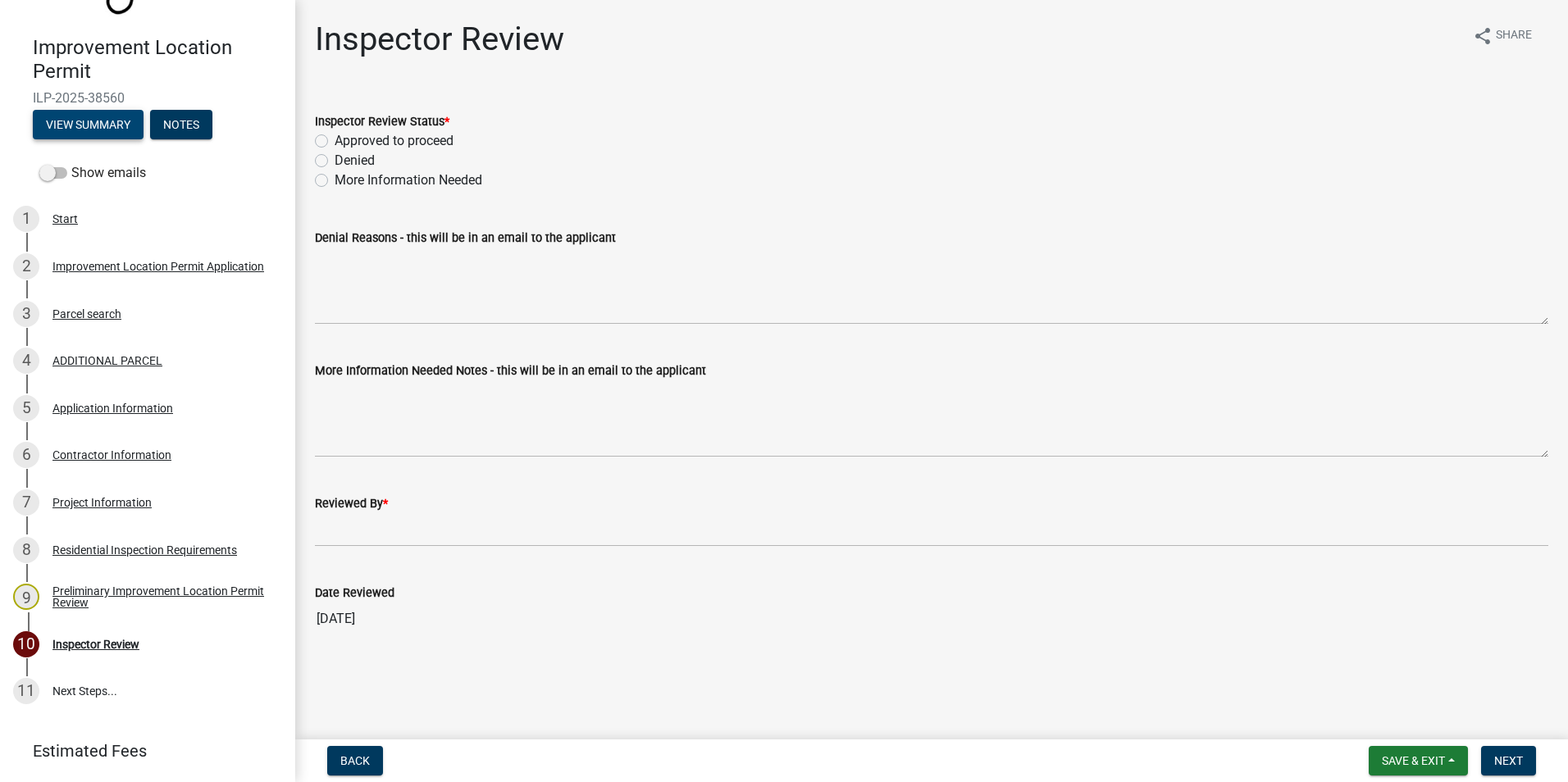
scroll to position [164, 0]
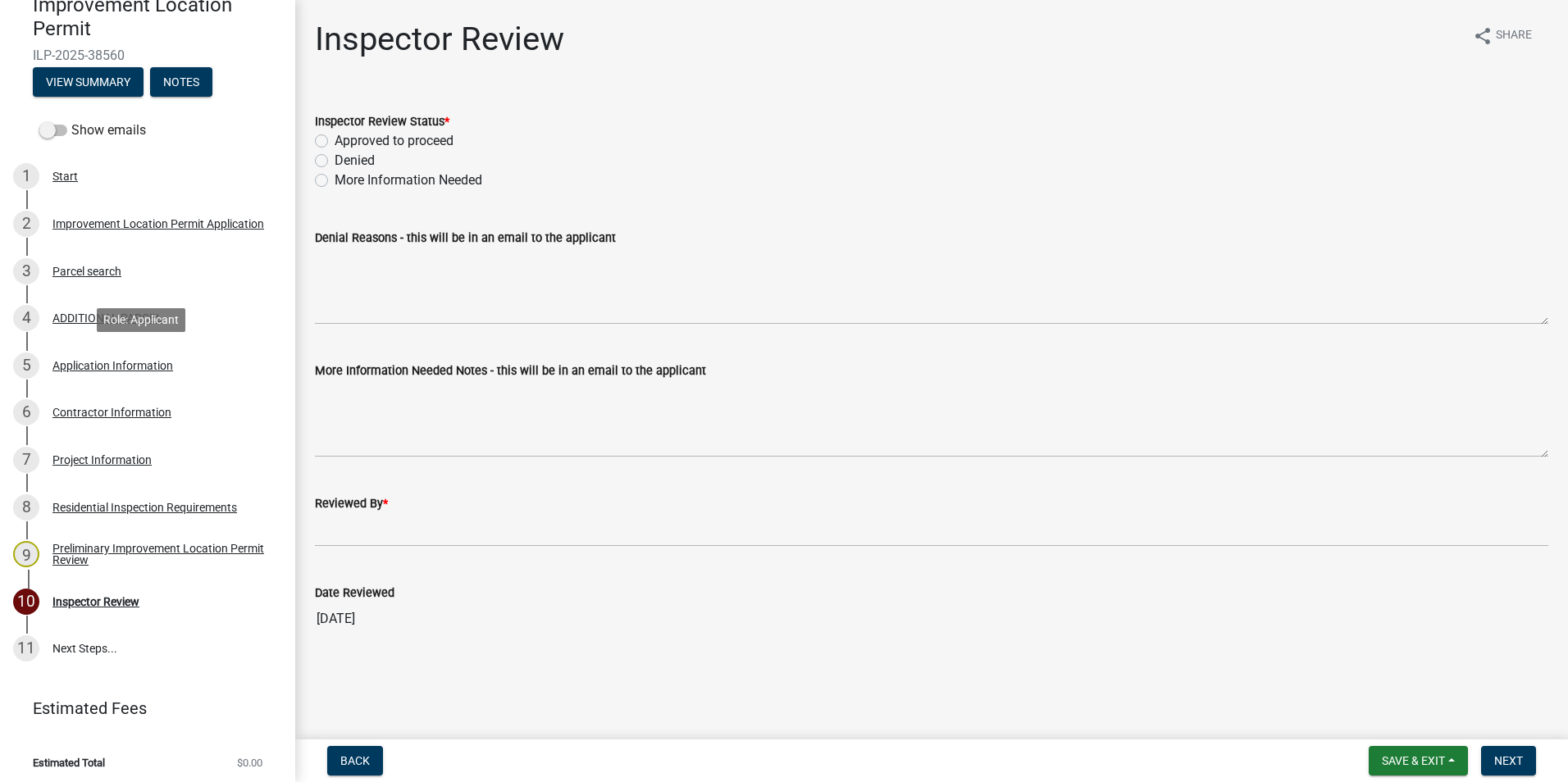
click at [87, 359] on div "Application Information" at bounding box center [112, 365] width 120 height 11
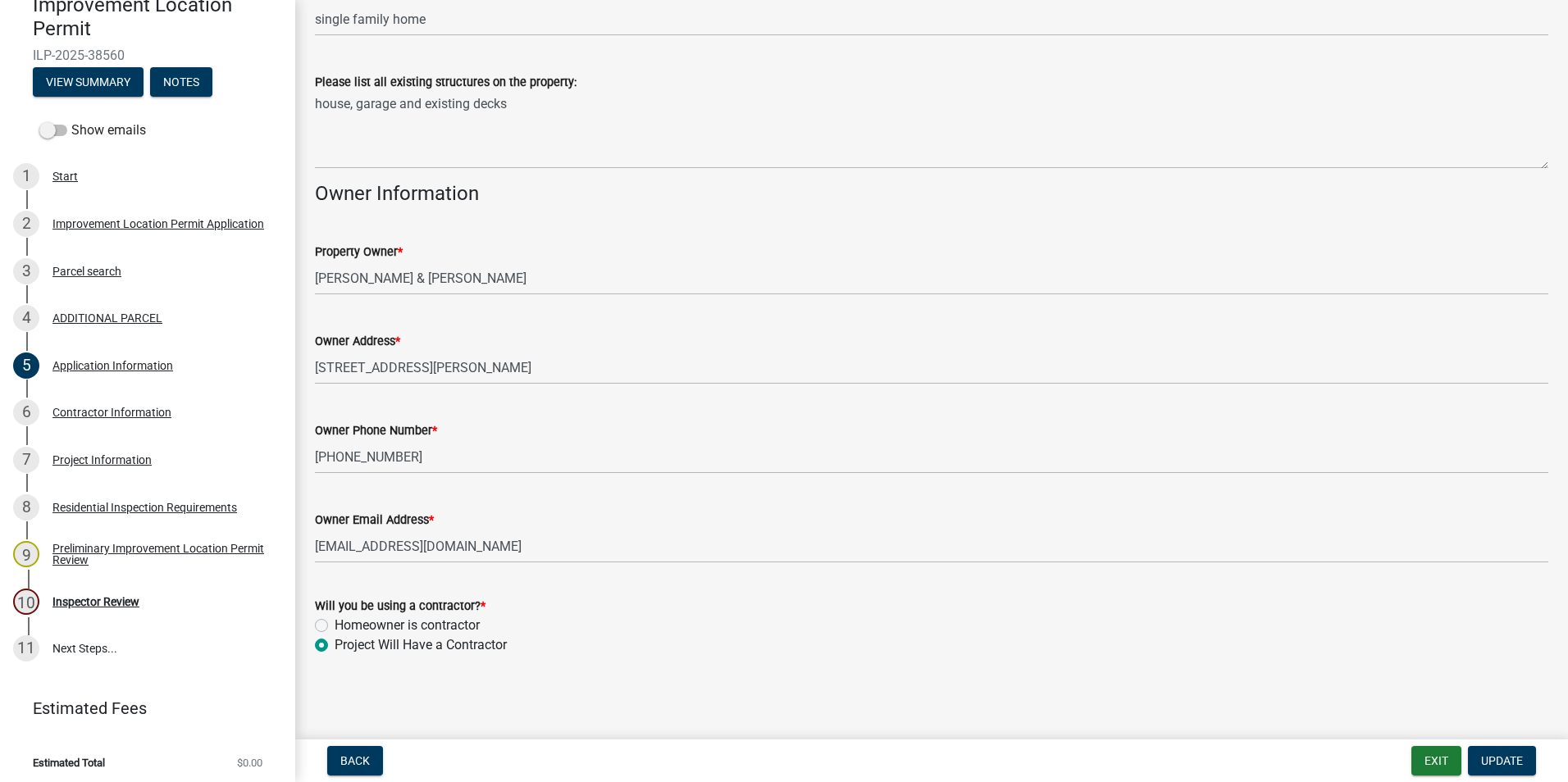
scroll to position [737, 0]
click at [145, 407] on div "Contractor Information" at bounding box center [112, 412] width 119 height 11
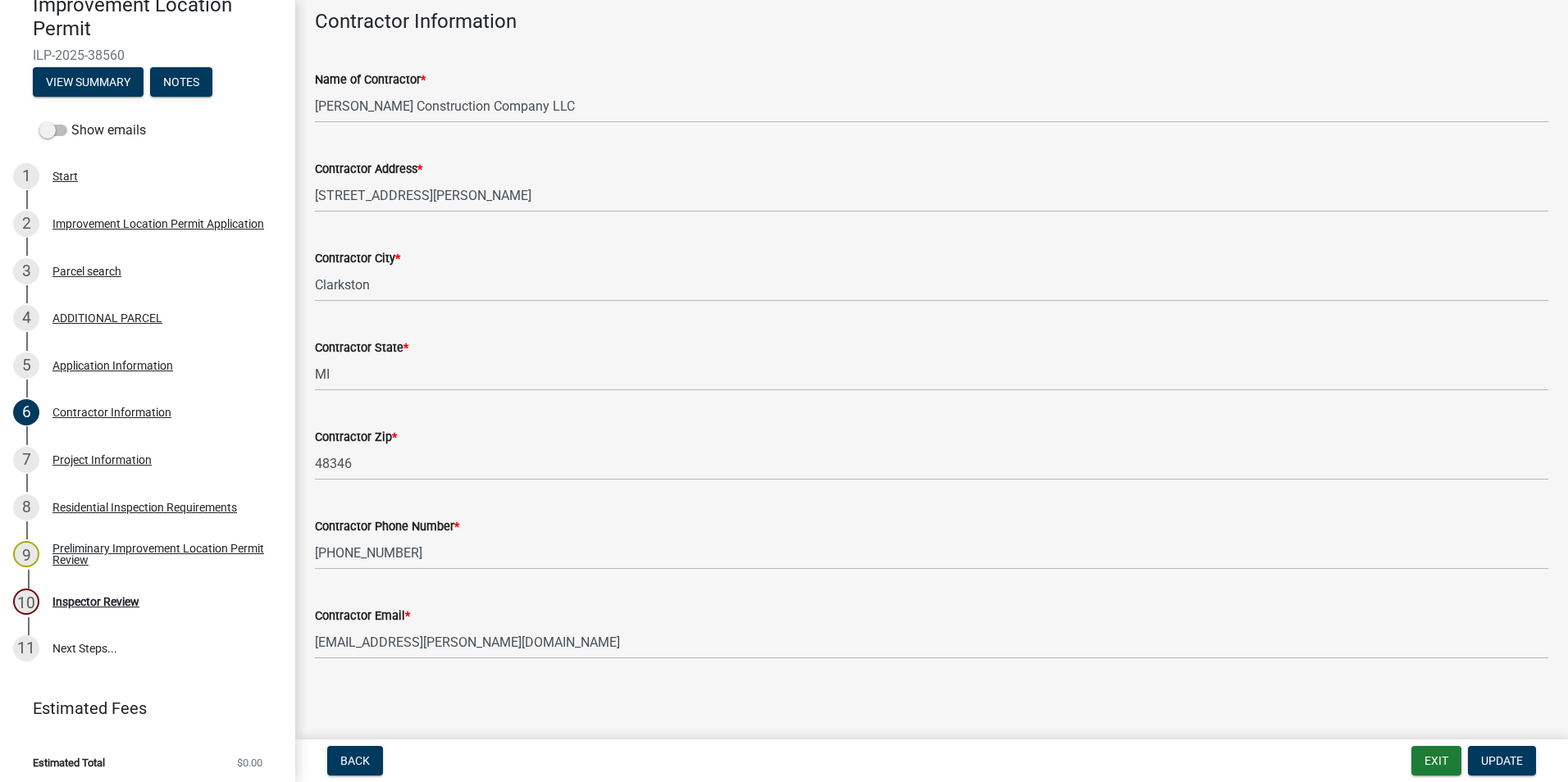
scroll to position [85, 0]
click at [84, 460] on div "Project Information" at bounding box center [102, 459] width 99 height 11
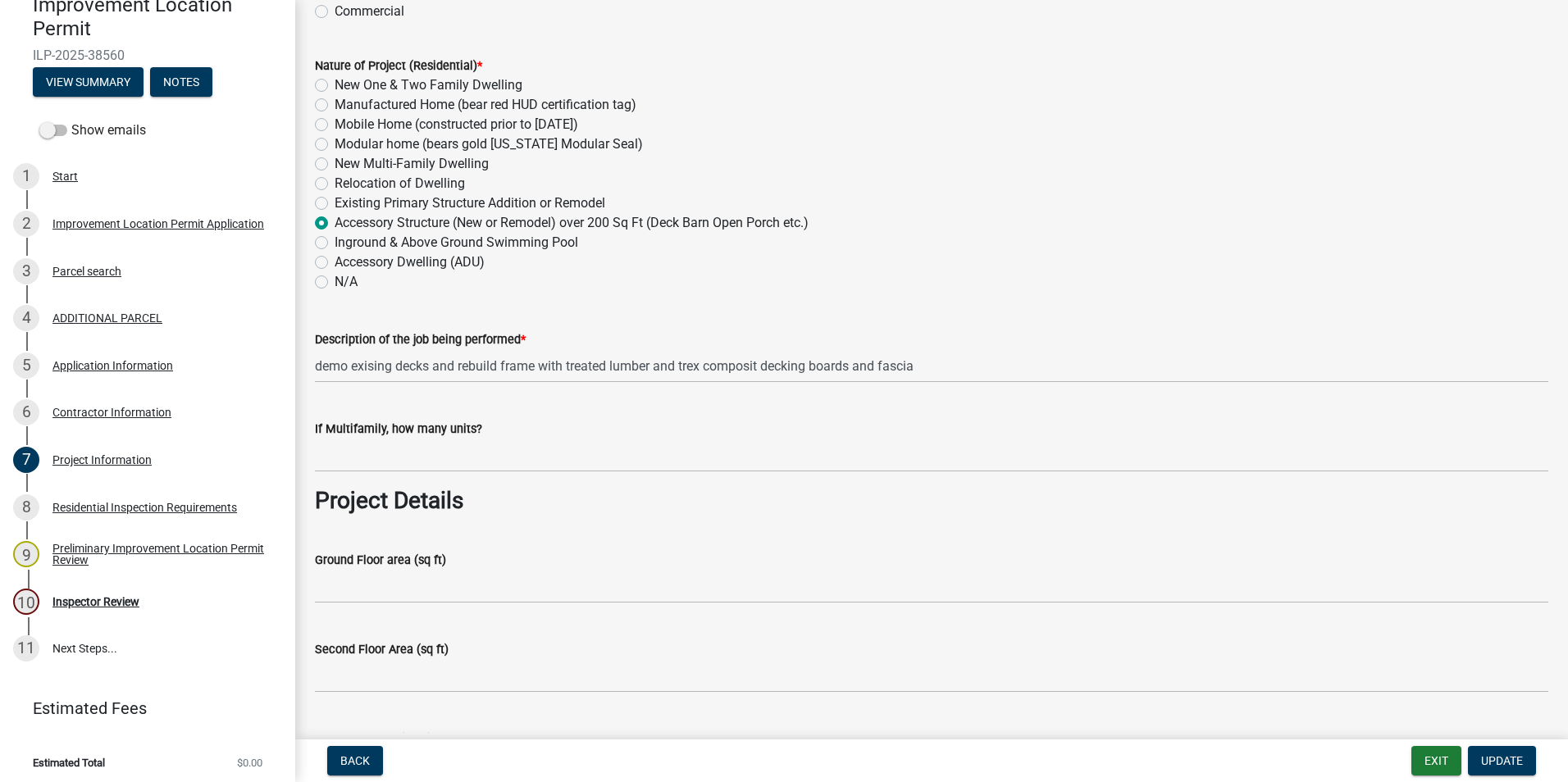
scroll to position [246, 0]
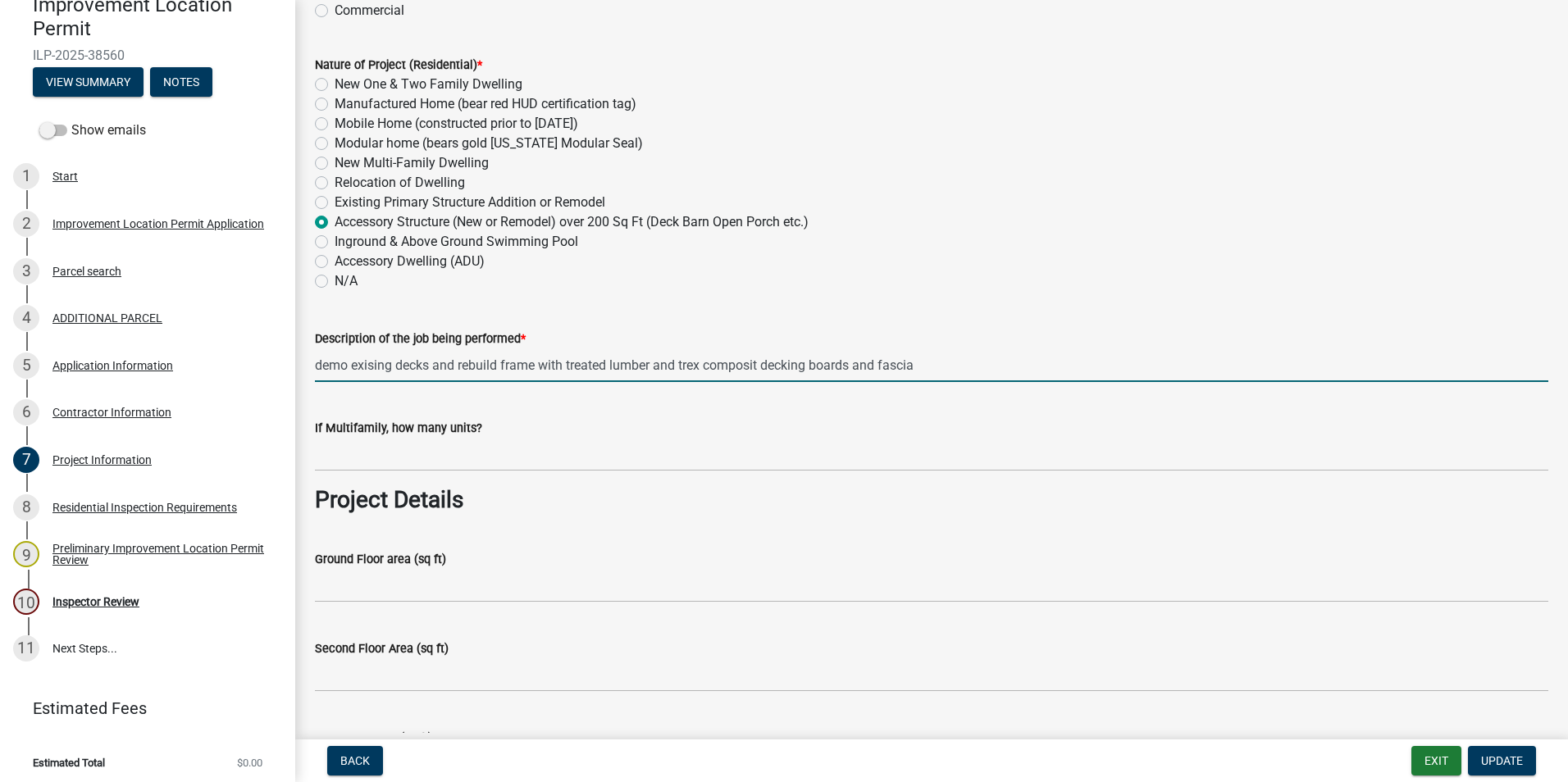
click at [759, 365] on input "demo exising decks and rebuild frame with treated lumber and trex composit deck…" at bounding box center [931, 365] width 1233 height 33
click at [761, 366] on input "demo exising decks and rebuild frame with treated lumber and trex composit deck…" at bounding box center [931, 365] width 1233 height 33
click at [322, 364] on input "demo existing decks and rebuild frame with treated lumber and Trex composite de…" at bounding box center [931, 365] width 1233 height 33
click at [934, 367] on input "Demo existing decks and rebuild frame with treated lumber and Trex composite de…" at bounding box center [931, 365] width 1233 height 33
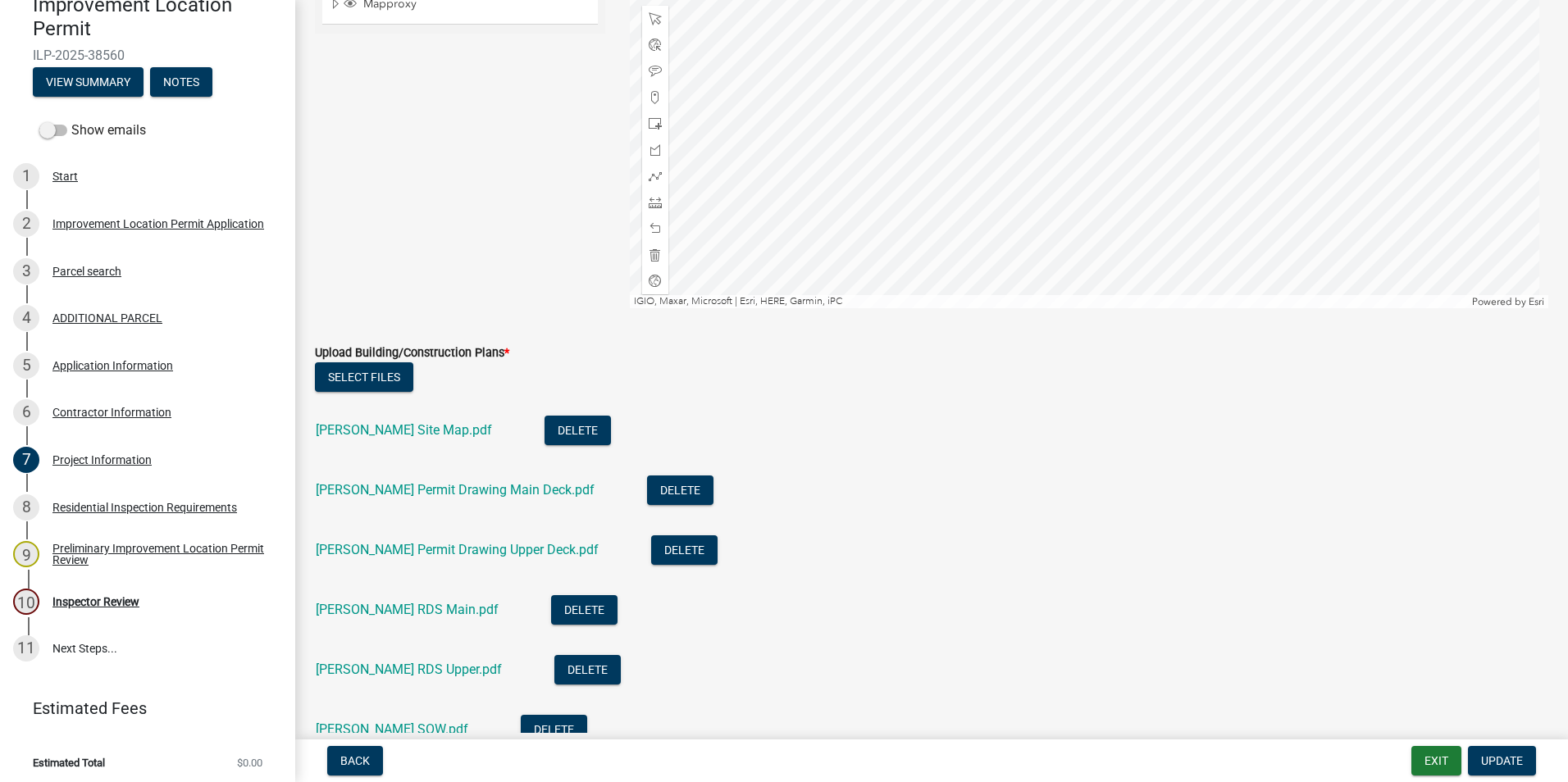
scroll to position [3033, 0]
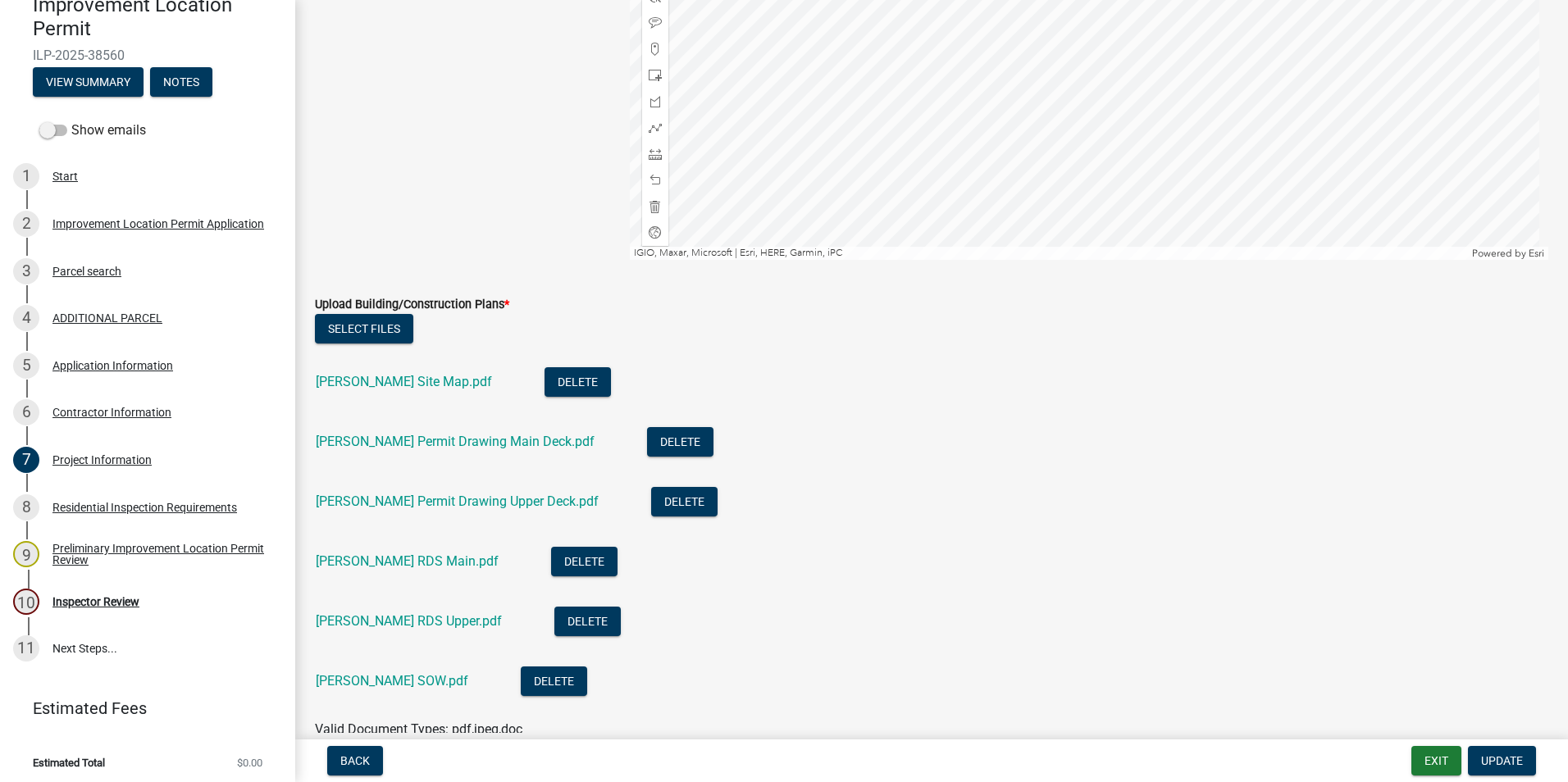
type input "Demo existing decks and rebuild frame with treated lumber and Trex composite de…"
click at [1486, 754] on span "Update" at bounding box center [1502, 760] width 42 height 13
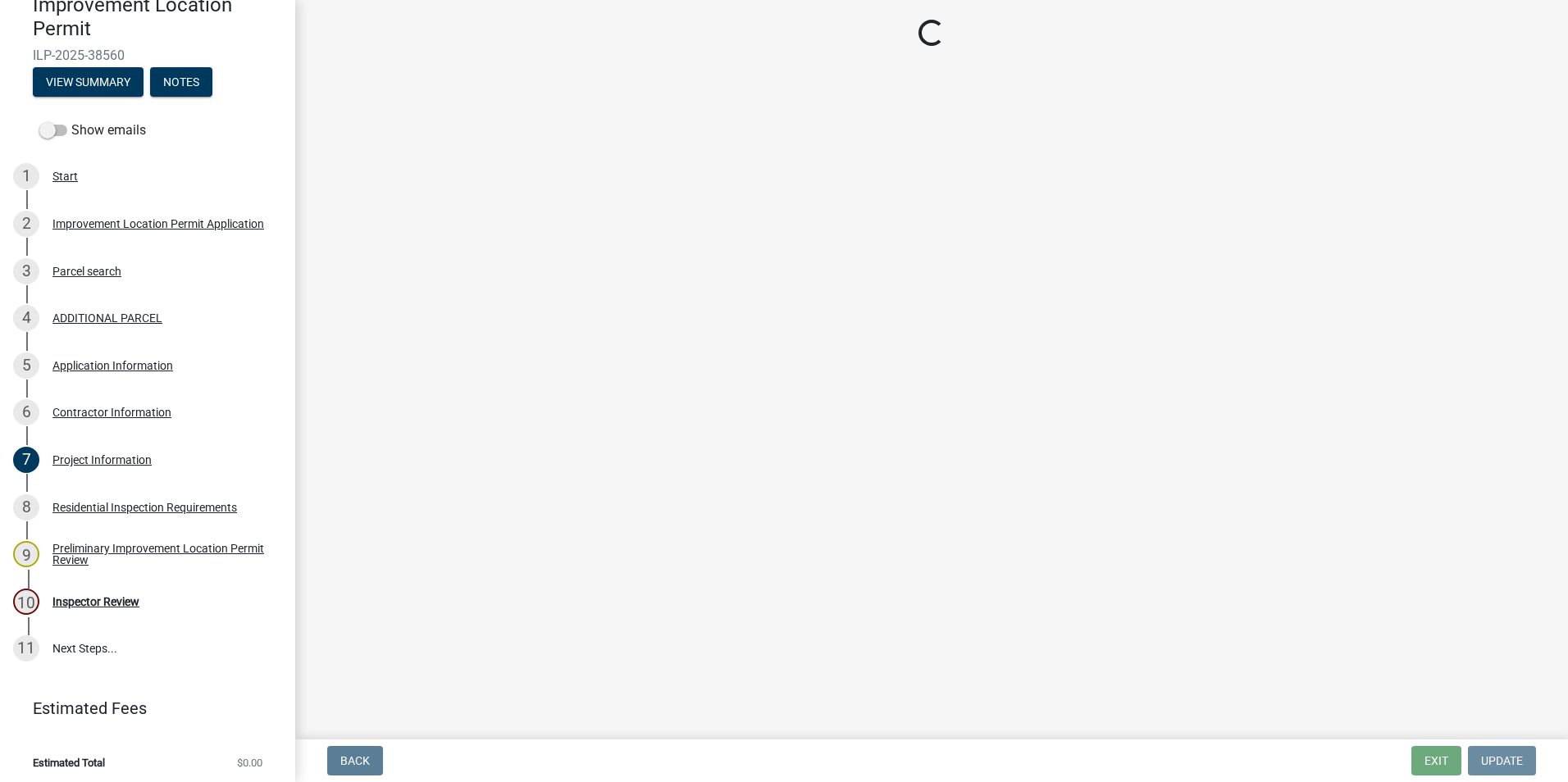
scroll to position [0, 0]
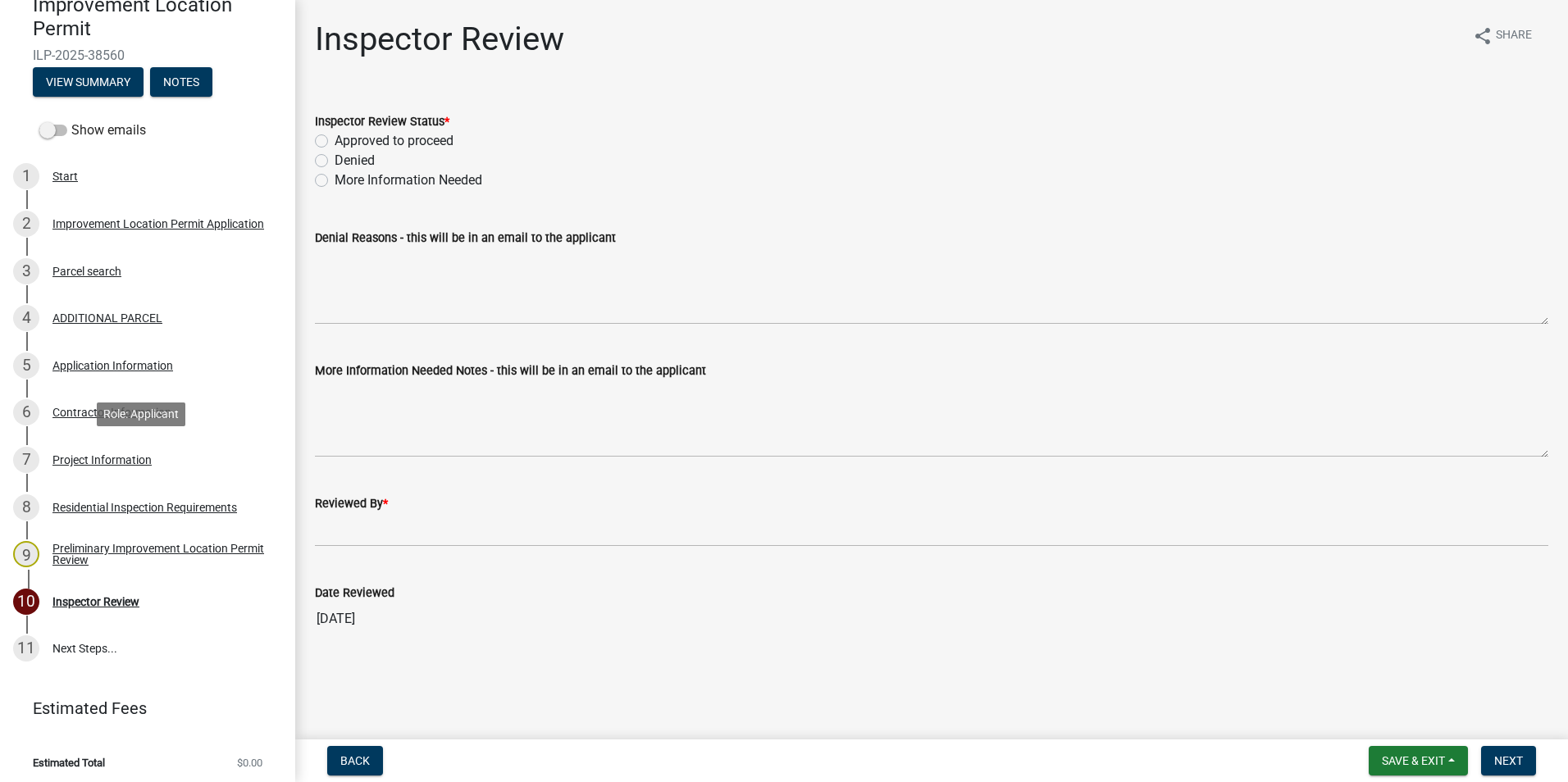
click at [97, 462] on div "Project Information" at bounding box center [102, 459] width 99 height 11
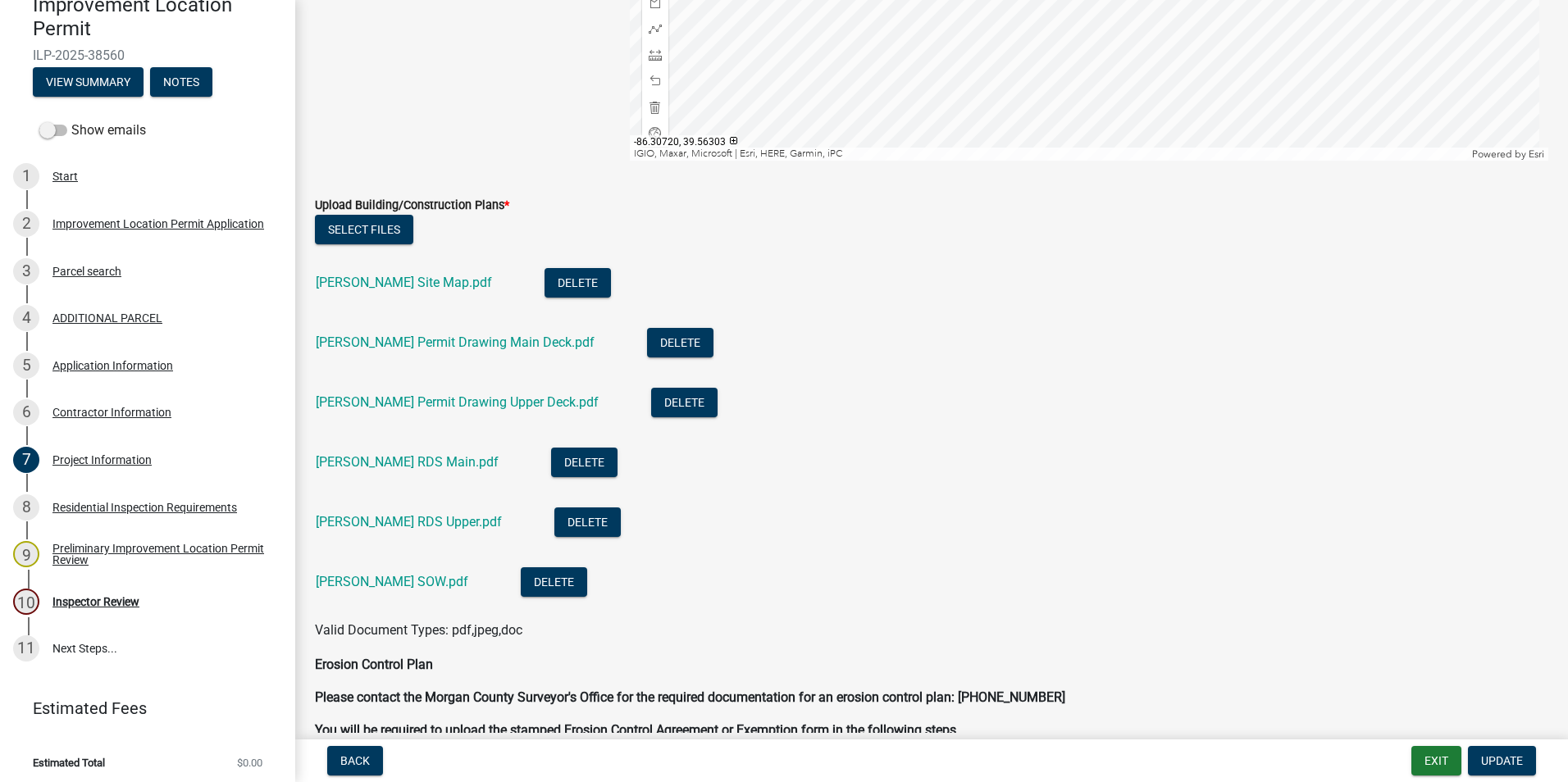
scroll to position [3279, 0]
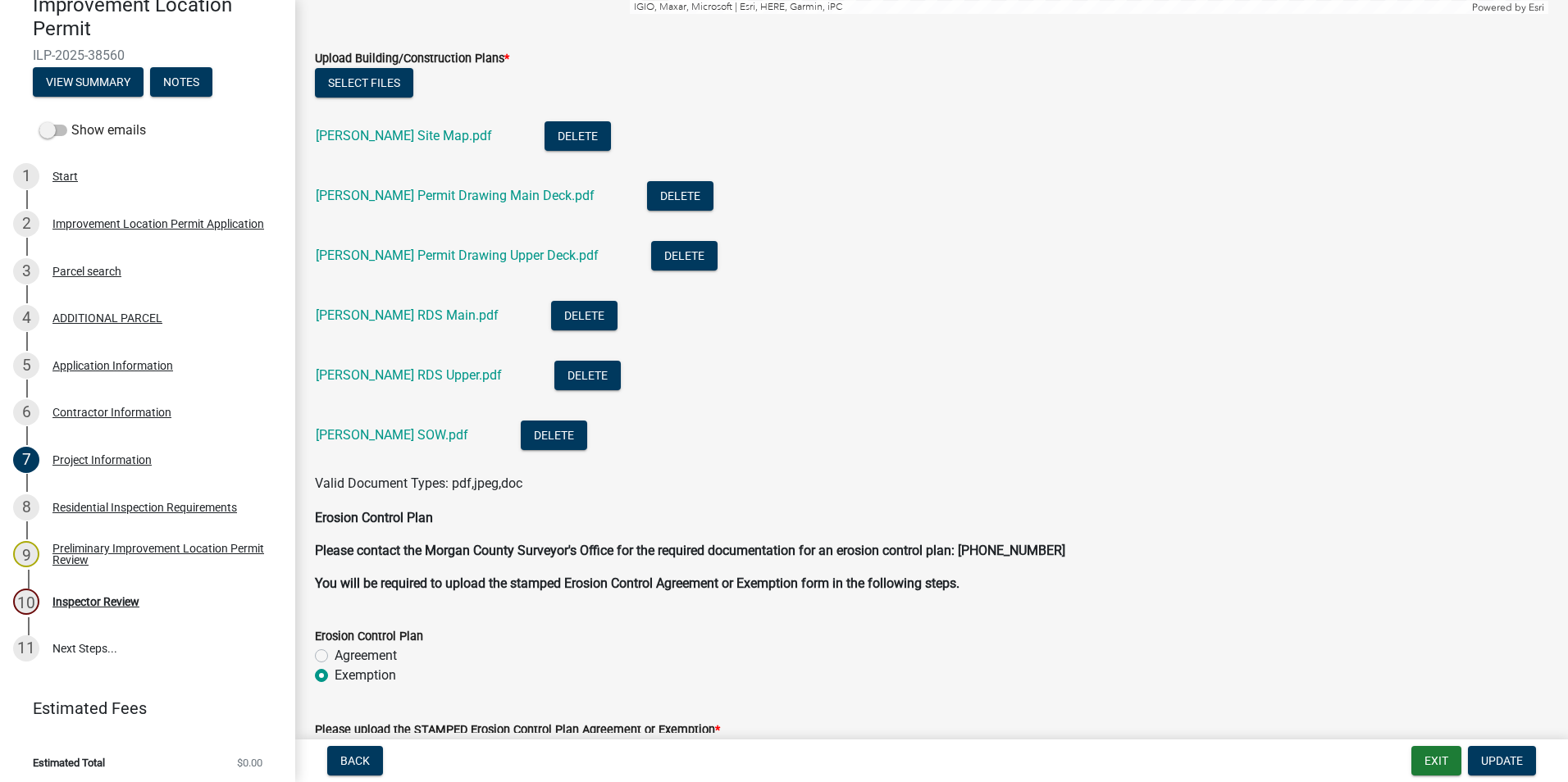
click at [457, 136] on link "[PERSON_NAME] Site Map.pdf" at bounding box center [403, 136] width 176 height 16
click at [474, 198] on link "[PERSON_NAME] Permit Drawing Main Deck.pdf" at bounding box center [455, 196] width 279 height 16
click at [410, 262] on link "[PERSON_NAME] Permit Drawing Upper Deck.pdf" at bounding box center [457, 255] width 283 height 16
click at [407, 317] on link "[PERSON_NAME] RDS Main.pdf" at bounding box center [407, 316] width 183 height 16
click at [476, 318] on link "[PERSON_NAME] RDS Main.pdf" at bounding box center [407, 316] width 183 height 16
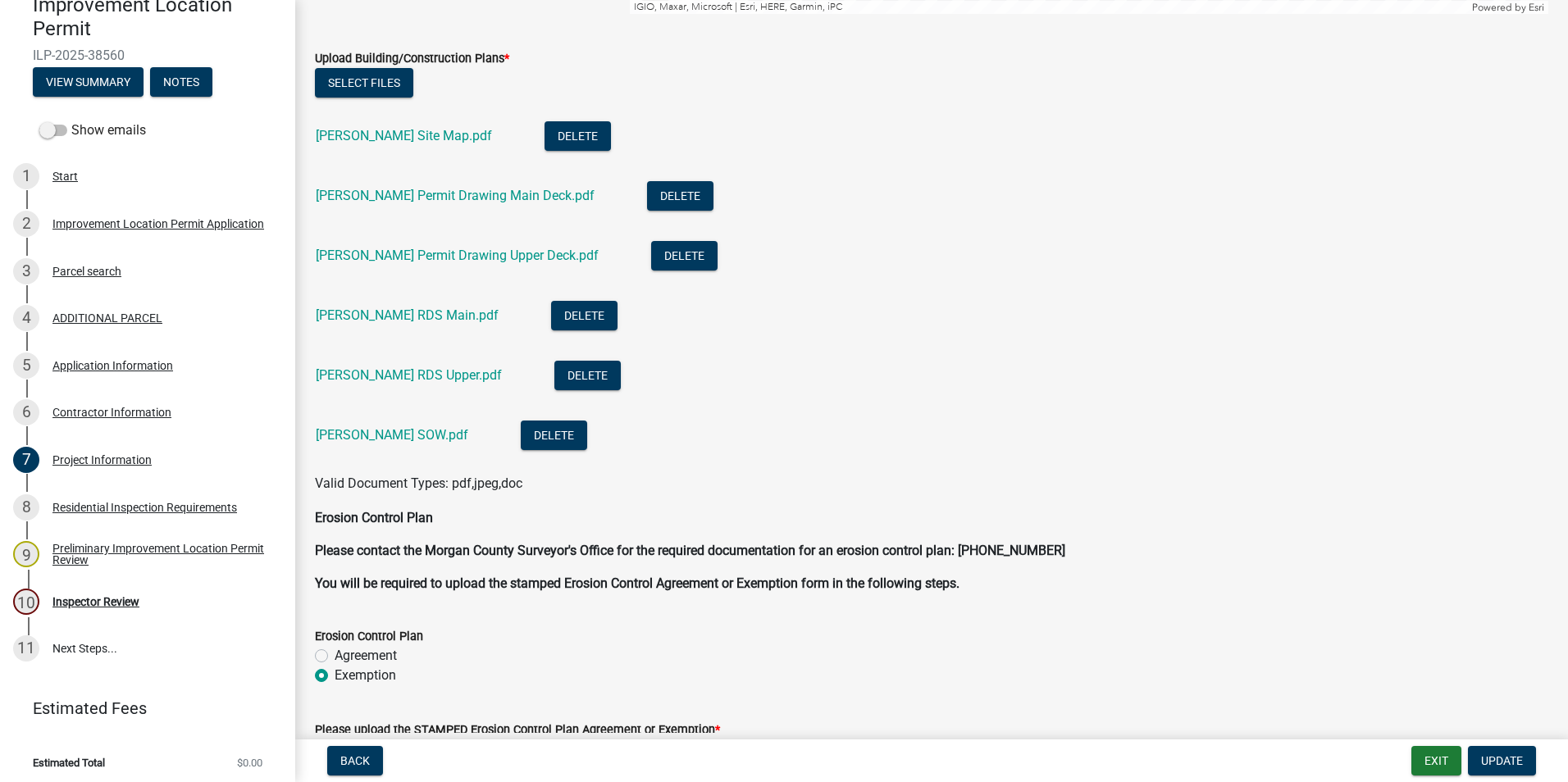
click at [425, 379] on link "[PERSON_NAME] RDS Upper.pdf" at bounding box center [409, 375] width 186 height 16
click at [448, 373] on link "[PERSON_NAME] RDS Upper.pdf" at bounding box center [409, 375] width 186 height 16
click at [397, 431] on link "[PERSON_NAME] SOW.pdf" at bounding box center [392, 435] width 153 height 16
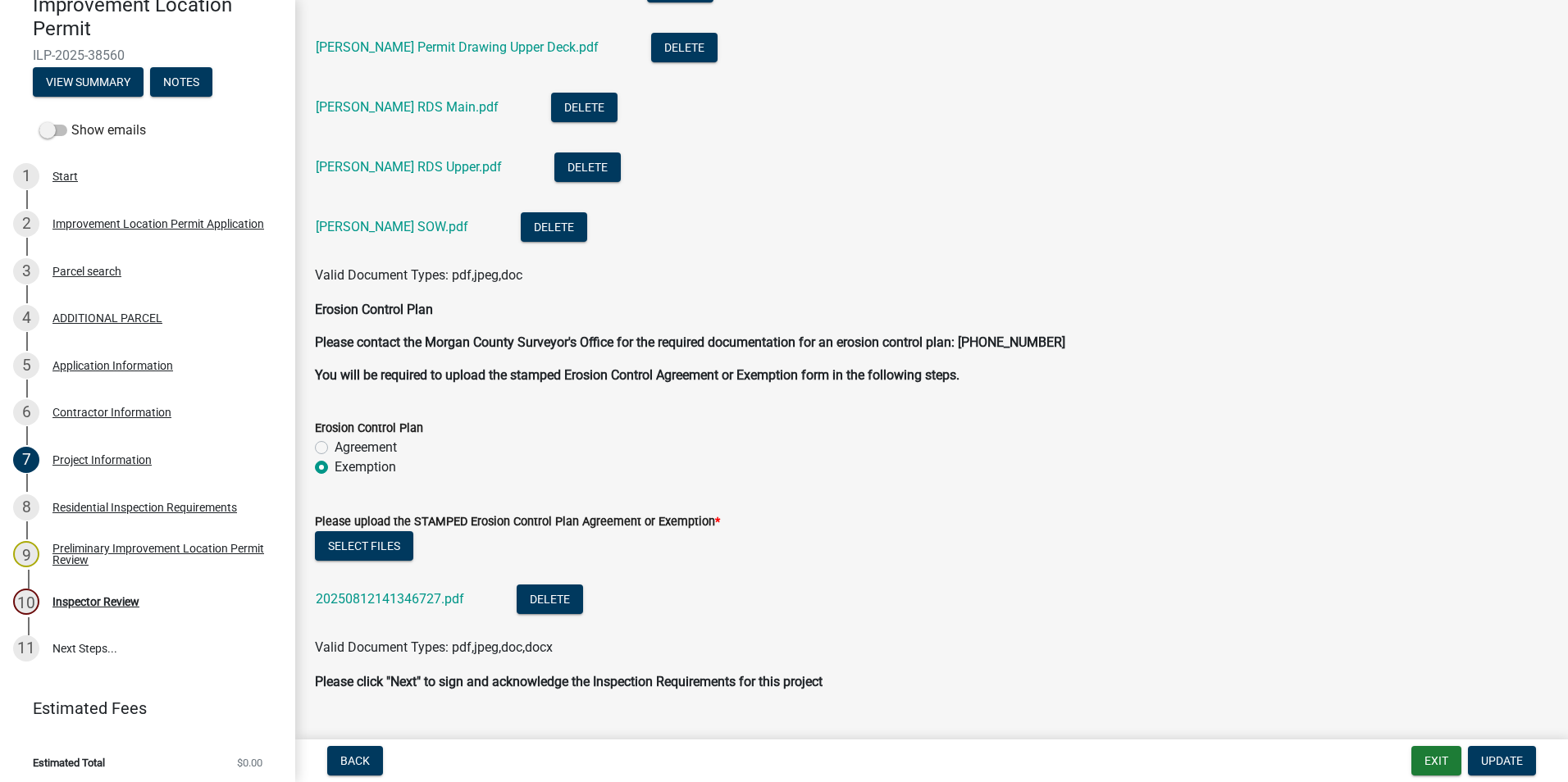
scroll to position [3523, 0]
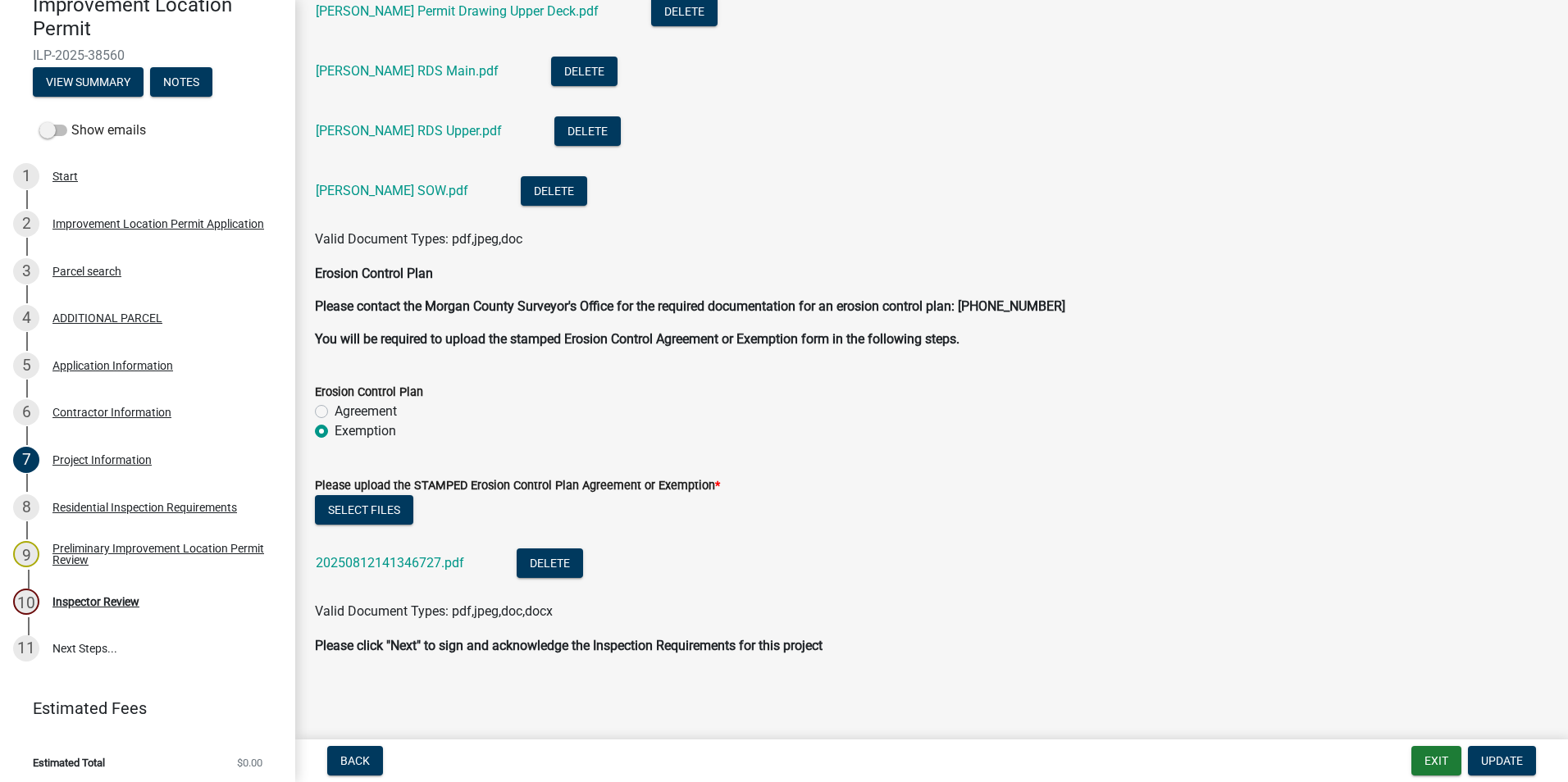
click at [435, 566] on link "20250812141346727.pdf" at bounding box center [389, 563] width 148 height 16
click at [124, 599] on div "Inspector Review" at bounding box center [96, 601] width 87 height 11
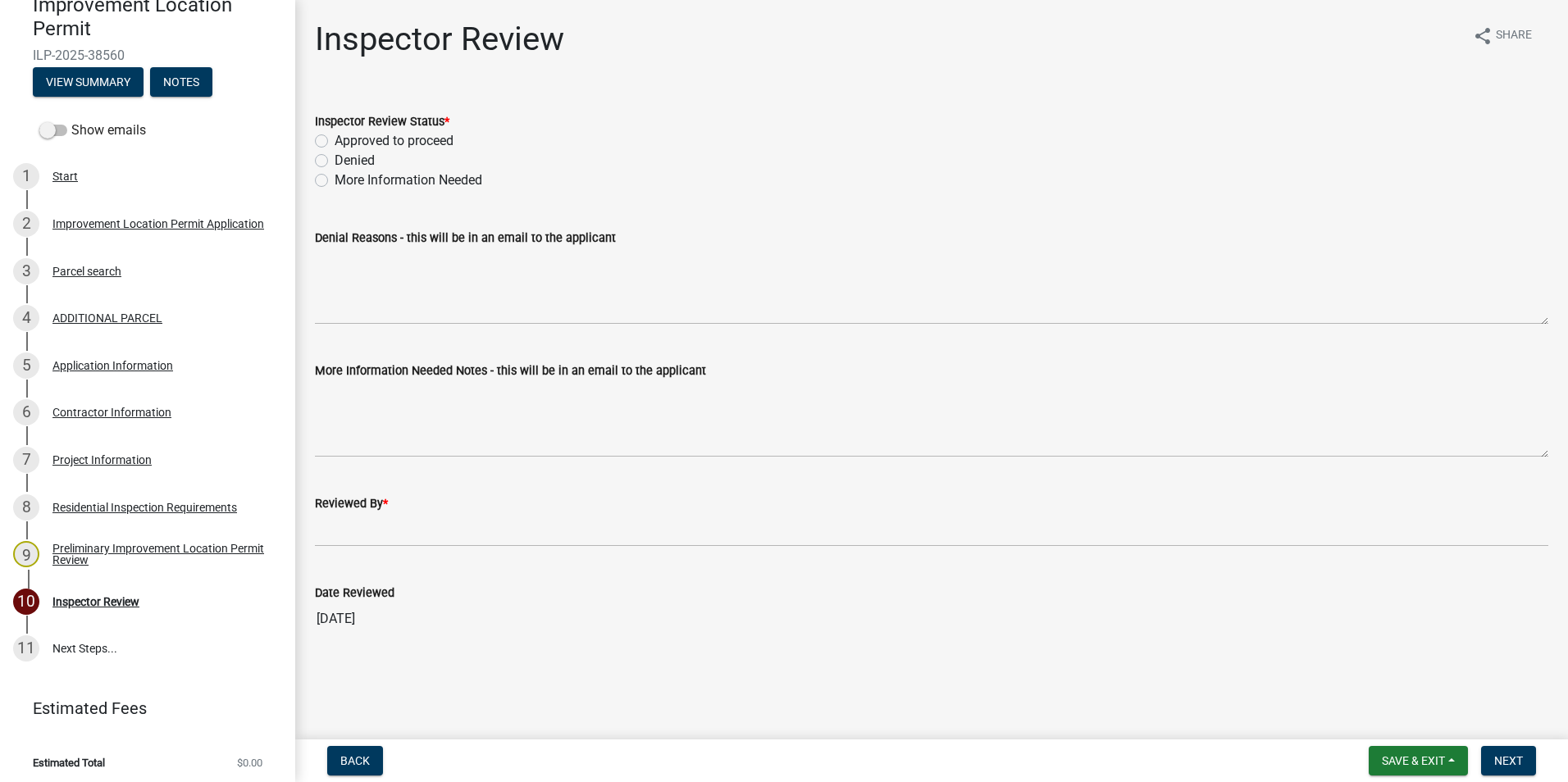
click at [334, 137] on label "Approved to proceed" at bounding box center [394, 141] width 119 height 19
click at [334, 137] on input "Approved to proceed" at bounding box center [339, 137] width 11 height 11
radio input "true"
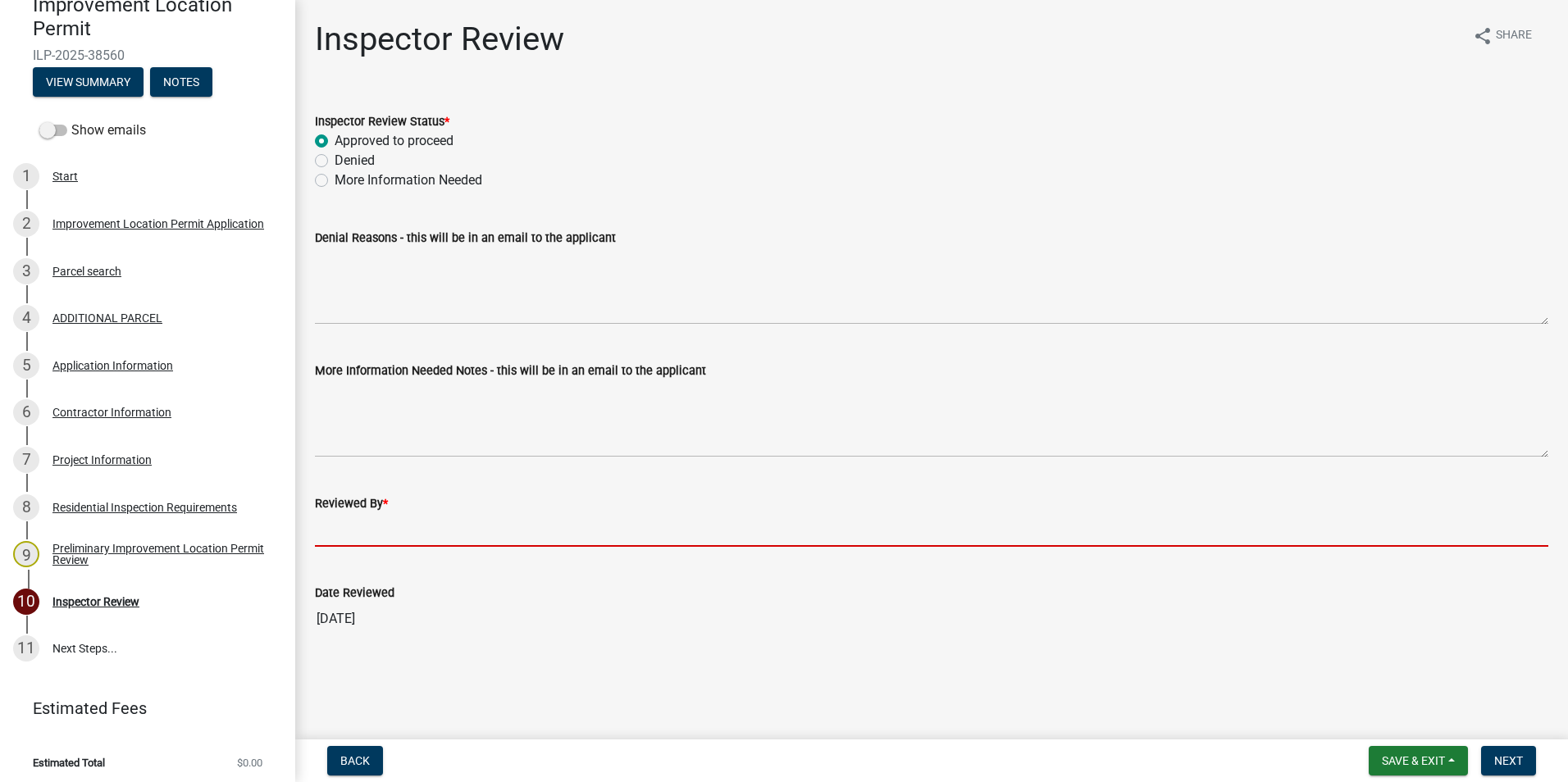
click at [350, 532] on input "Reviewed By *" at bounding box center [931, 530] width 1233 height 33
type input "AFM"
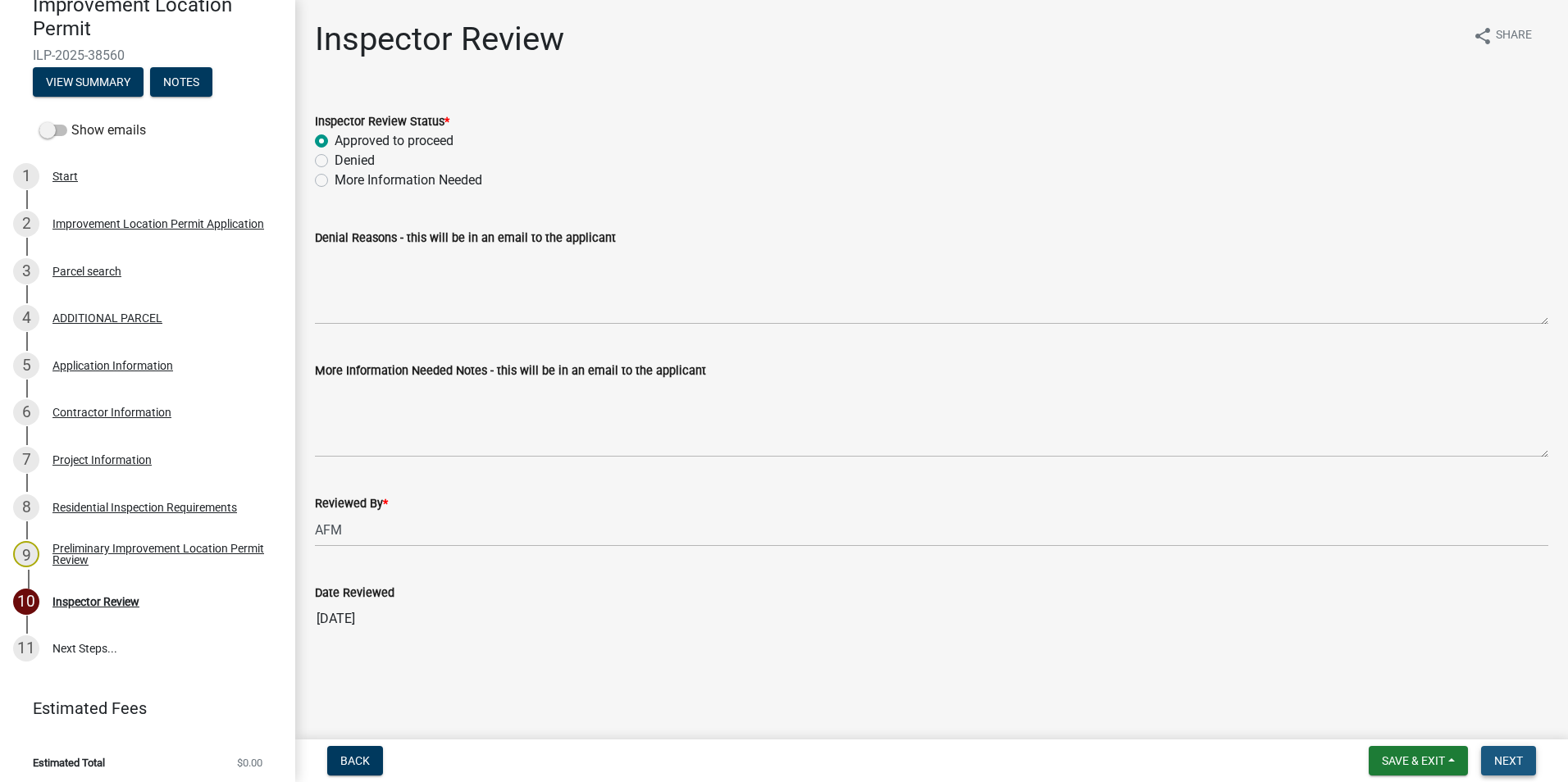
click at [1499, 762] on span "Next" at bounding box center [1508, 760] width 29 height 13
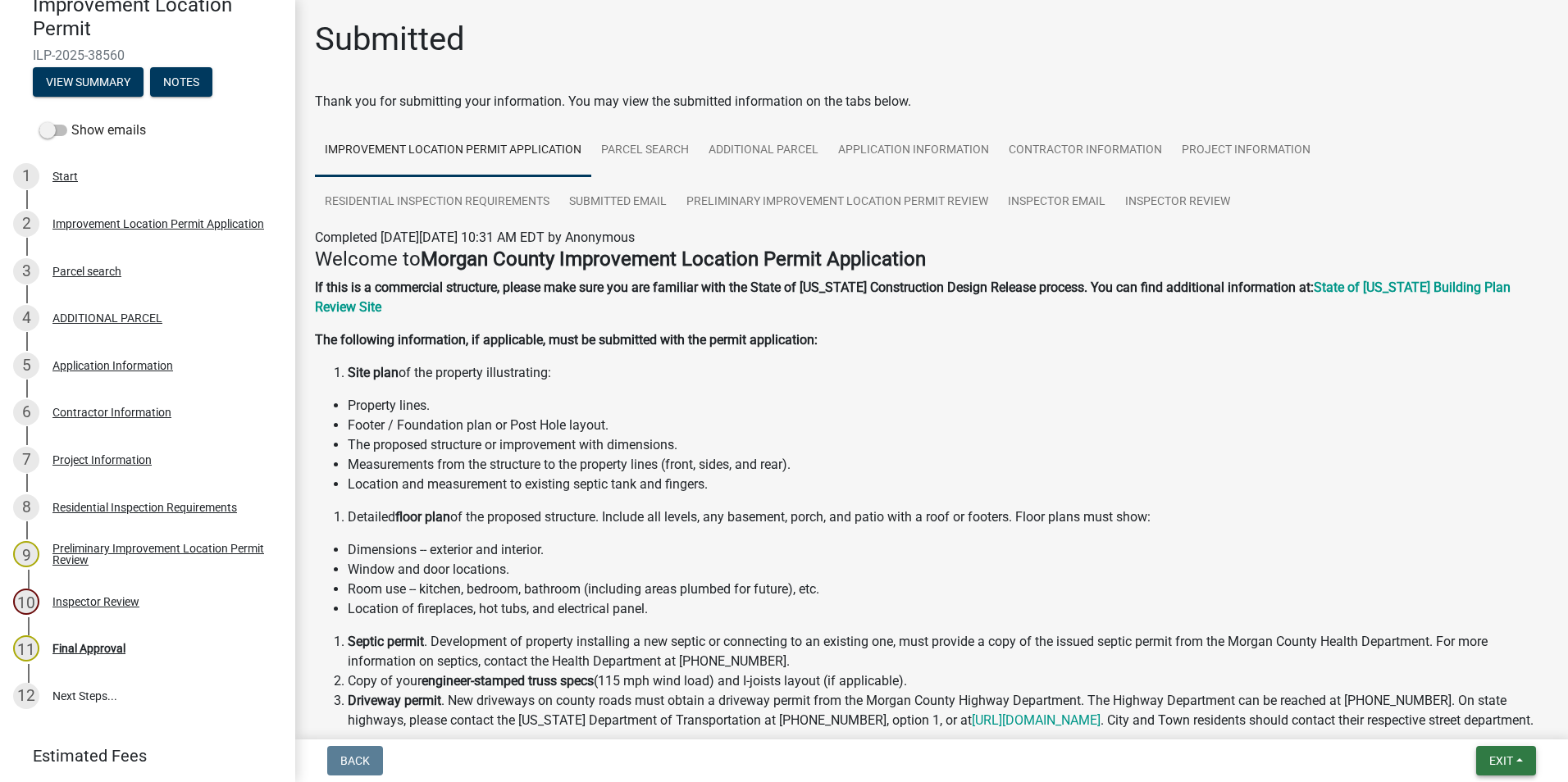
click at [1496, 757] on span "Exit" at bounding box center [1500, 760] width 24 height 13
click at [1489, 714] on button "Save & Exit" at bounding box center [1471, 718] width 132 height 39
